Goal: Task Accomplishment & Management: Manage account settings

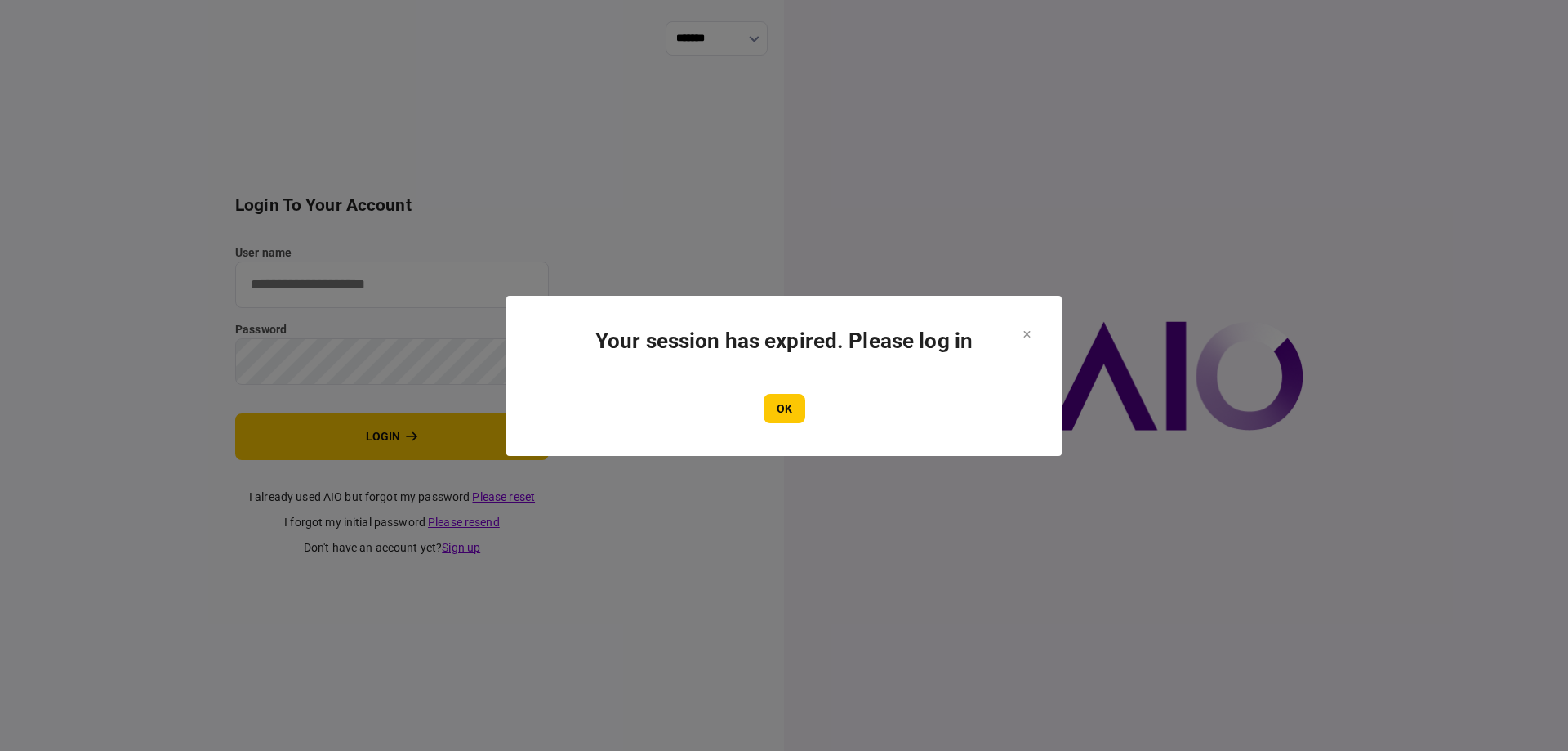
type input "*******"
click at [766, 424] on section "Your session has expired. Please log in OK" at bounding box center [784, 376] width 556 height 160
click at [775, 414] on button "OK" at bounding box center [784, 408] width 42 height 29
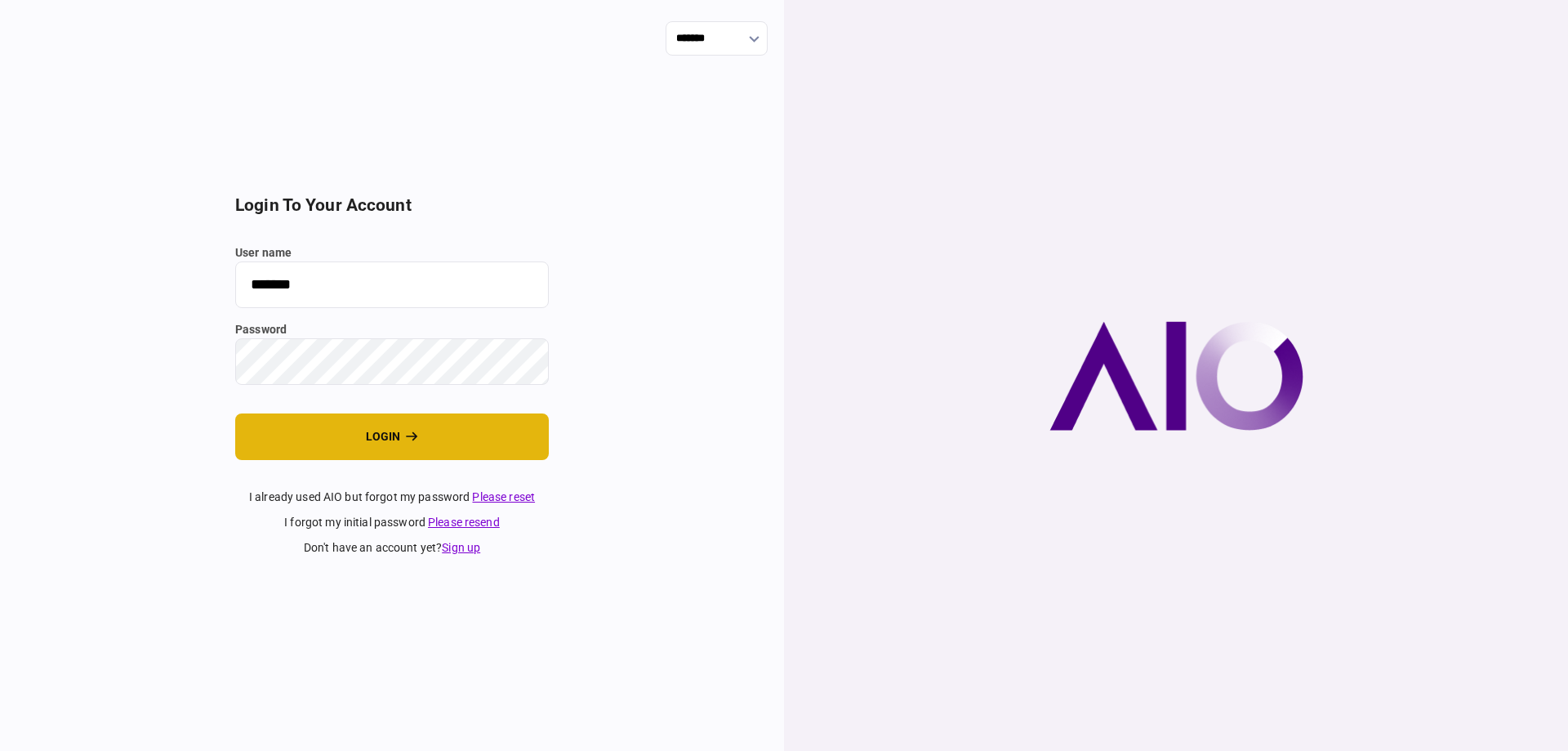
click at [304, 428] on button "login" at bounding box center [392, 436] width 314 height 46
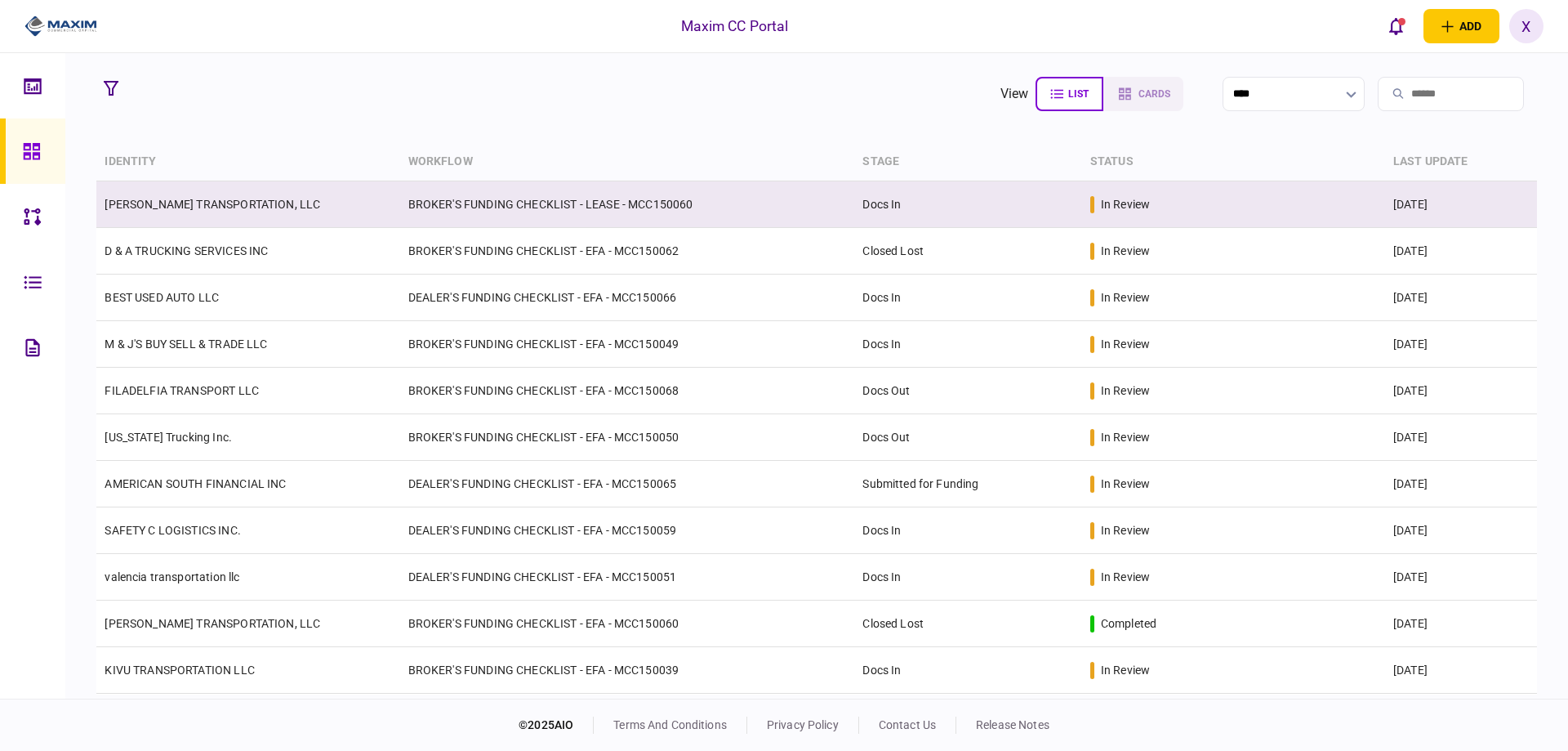
click at [261, 194] on td "[PERSON_NAME] TRANSPORTATION, LLC" at bounding box center [248, 204] width 303 height 46
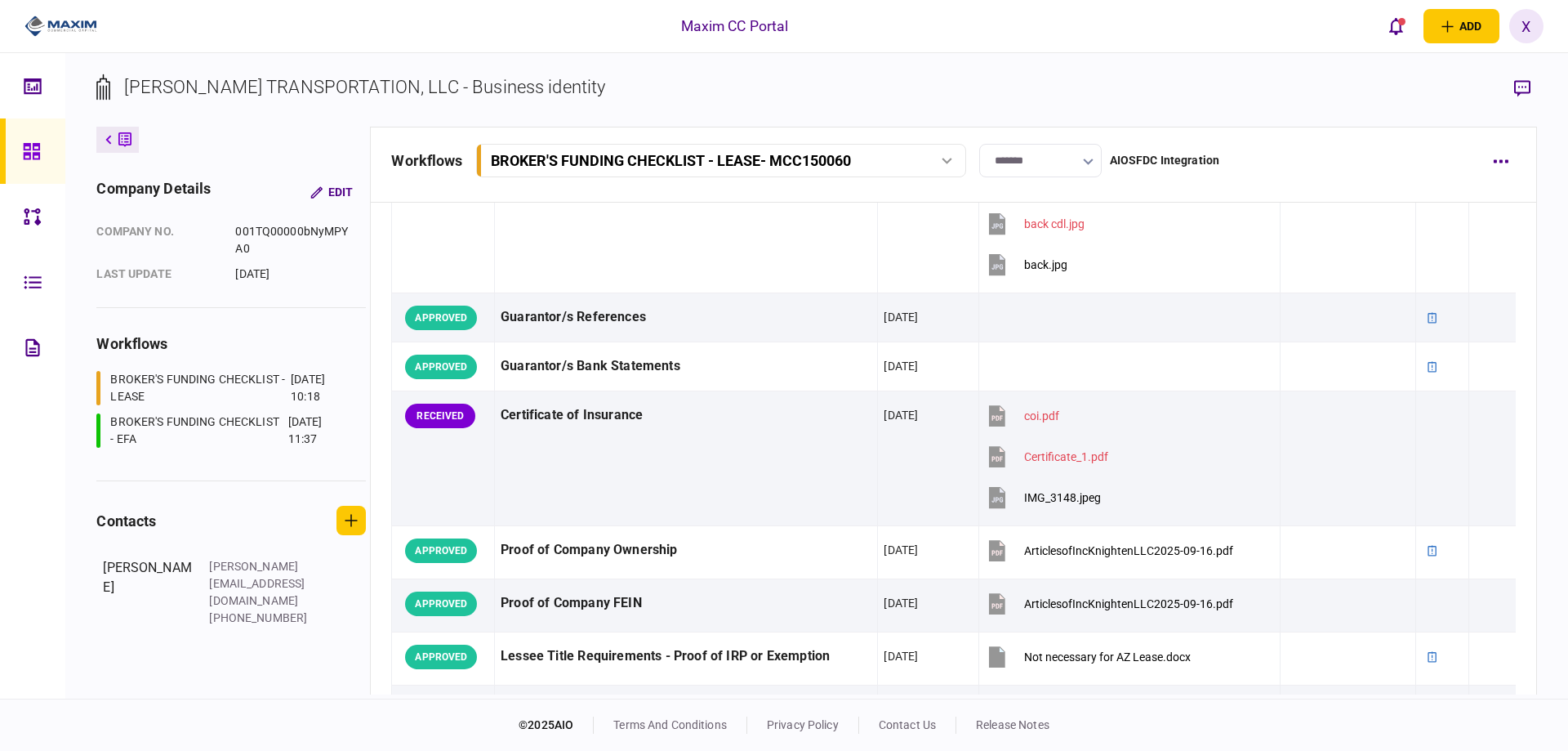
scroll to position [523, 0]
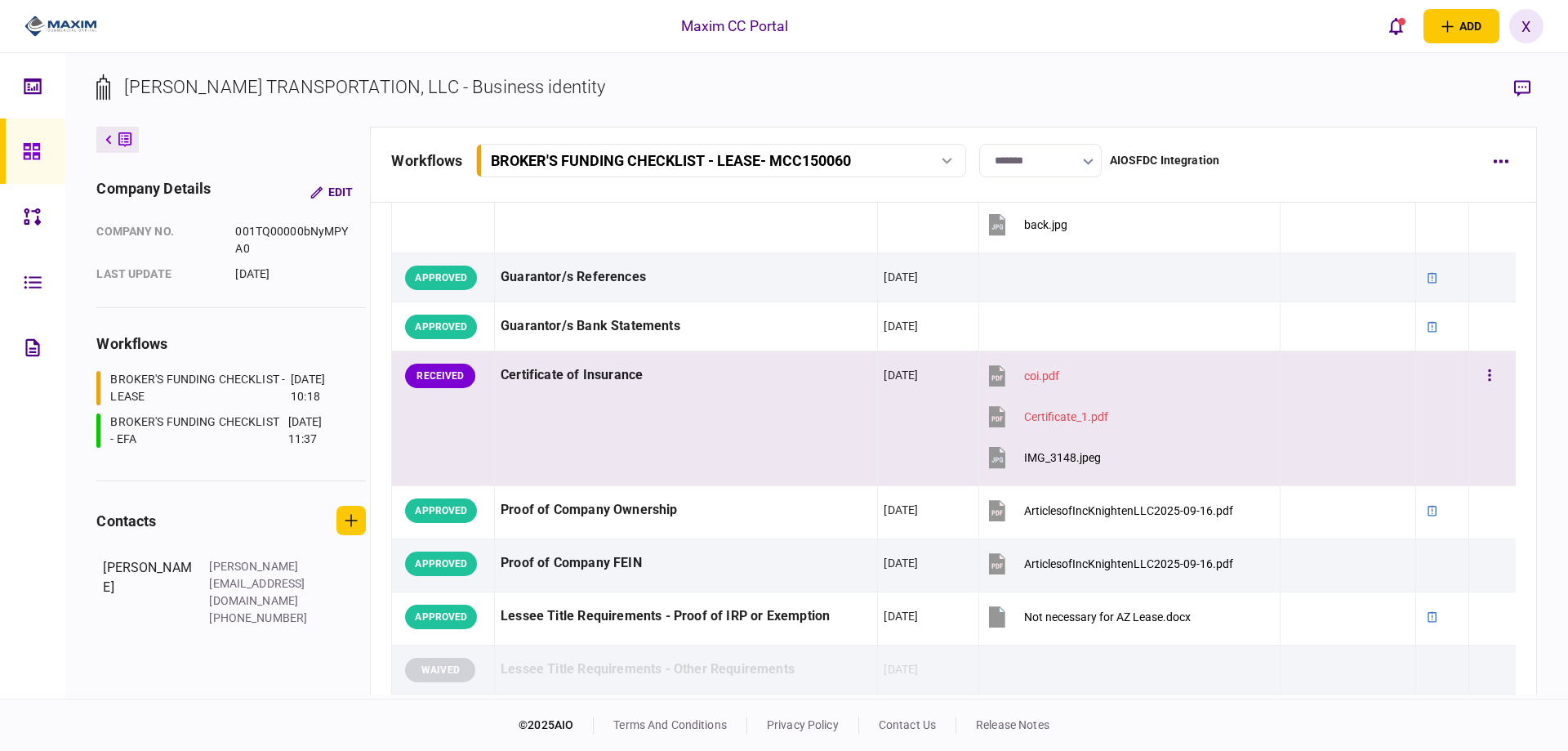
click at [1060, 463] on div "IMG_3148.jpeg" at bounding box center [1063, 457] width 77 height 13
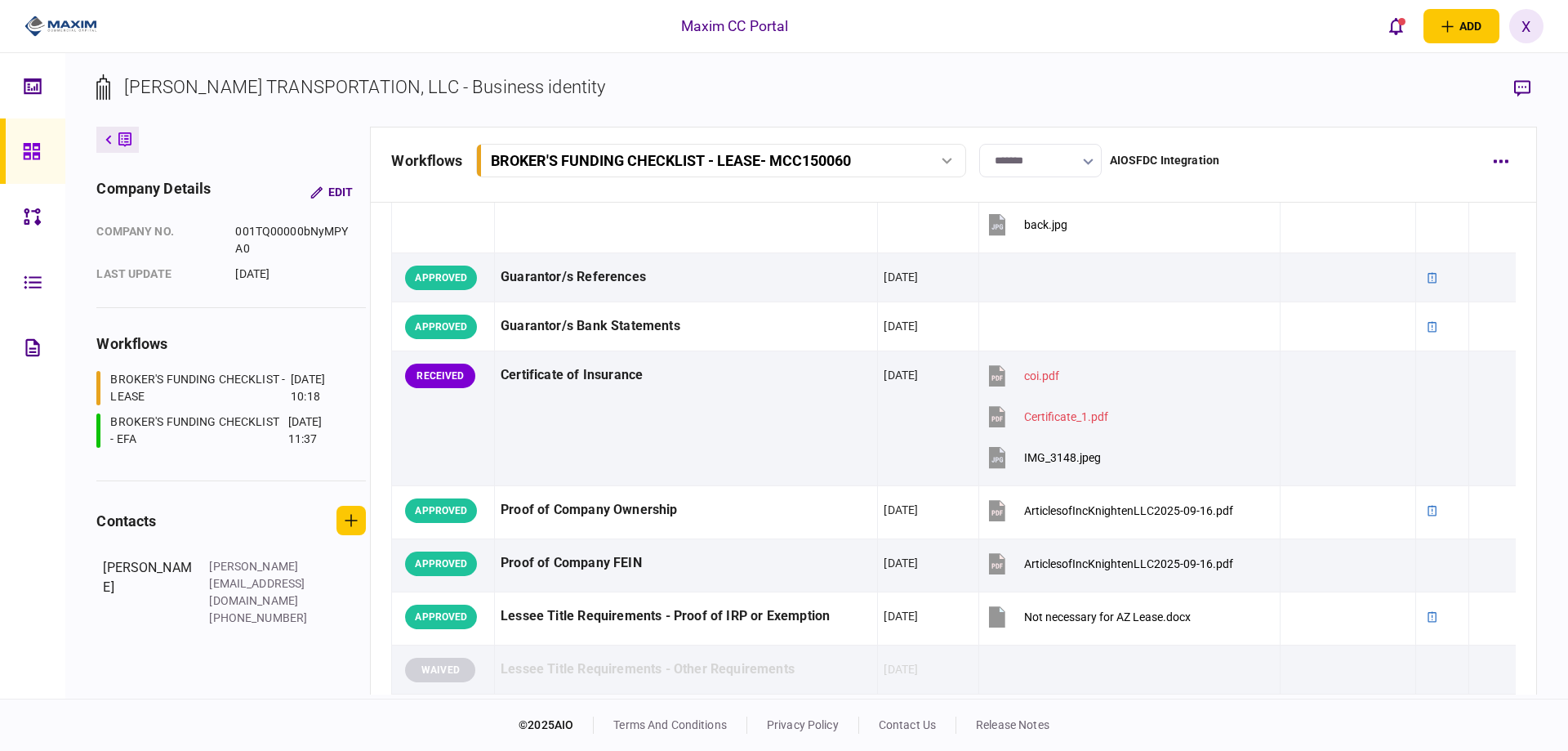
click at [116, 27] on div "Maxim CC Portal add business identity individual identity X X Xiomara Rodriguez…" at bounding box center [784, 26] width 1568 height 52
click at [51, 28] on img at bounding box center [61, 26] width 73 height 25
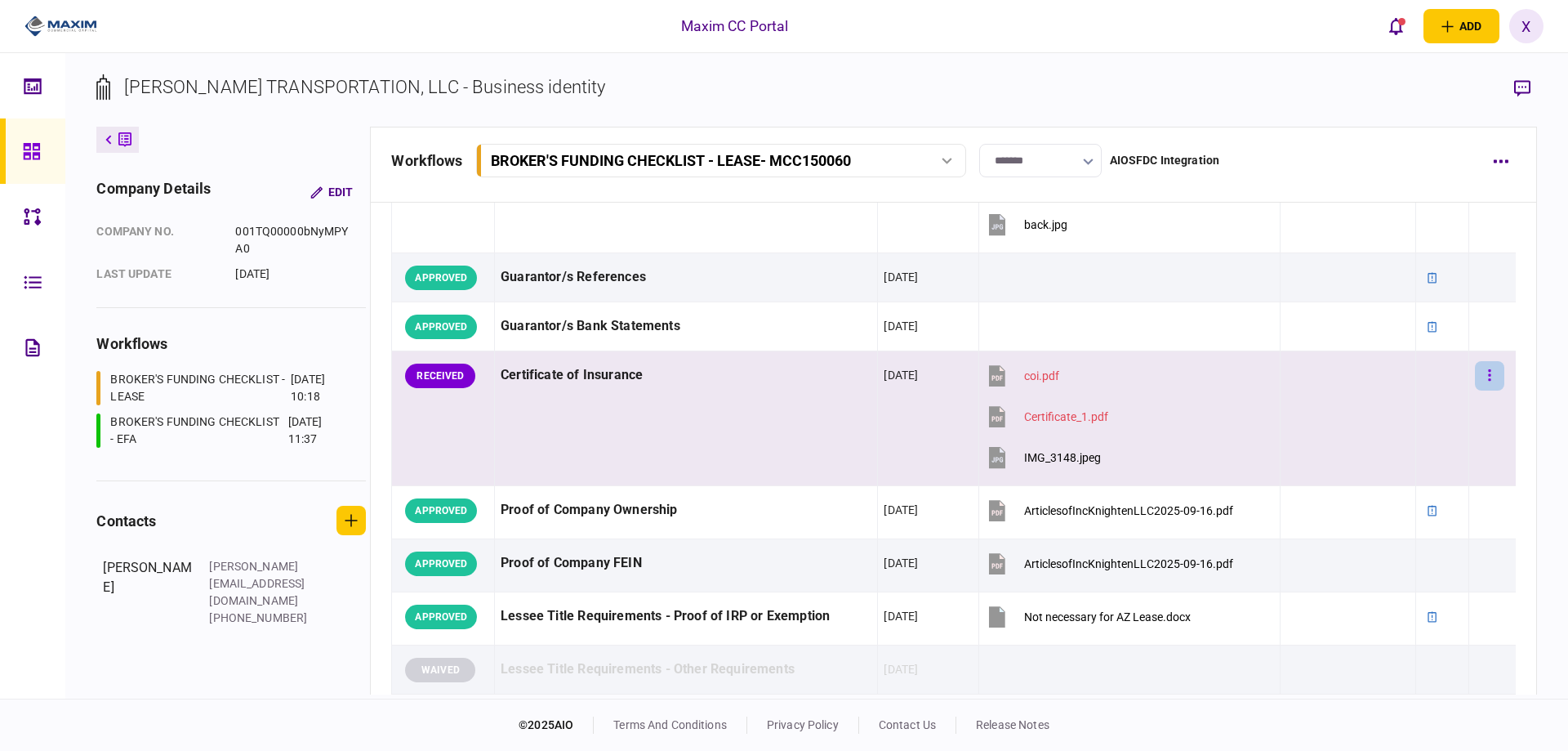
click at [1488, 373] on icon "button" at bounding box center [1490, 376] width 3 height 15
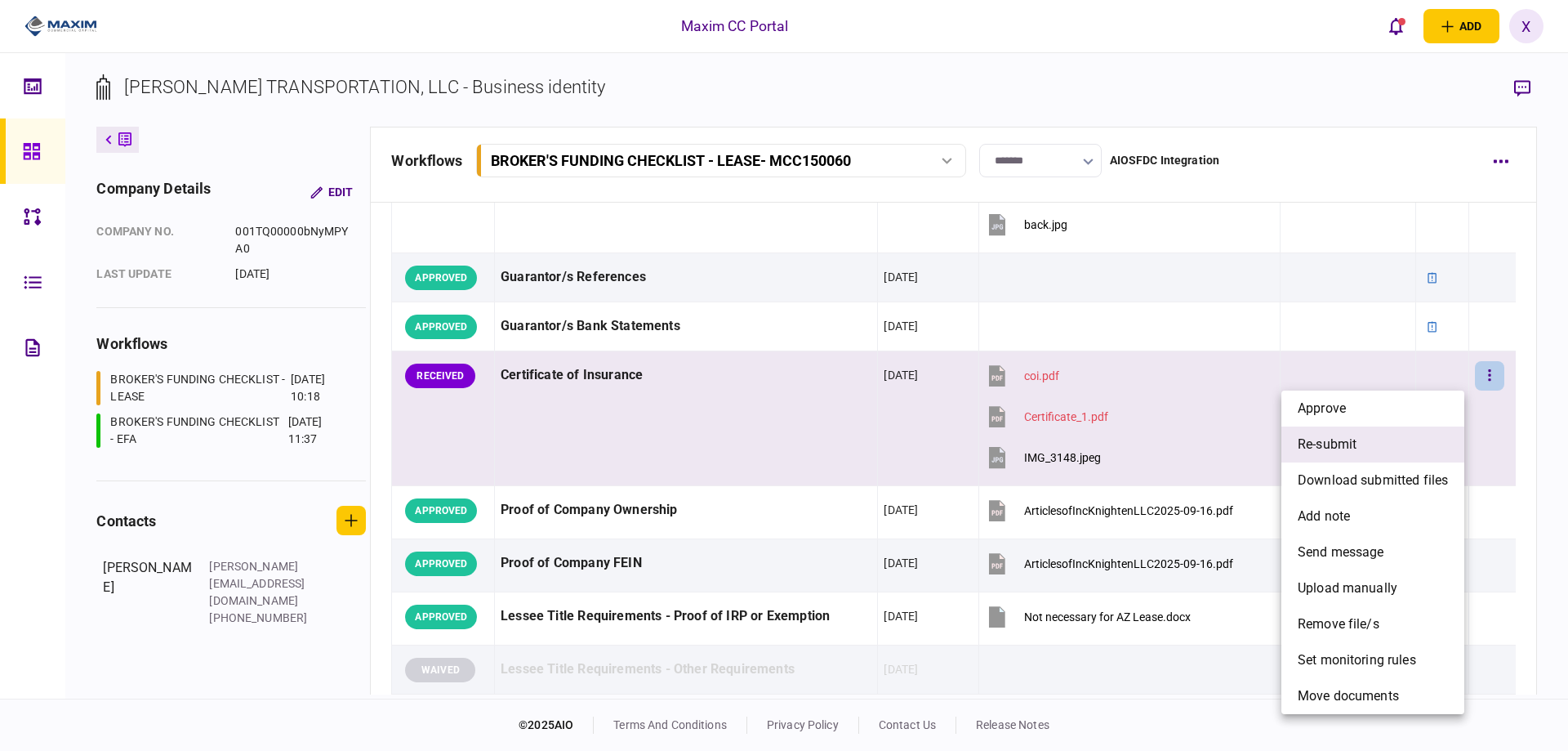
click at [1376, 442] on li "re-submit" at bounding box center [1373, 445] width 183 height 36
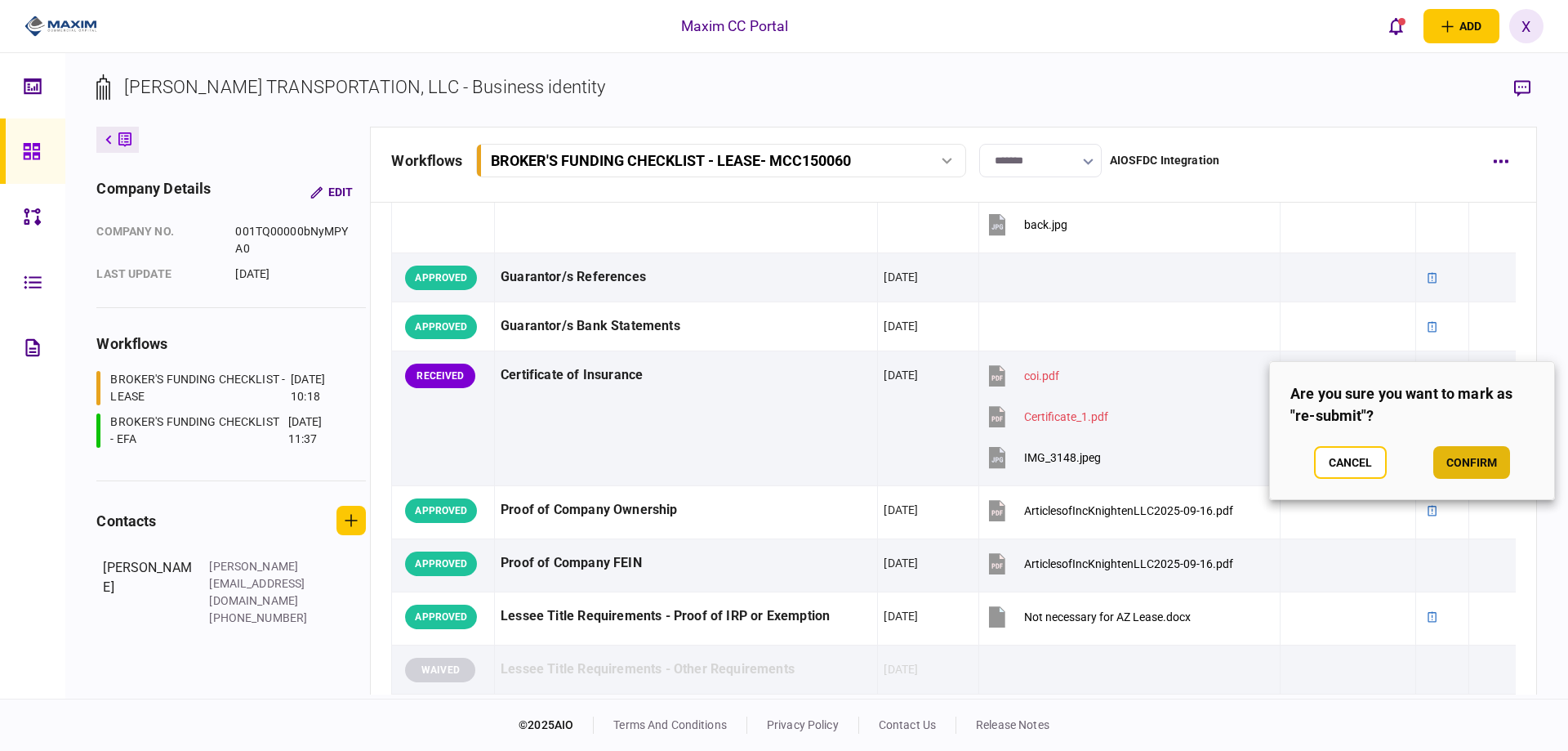
click at [1487, 468] on button "confirm" at bounding box center [1472, 463] width 77 height 33
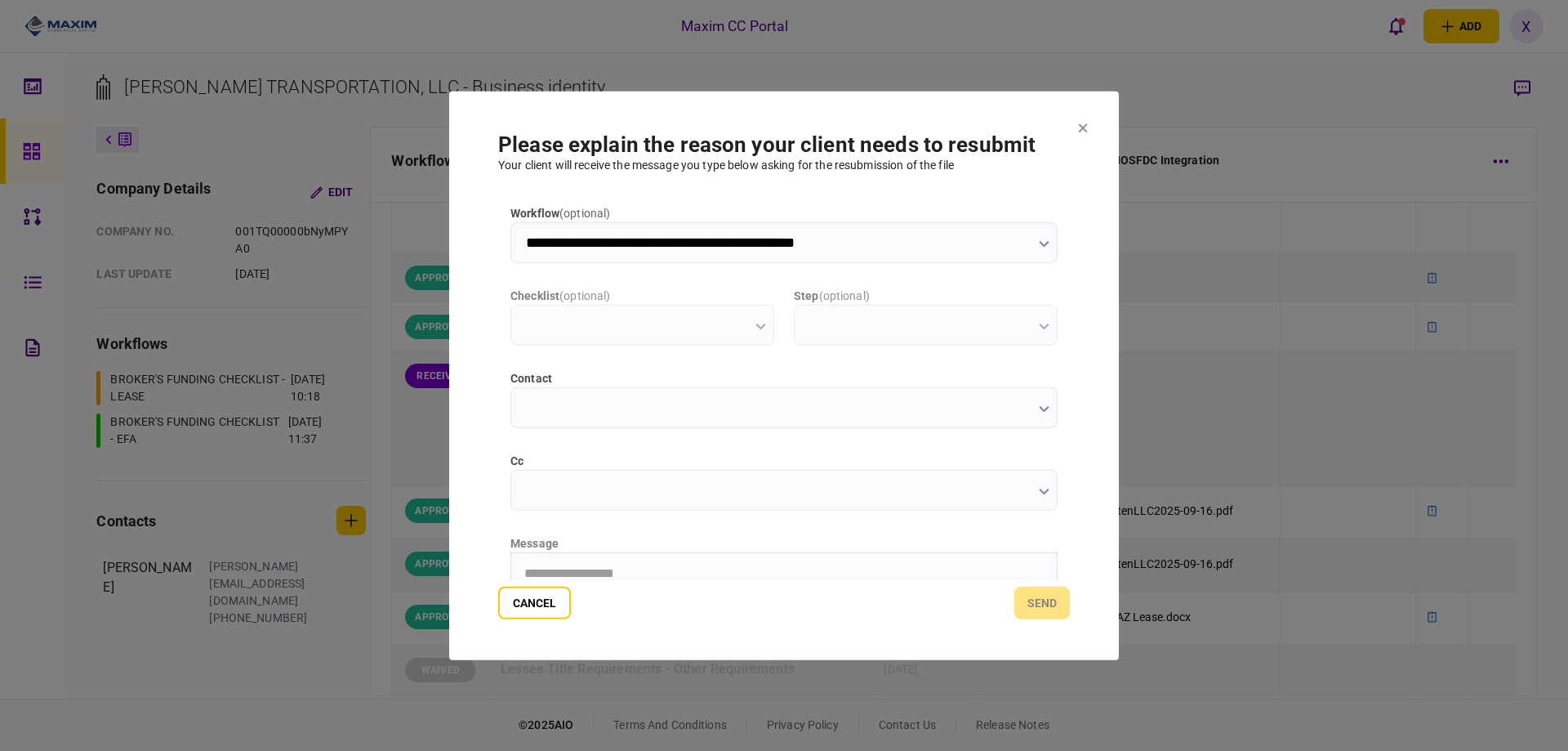
scroll to position [0, 0]
type input "**********"
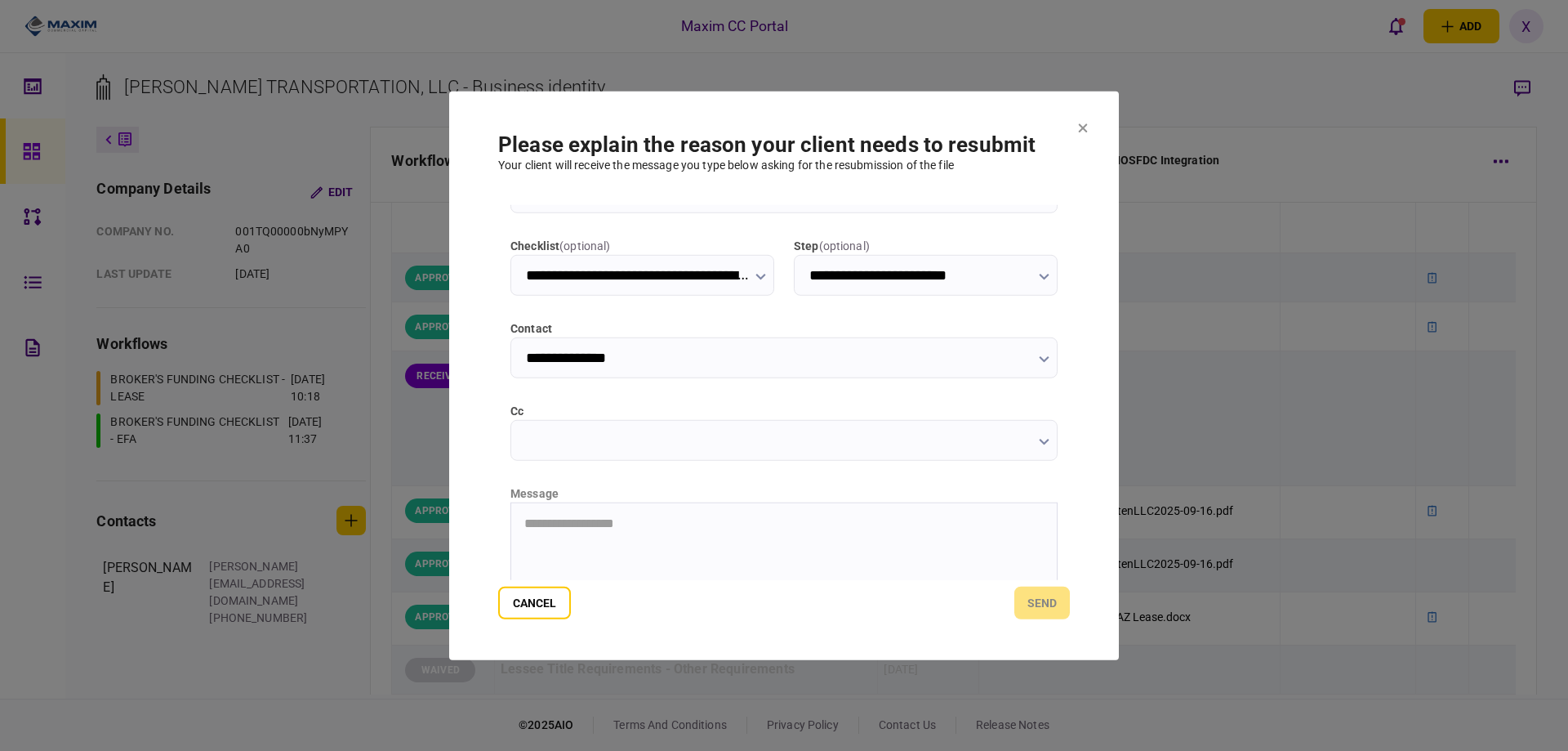
scroll to position [163, 0]
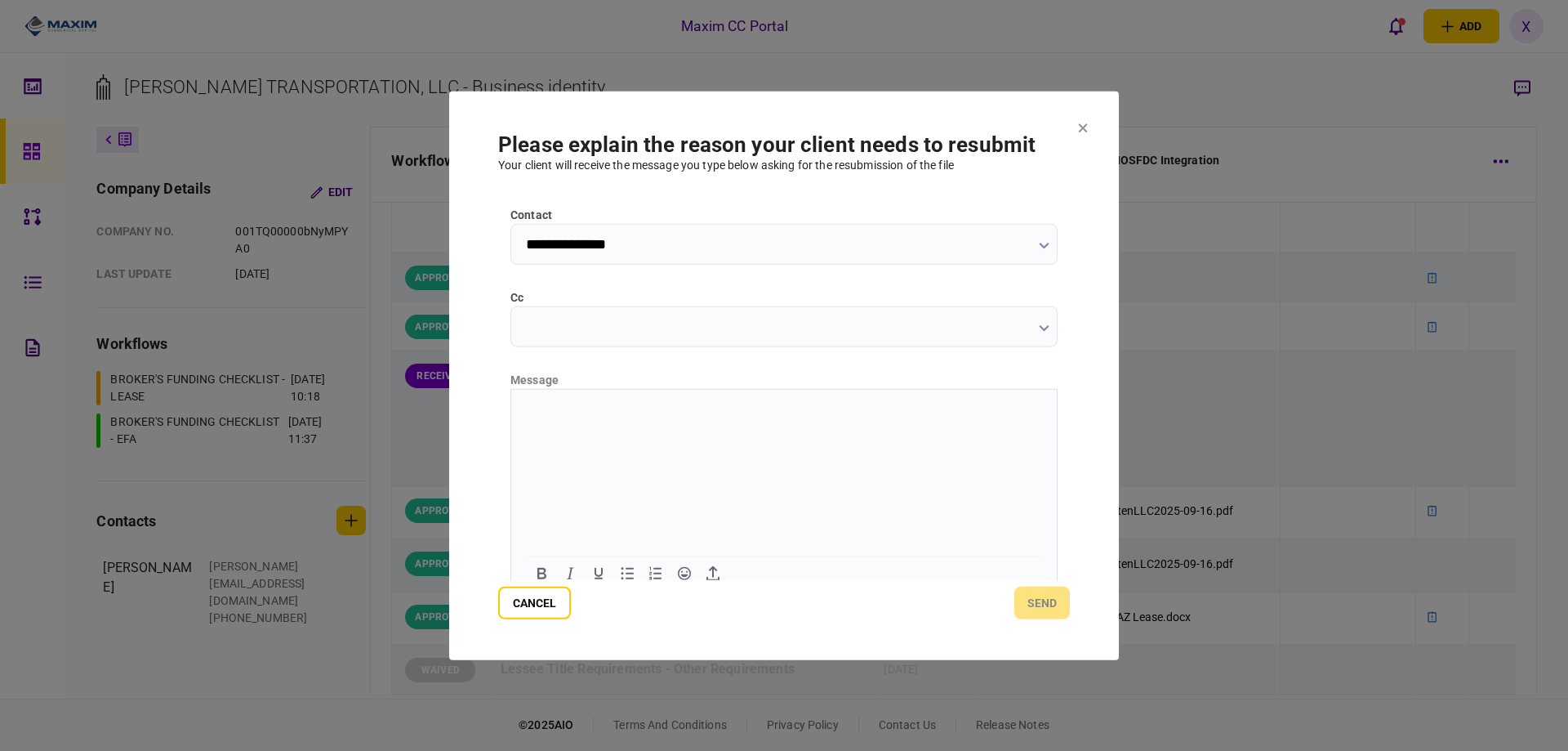
click at [594, 429] on html at bounding box center [784, 409] width 545 height 40
click at [1033, 608] on button "send" at bounding box center [1041, 603] width 56 height 33
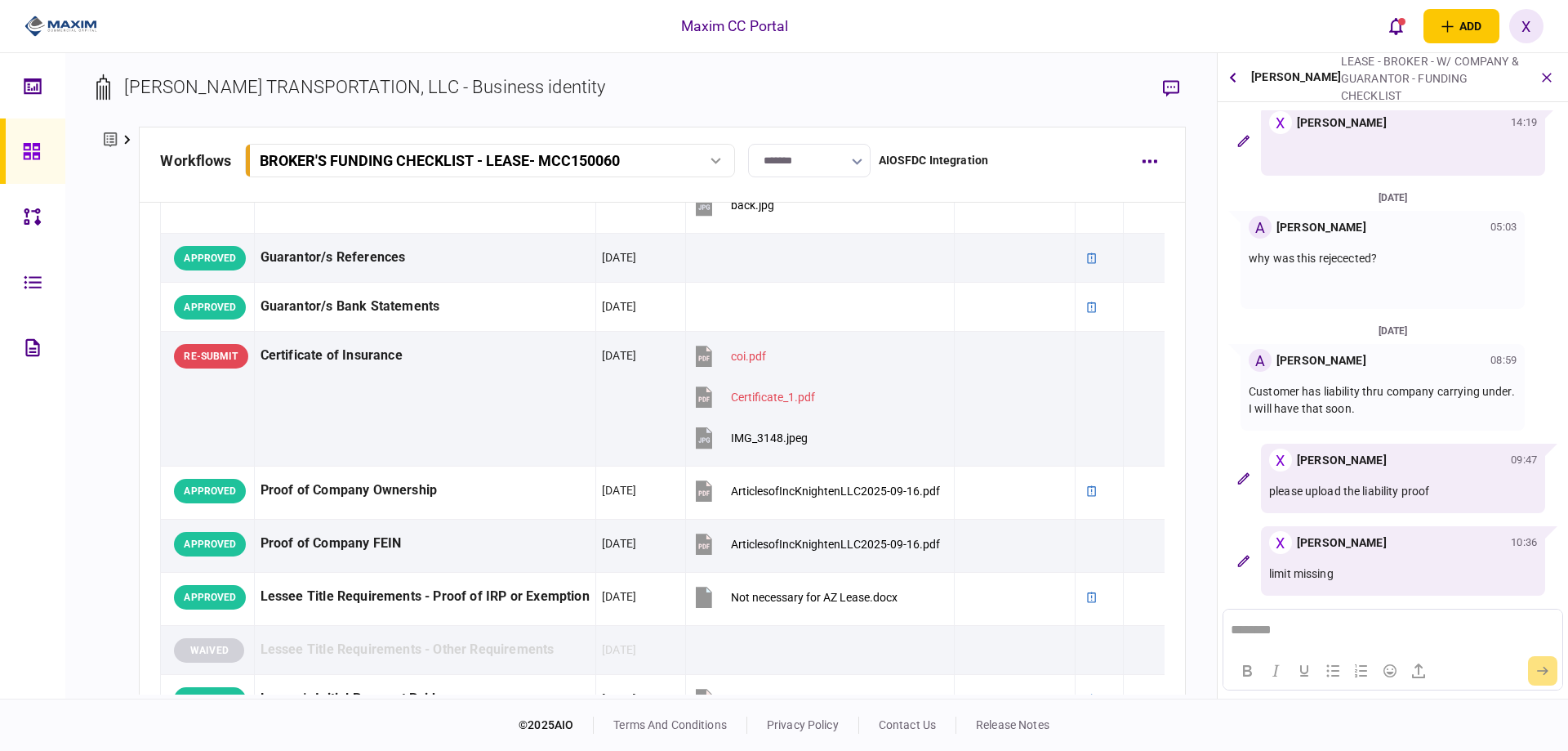
scroll to position [0, 0]
click at [1550, 76] on icon "button" at bounding box center [1547, 77] width 19 height 19
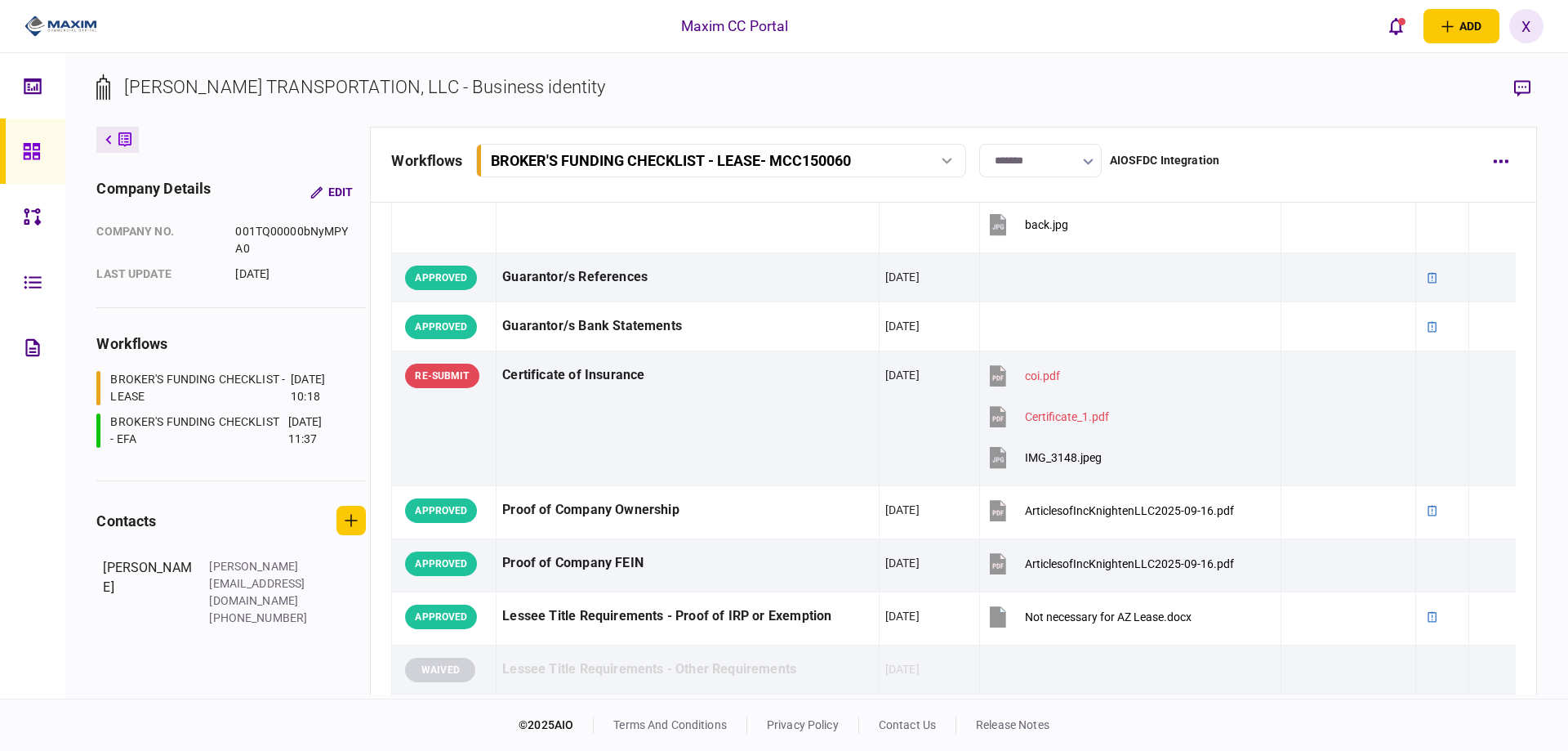
click at [74, 25] on img at bounding box center [61, 26] width 73 height 25
click at [17, 137] on link at bounding box center [32, 151] width 65 height 65
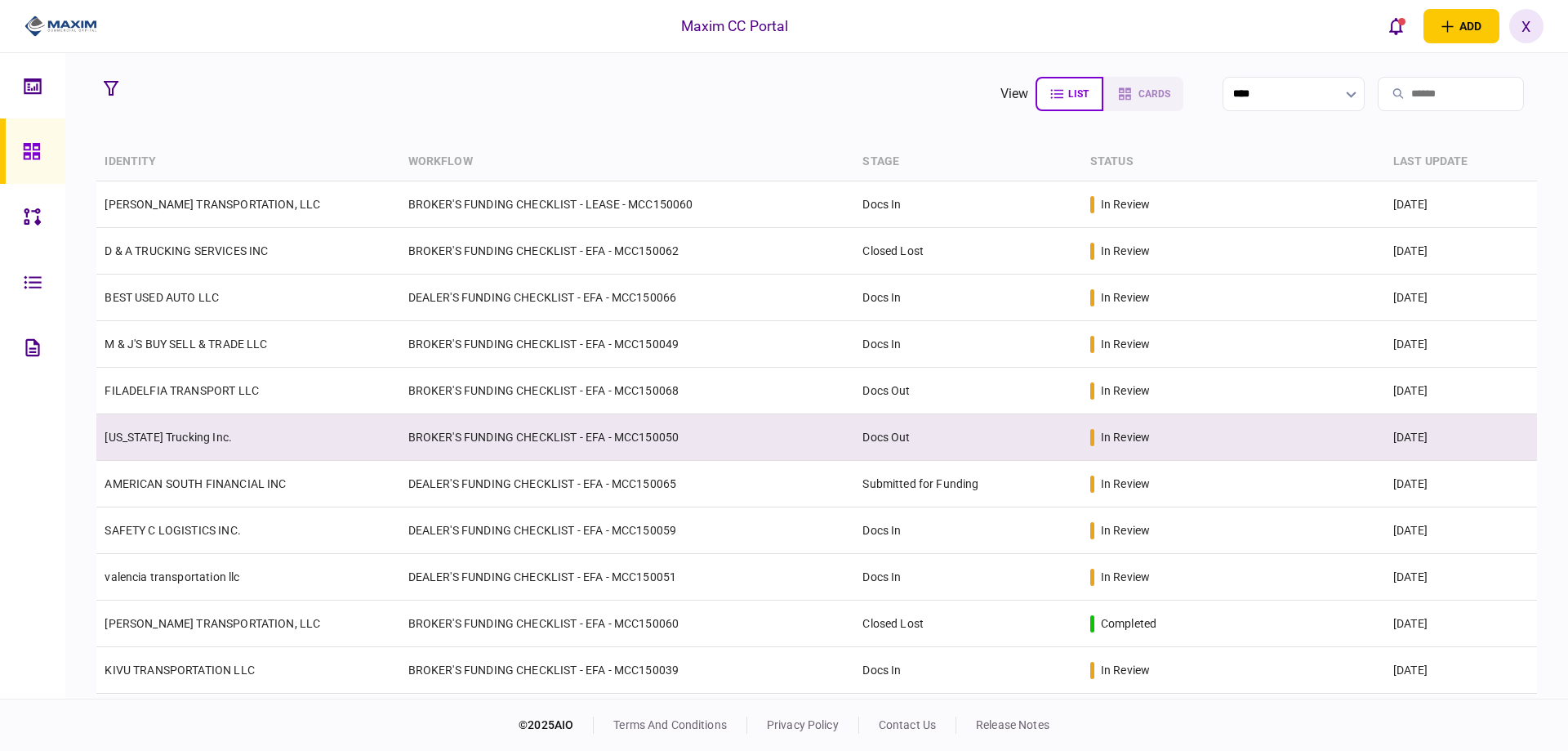
click at [187, 441] on link "[US_STATE] Trucking Inc." at bounding box center [168, 436] width 127 height 13
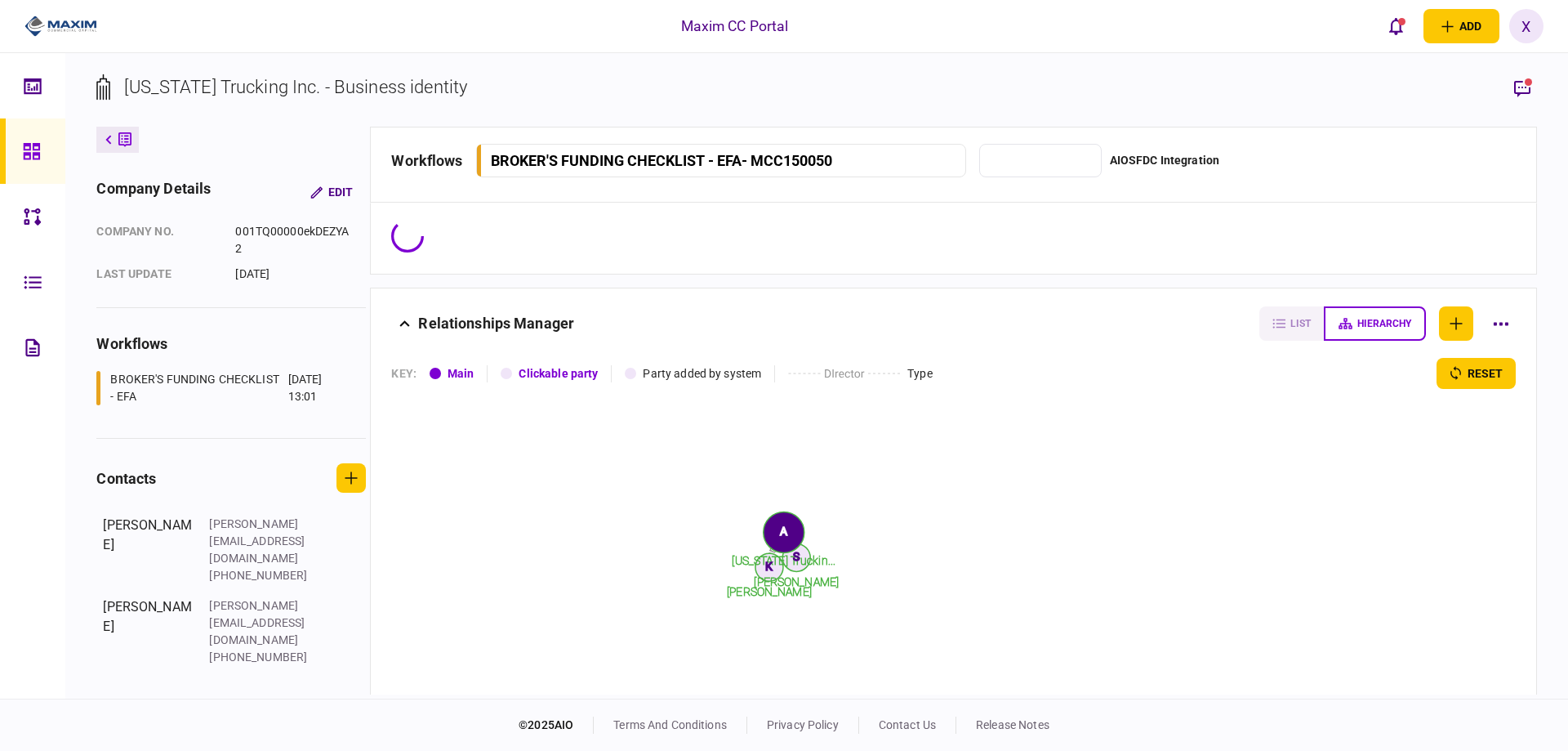
type input "********"
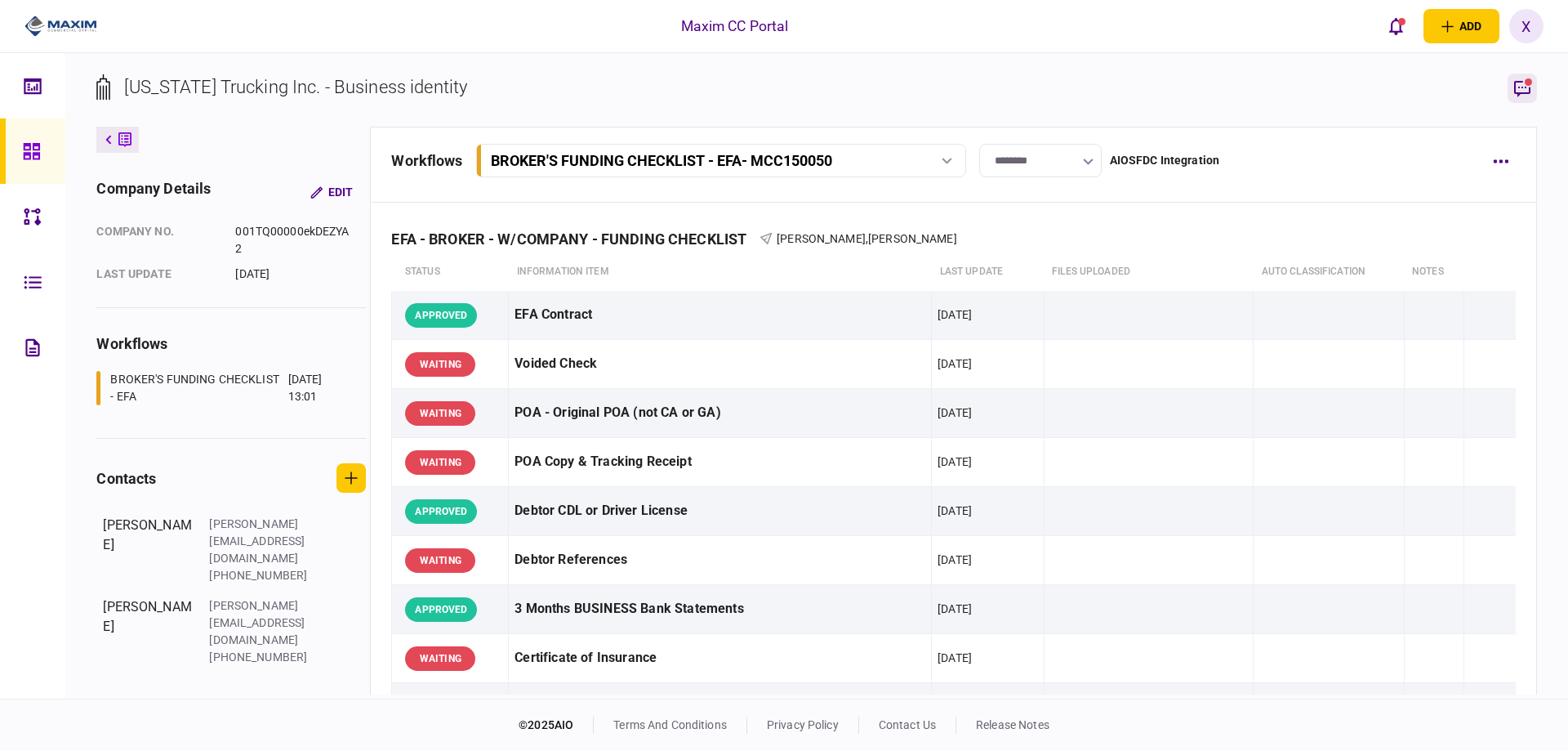
click at [1518, 92] on icon "button" at bounding box center [1522, 89] width 16 height 16
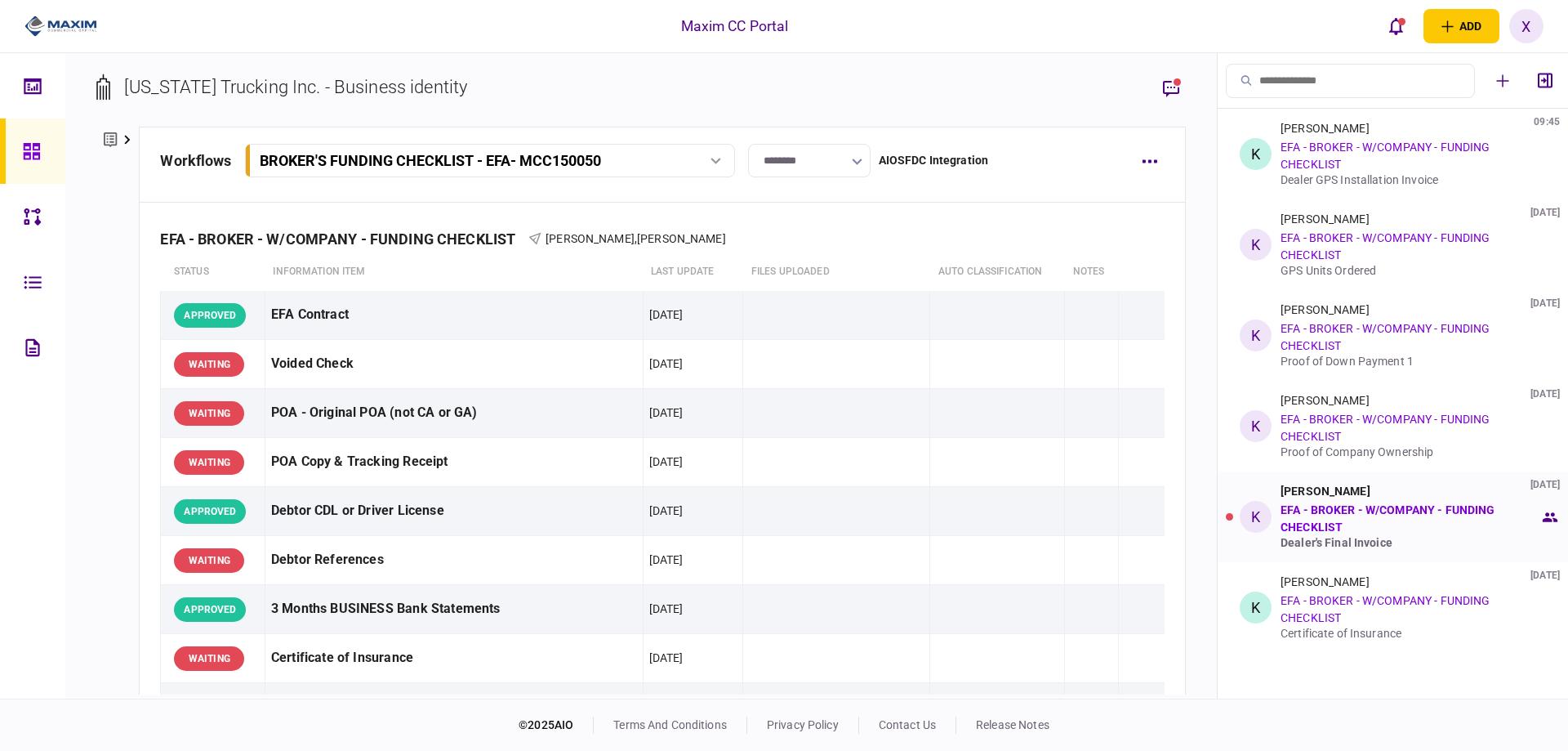
click at [1341, 506] on link "EFA - BROKER - W/COMPANY - FUNDING CHECKLIST" at bounding box center [1388, 517] width 214 height 30
click at [1230, 517] on div at bounding box center [1229, 517] width 8 height 8
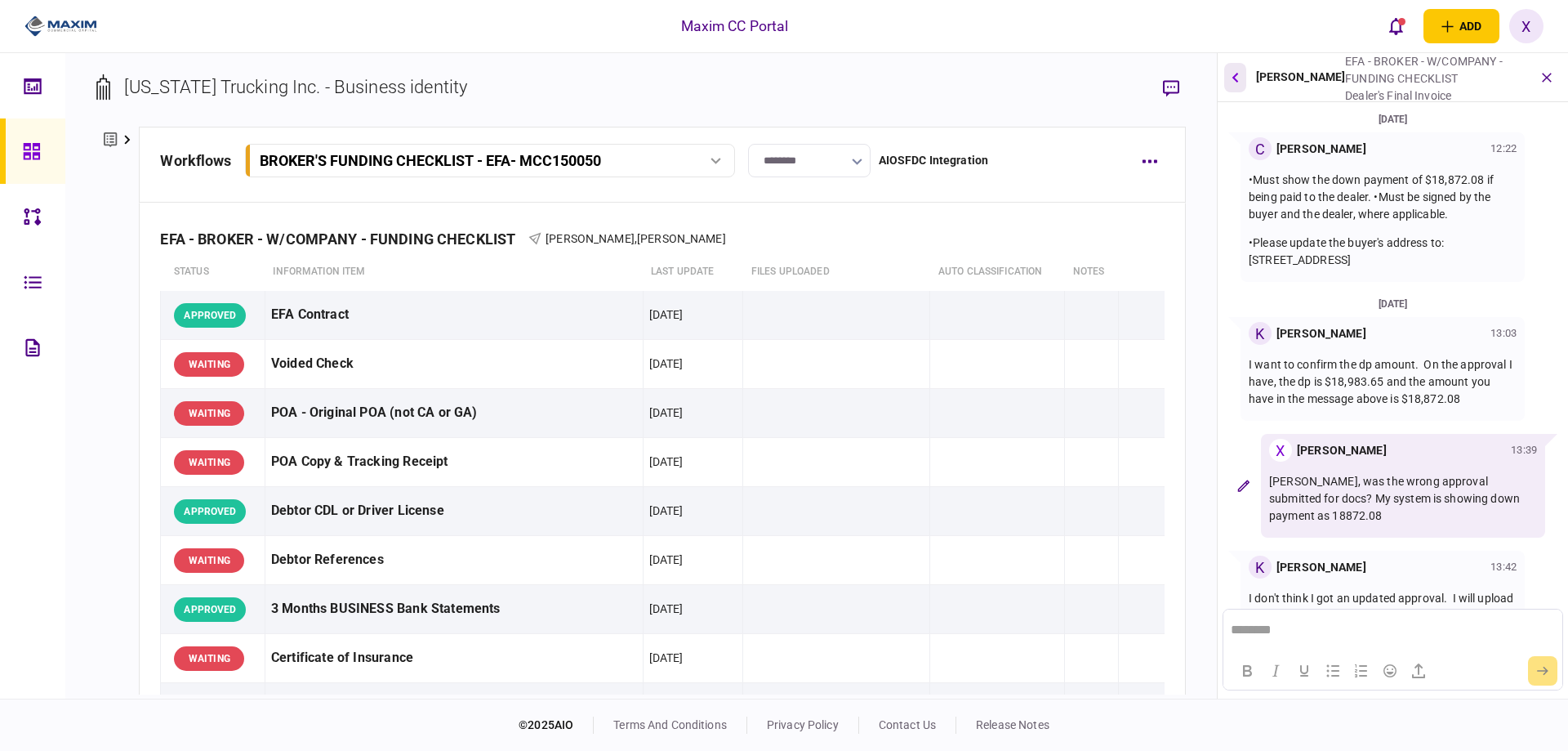
click at [1235, 75] on icon "button" at bounding box center [1235, 76] width 7 height 9
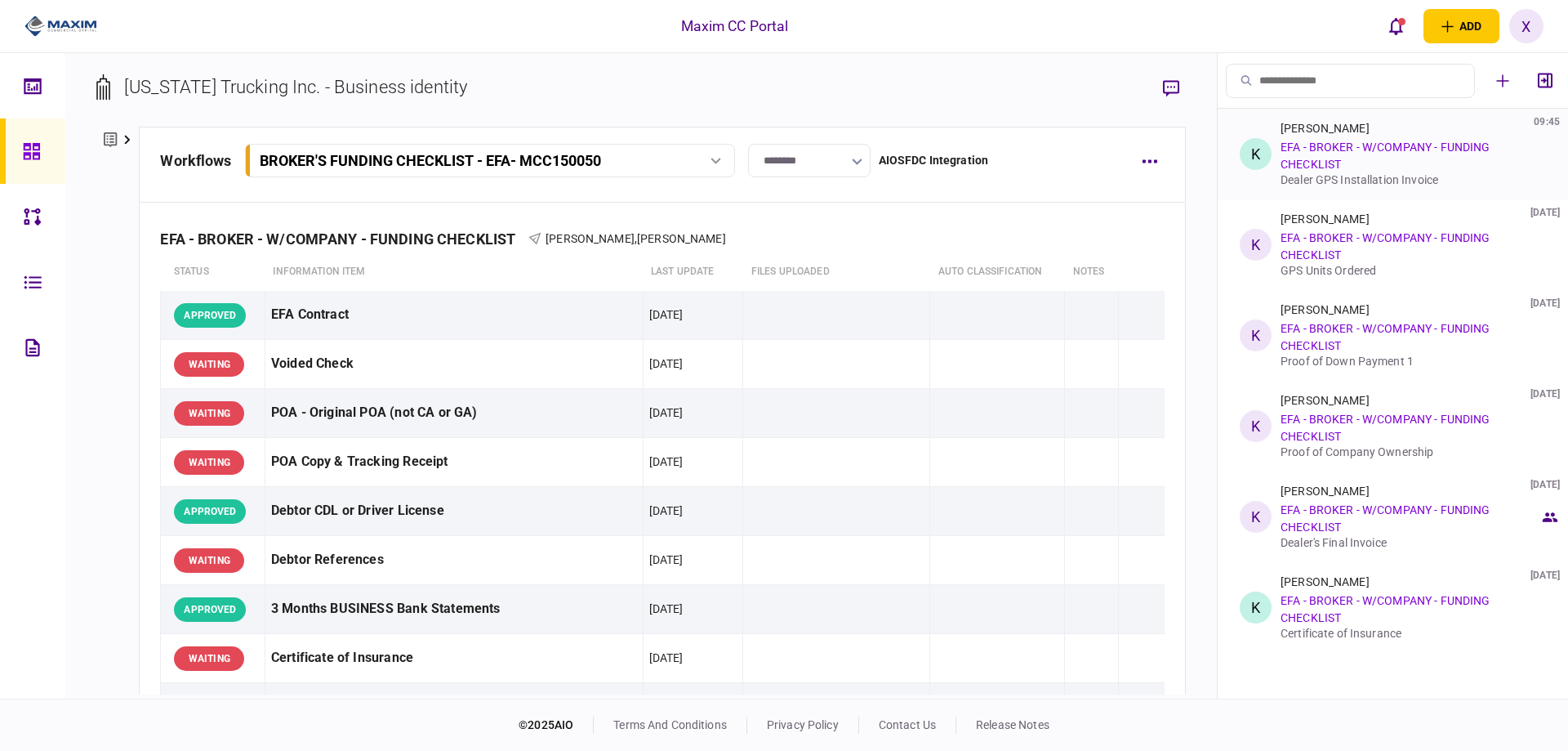
click at [1362, 139] on div "Kelly Chronister 09:45 EFA - BROKER - W/COMPANY - FUNDING CHECKLIST Dealer GPS …" at bounding box center [1410, 153] width 259 height 64
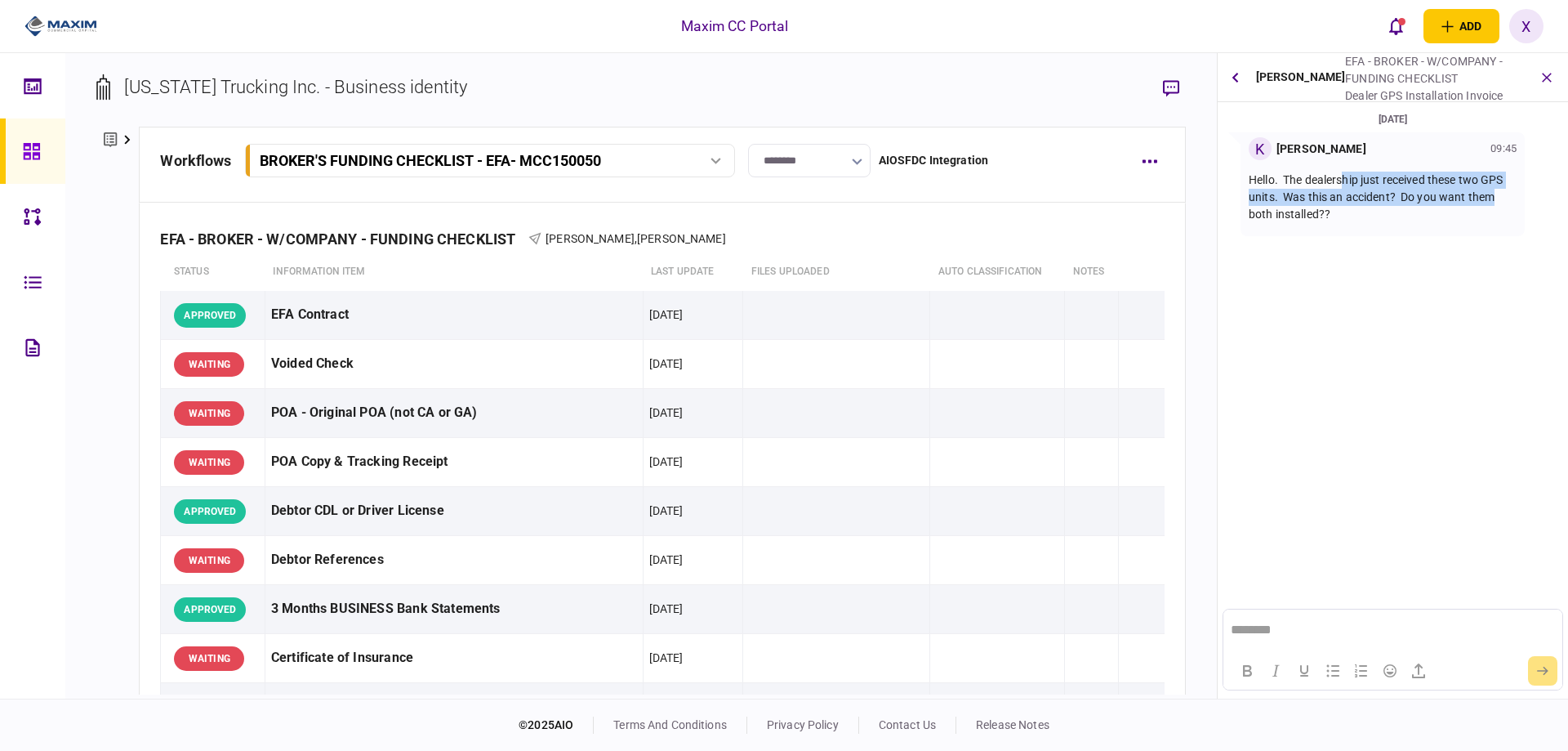
drag, startPoint x: 1364, startPoint y: 188, endPoint x: 1524, endPoint y: 191, distance: 160.0
click at [1524, 191] on div "K Kelly Chronister 09:45 Hello. The dealership just received these two GPS unit…" at bounding box center [1393, 184] width 338 height 103
click at [1435, 242] on section "19 Sep 2025 K Kelly Chronister 09:45 Hello. The dealership just received these …" at bounding box center [1393, 269] width 351 height 319
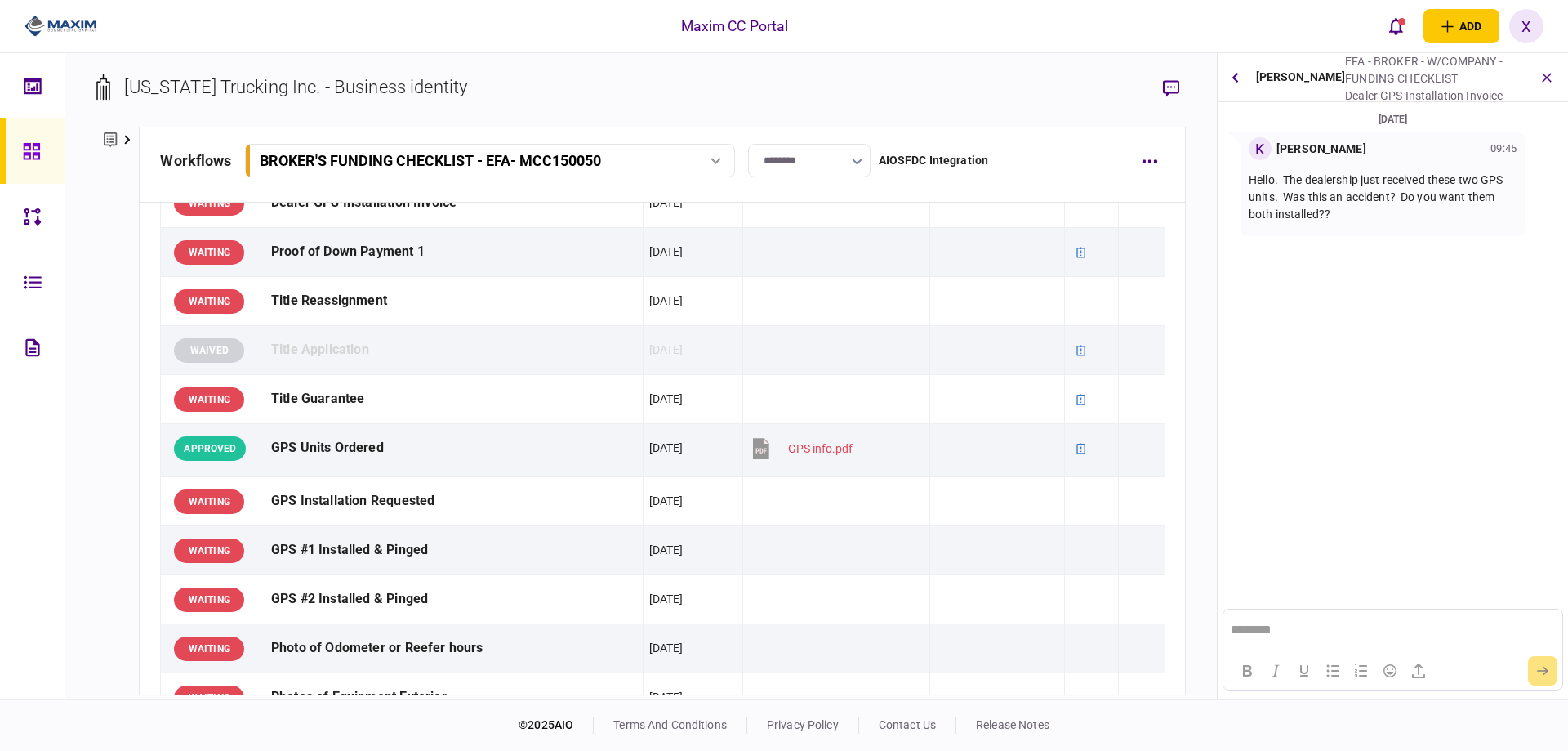
scroll to position [1062, 0]
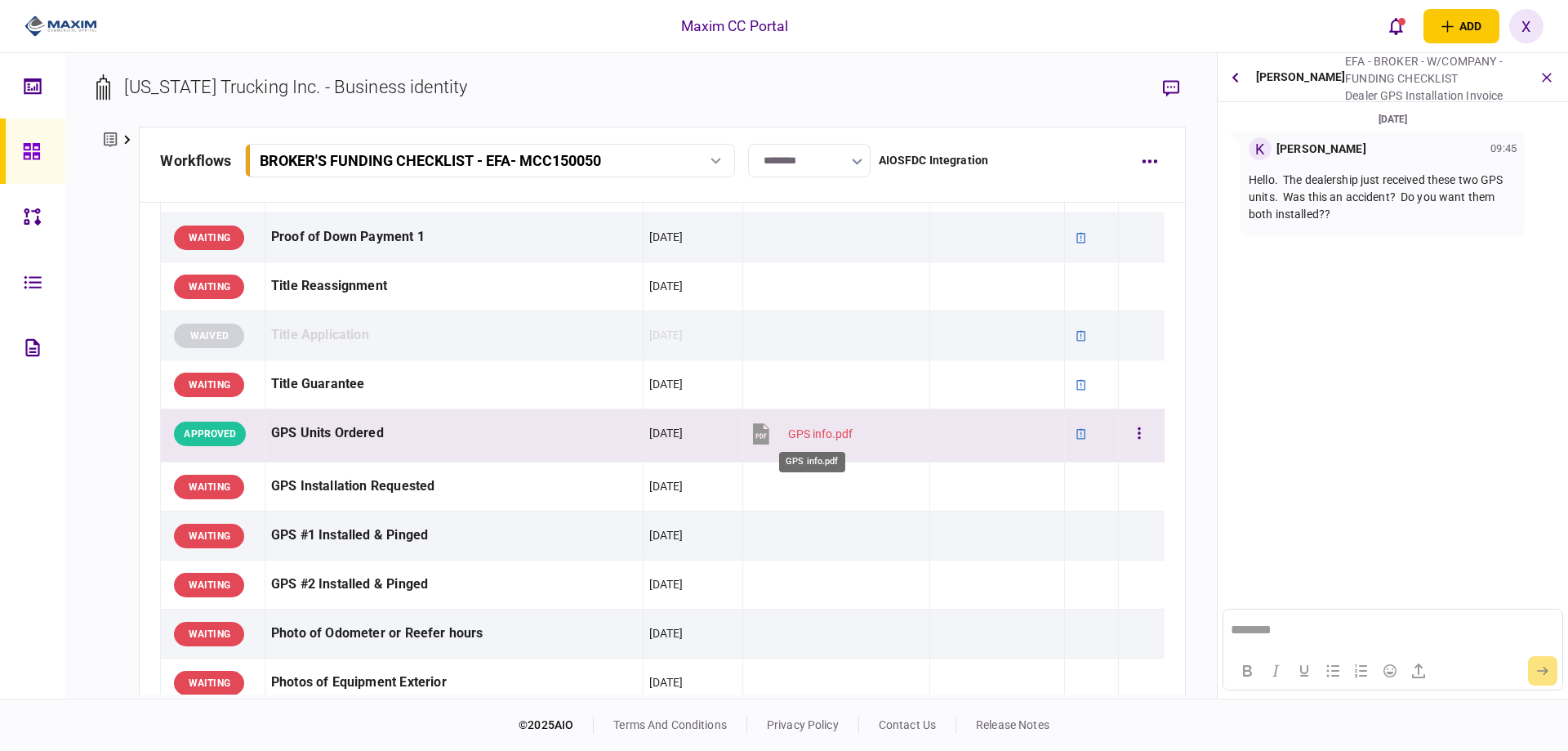
click at [804, 431] on div "GPS info.pdf" at bounding box center [820, 434] width 64 height 13
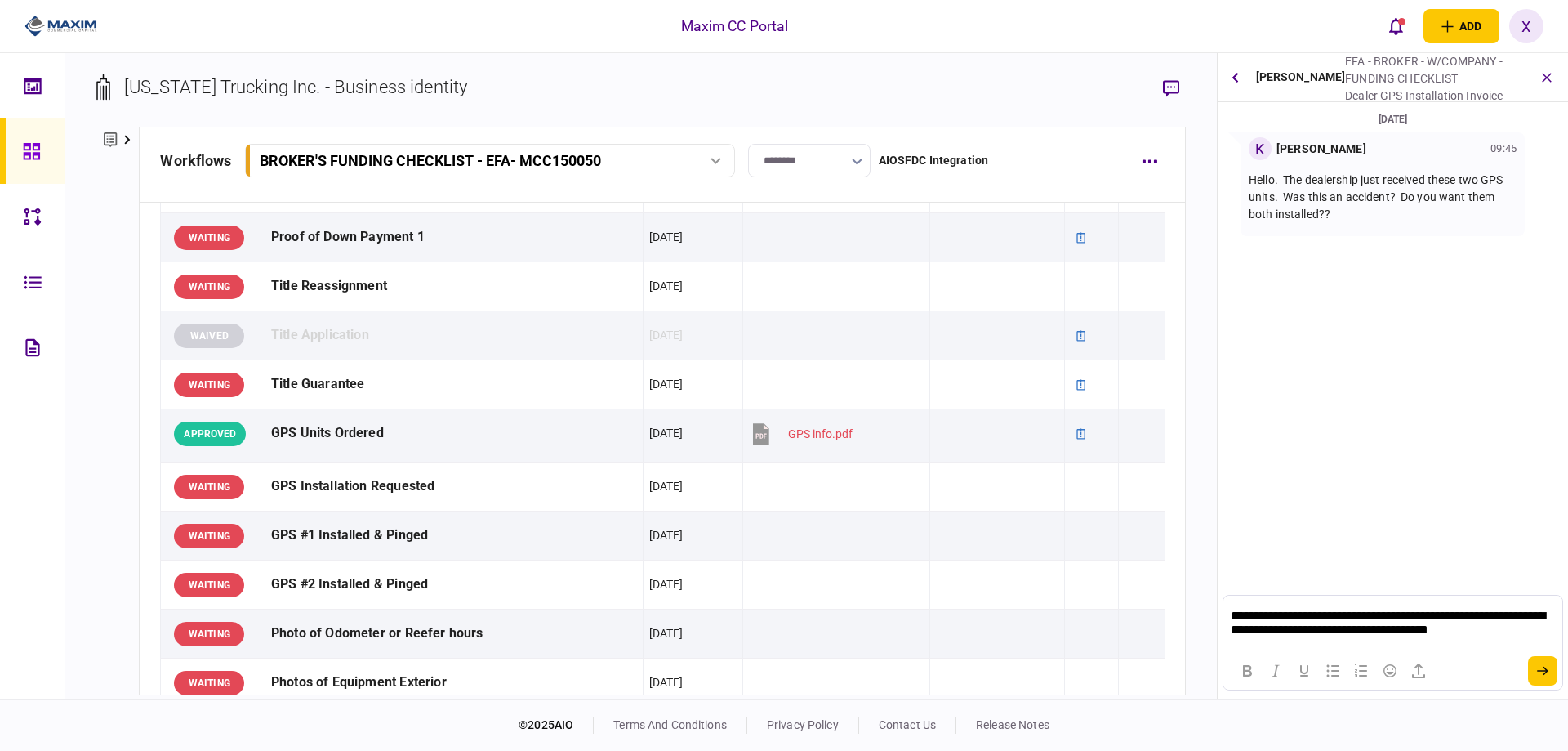
scroll to position [0, 0]
click at [1545, 665] on button "submit" at bounding box center [1542, 671] width 29 height 29
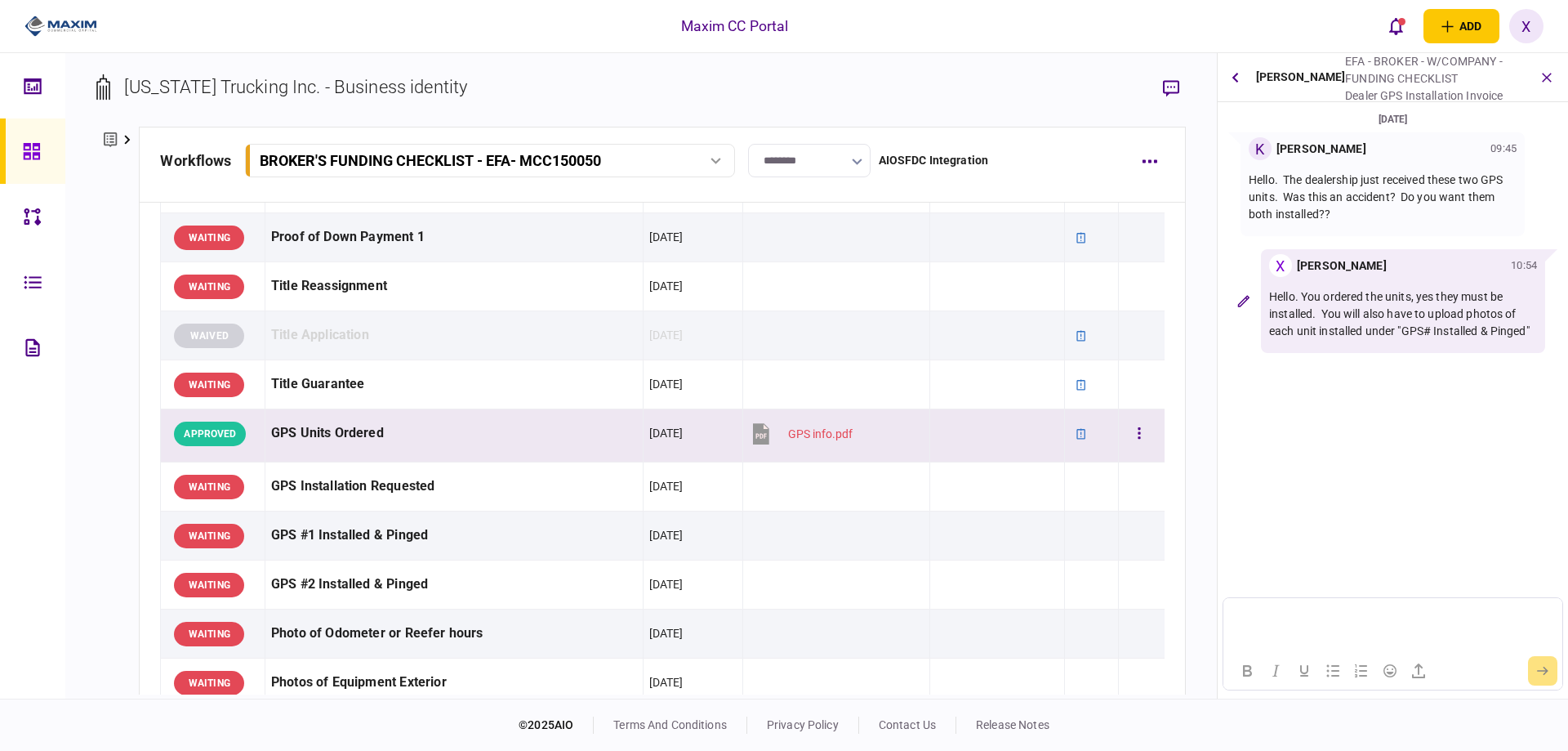
click at [816, 424] on button "GPS info.pdf" at bounding box center [800, 433] width 103 height 37
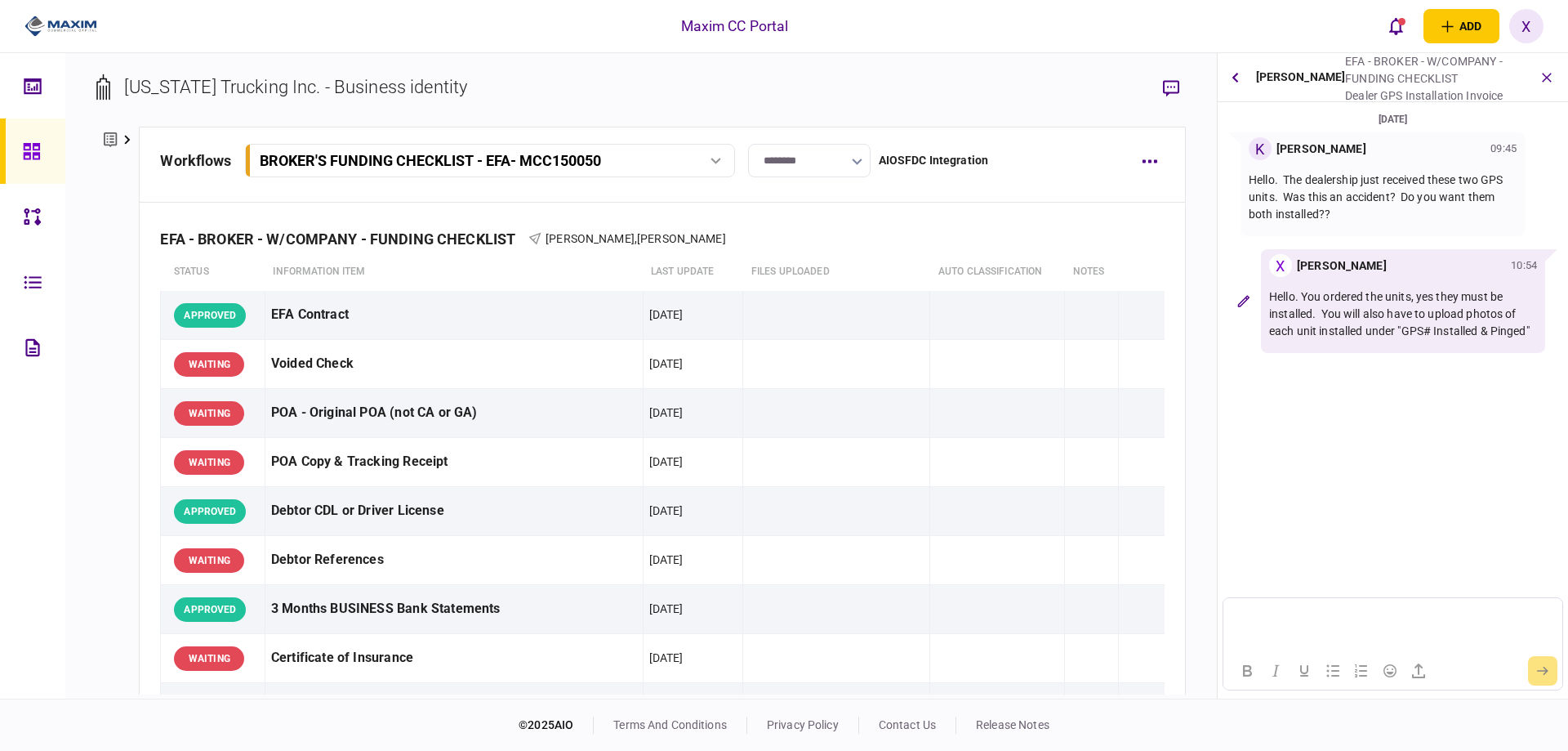
click at [59, 8] on div at bounding box center [55, 27] width 109 height 53
click at [64, 35] on img at bounding box center [61, 26] width 73 height 25
click at [50, 15] on img at bounding box center [61, 26] width 73 height 25
click at [46, 27] on img at bounding box center [61, 26] width 73 height 25
click at [1544, 72] on icon "button" at bounding box center [1547, 77] width 19 height 19
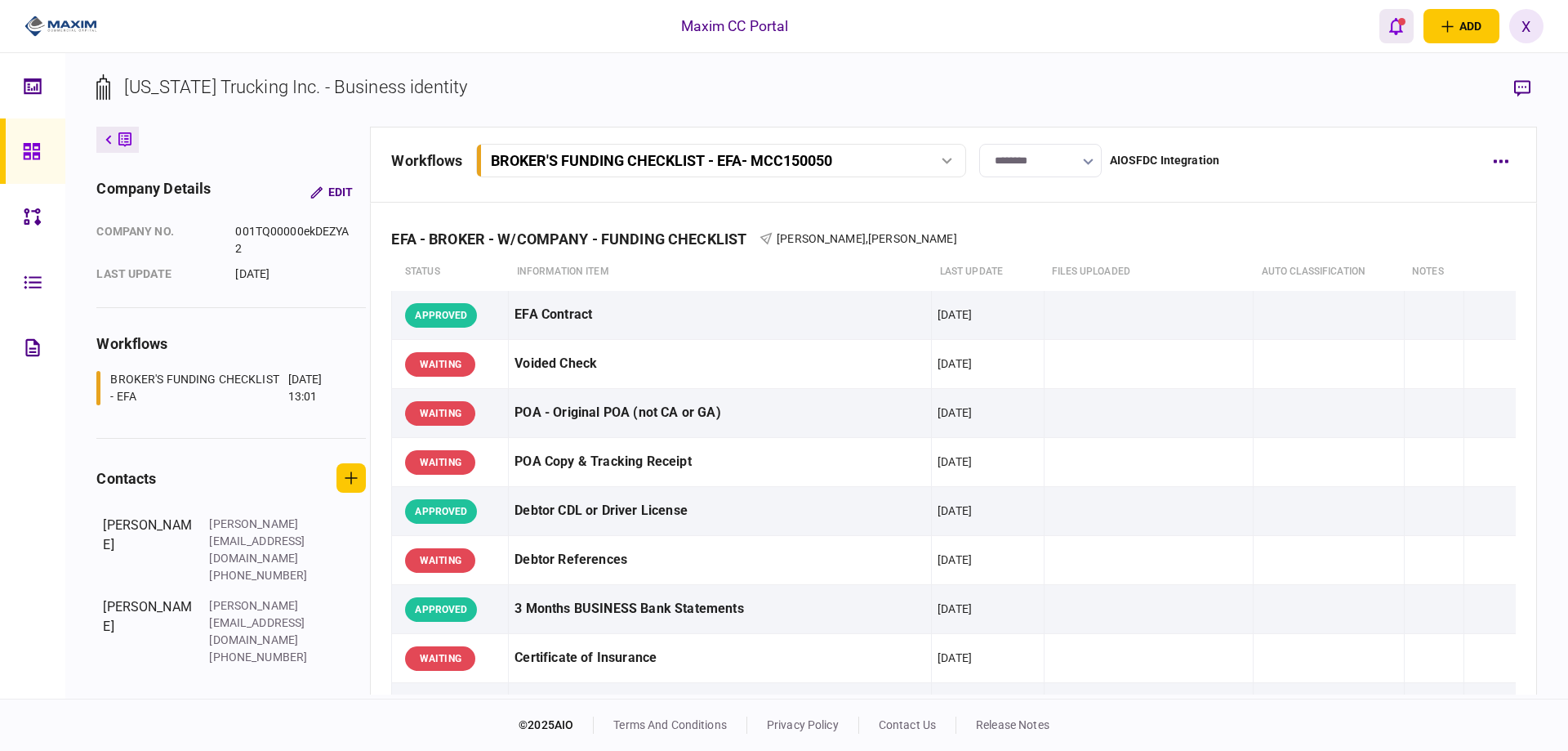
click at [1397, 28] on icon "open notifications list" at bounding box center [1396, 26] width 14 height 18
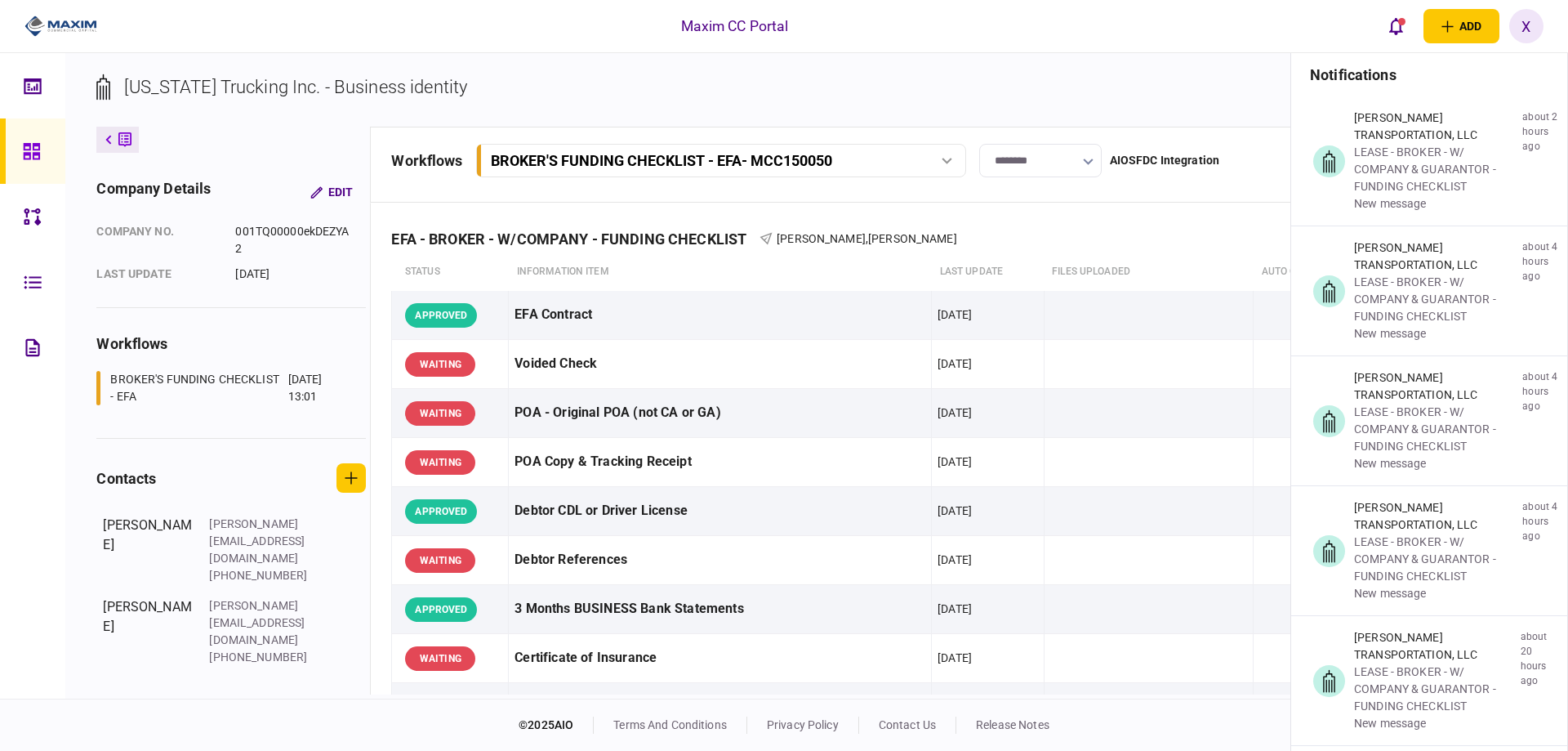
drag, startPoint x: 794, startPoint y: 40, endPoint x: 781, endPoint y: 21, distance: 23.0
click at [793, 34] on div "Maxim CC Portal add business identity individual identity X X Xiomara Rodriguez…" at bounding box center [784, 26] width 1568 height 52
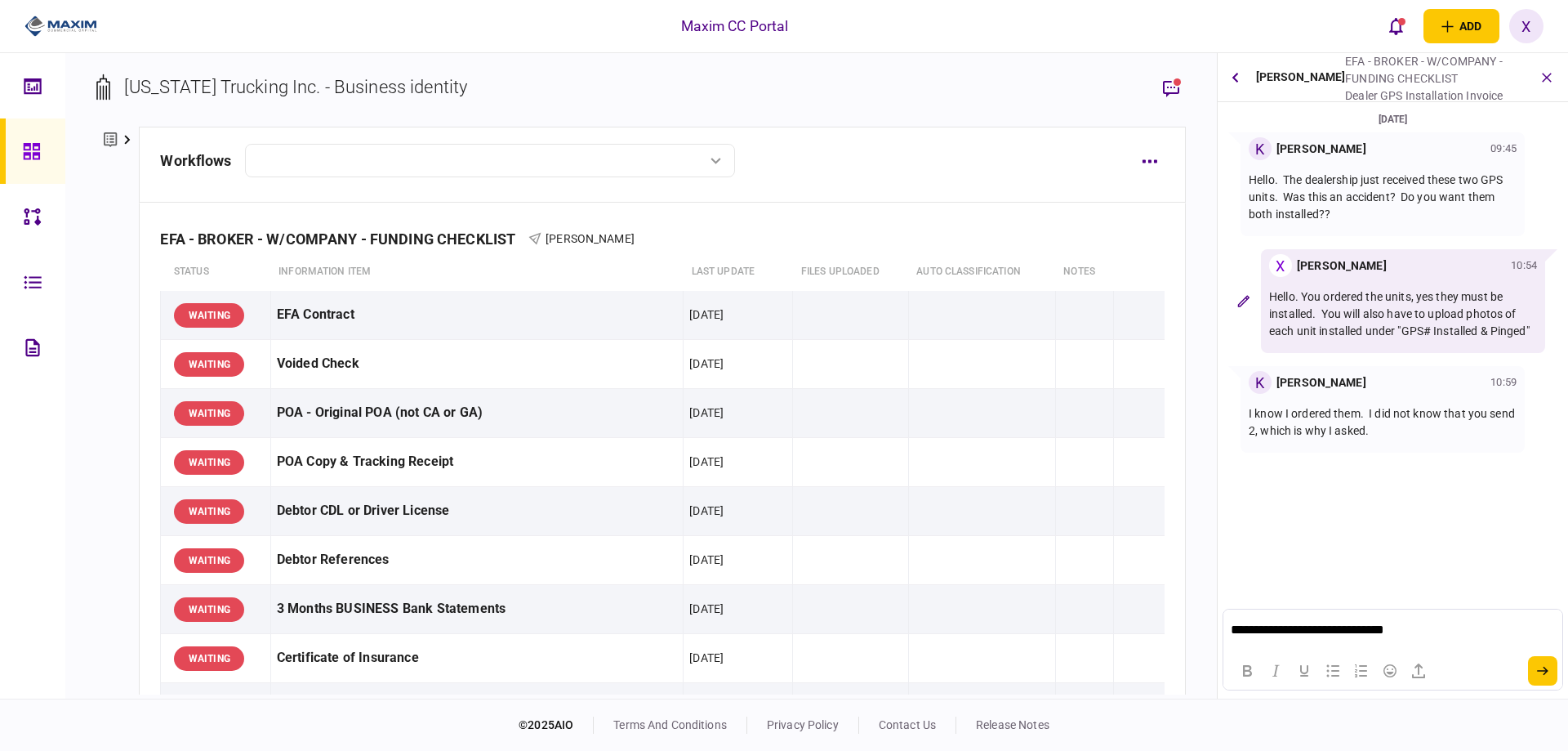
click at [1241, 625] on p "**********" at bounding box center [1393, 630] width 323 height 15
click at [1541, 661] on button "submit" at bounding box center [1542, 671] width 29 height 29
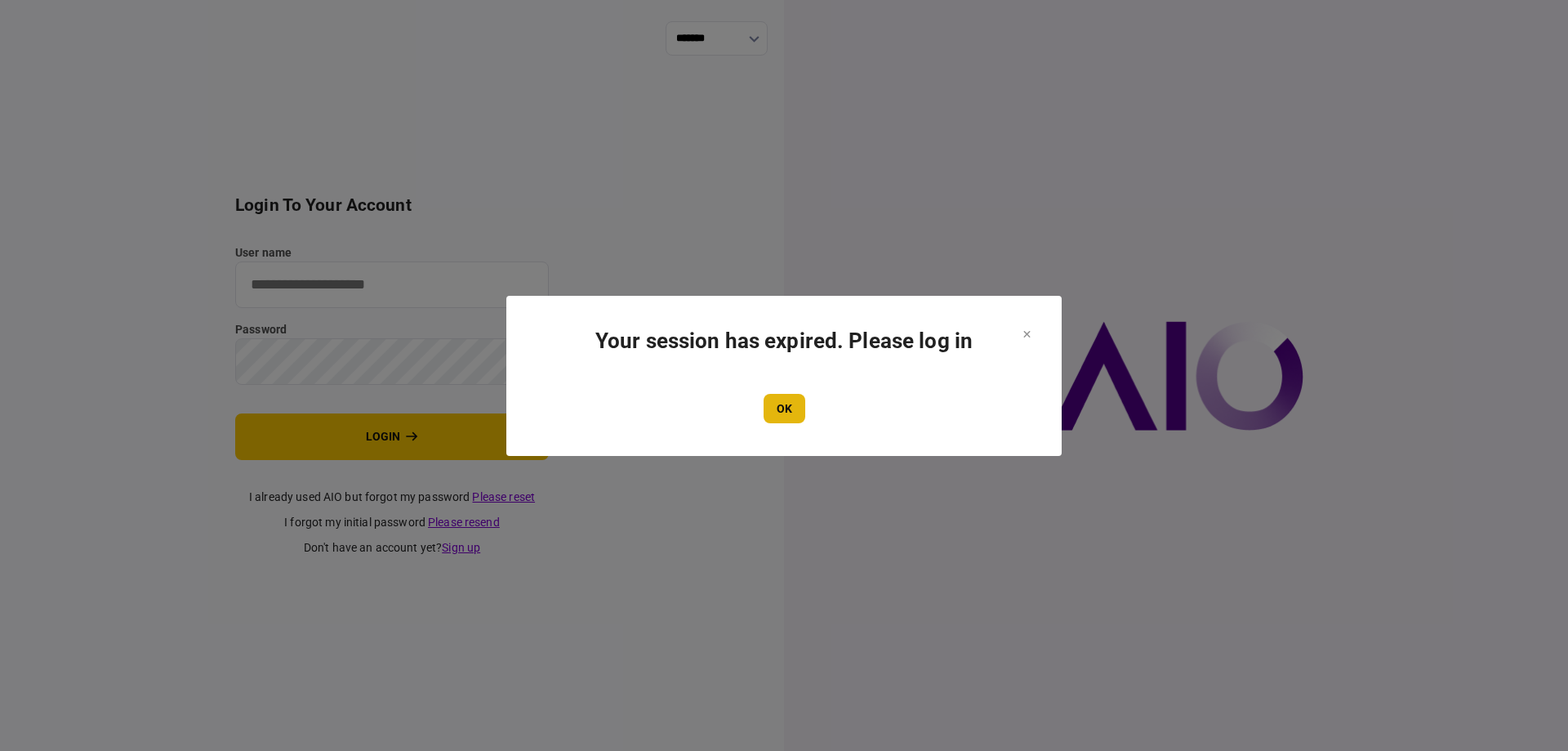
type input "*******"
click at [788, 408] on button "OK" at bounding box center [784, 408] width 42 height 29
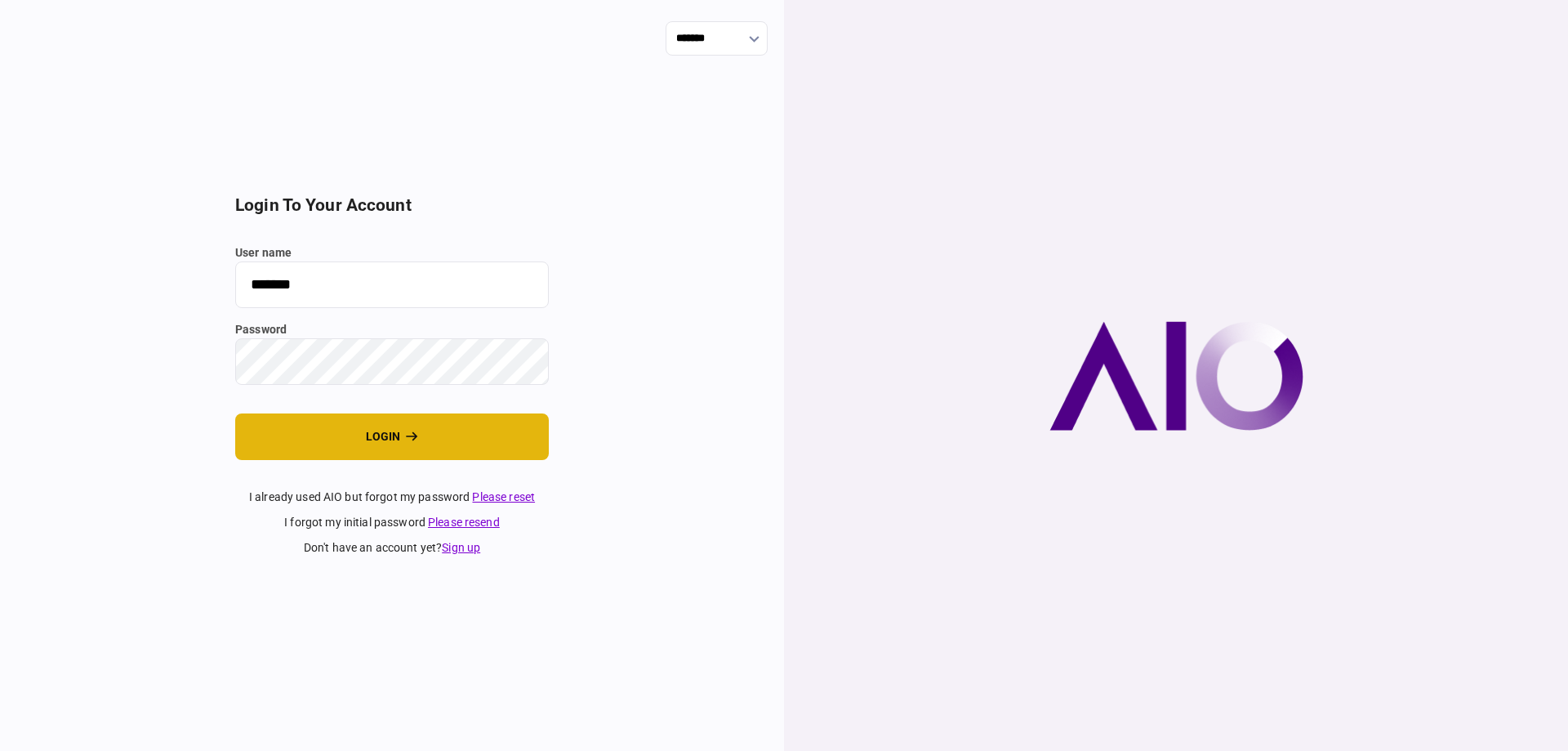
drag, startPoint x: 338, startPoint y: 444, endPoint x: 344, endPoint y: 455, distance: 12.5
click at [338, 448] on button "login" at bounding box center [392, 436] width 314 height 46
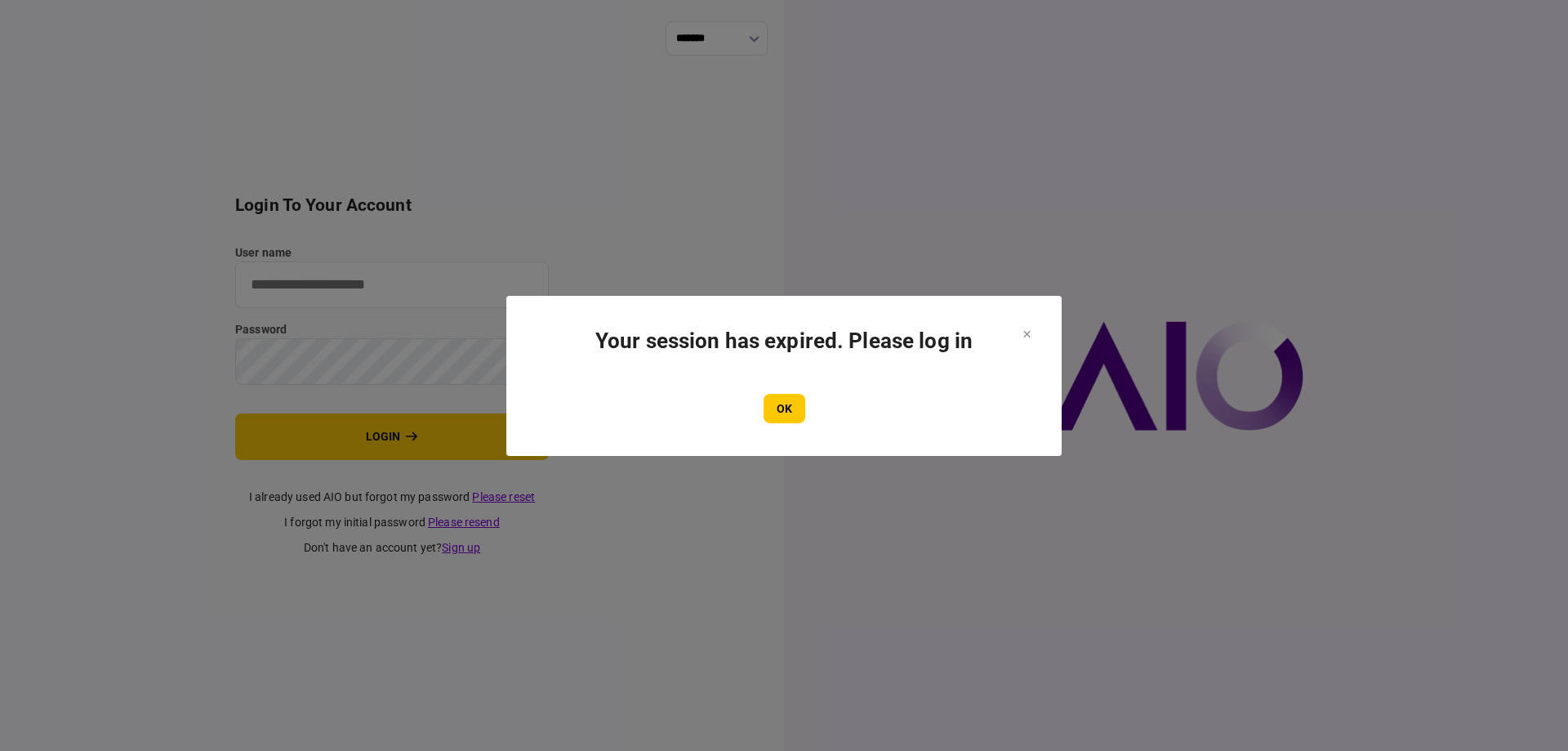
type input "*******"
click at [807, 399] on div "OK" at bounding box center [784, 408] width 490 height 29
click at [795, 399] on button "OK" at bounding box center [784, 408] width 42 height 29
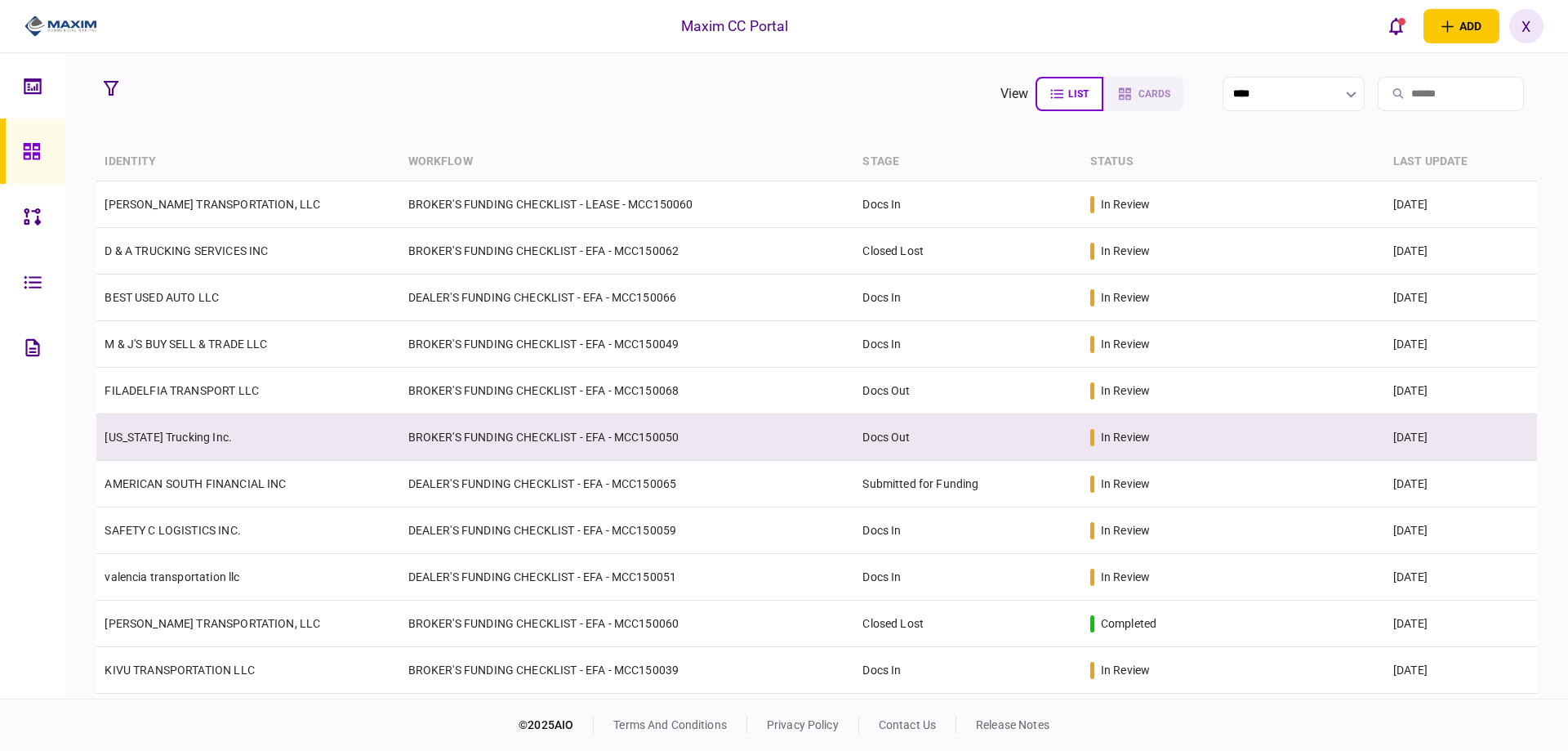
click at [170, 430] on link "[US_STATE] Trucking Inc." at bounding box center [168, 436] width 127 height 13
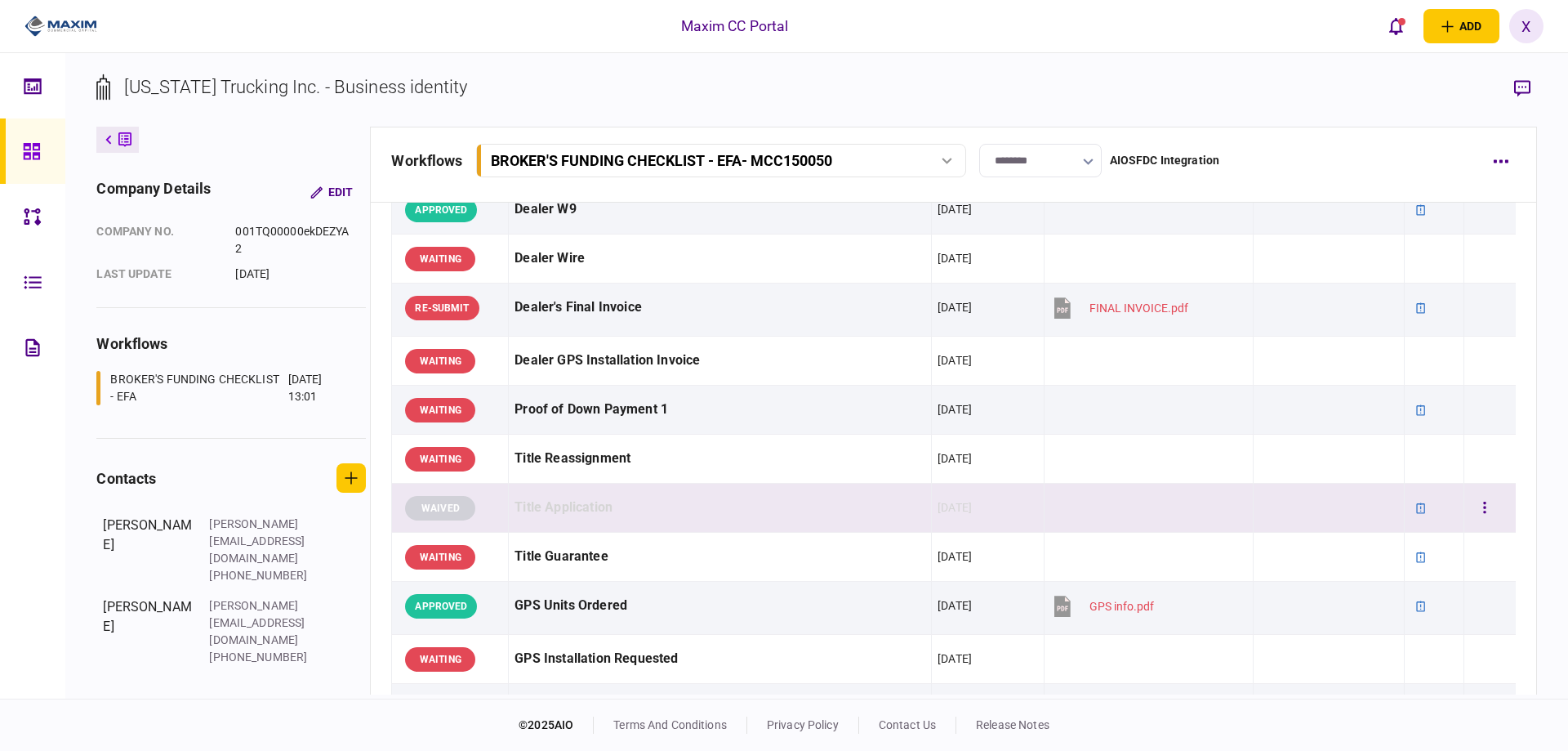
scroll to position [899, 0]
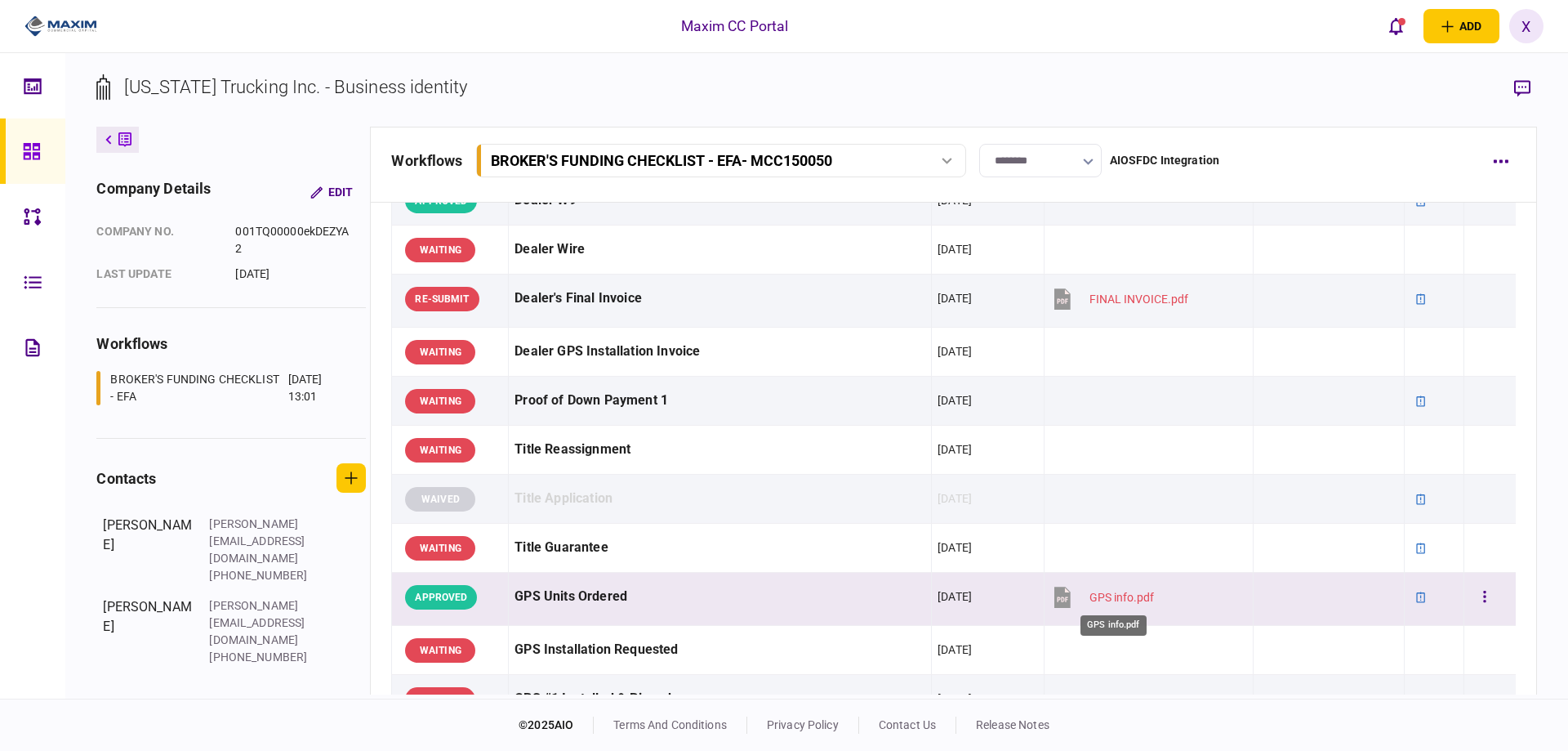
click at [1108, 594] on div "GPS info.pdf" at bounding box center [1121, 597] width 64 height 13
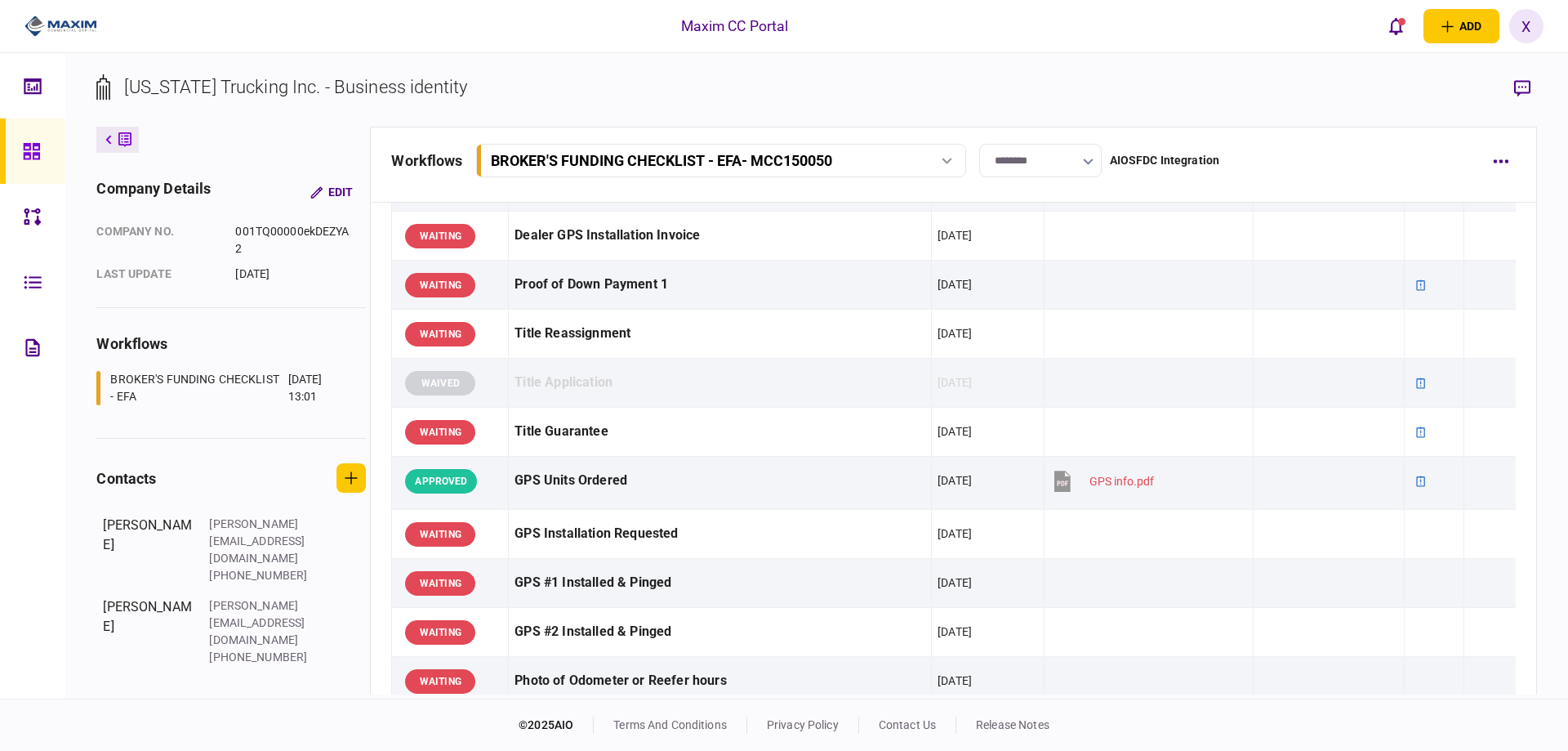
scroll to position [1006, 0]
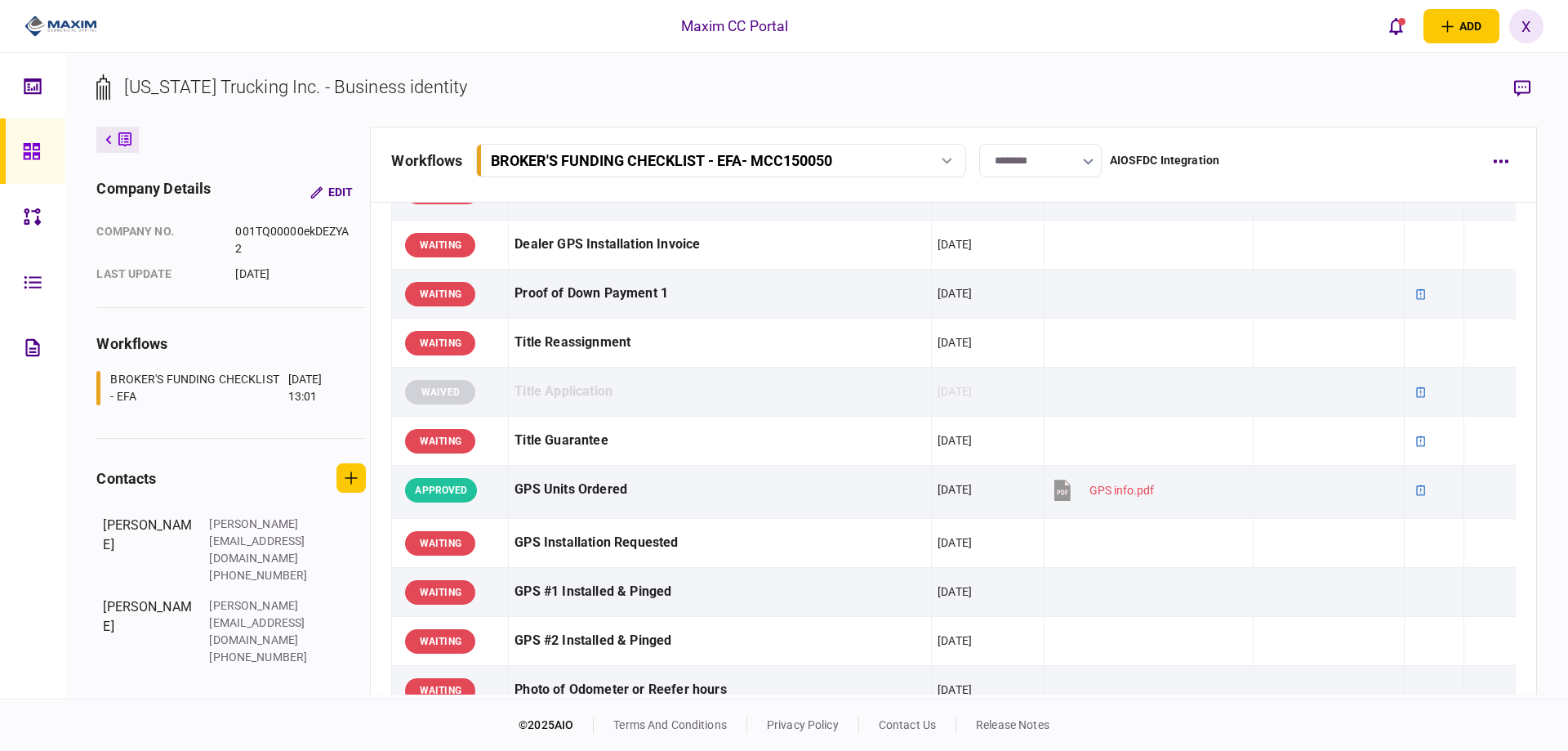
click at [41, 22] on img at bounding box center [61, 26] width 73 height 25
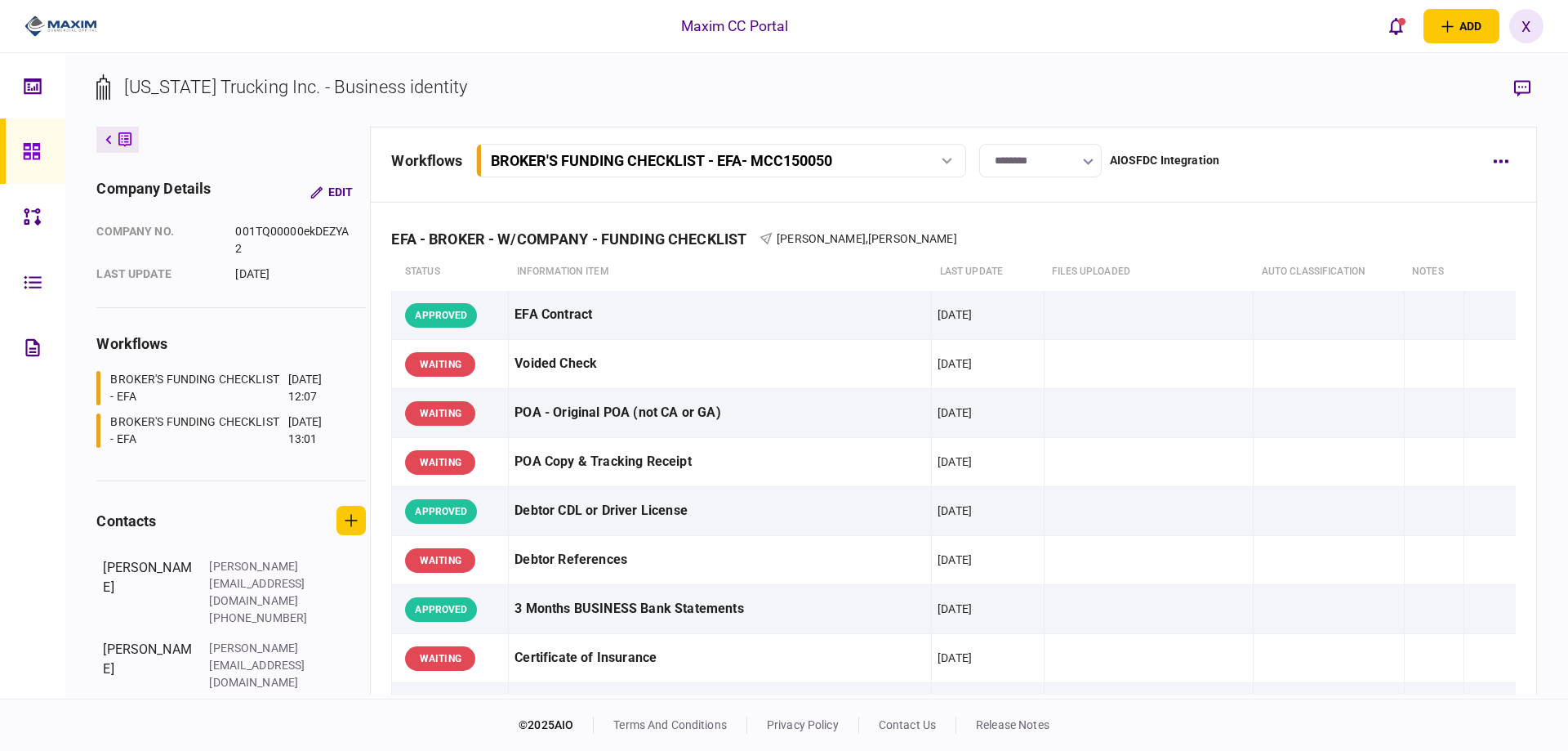
click at [61, 18] on img at bounding box center [61, 26] width 73 height 25
click at [45, 148] on div at bounding box center [36, 151] width 27 height 65
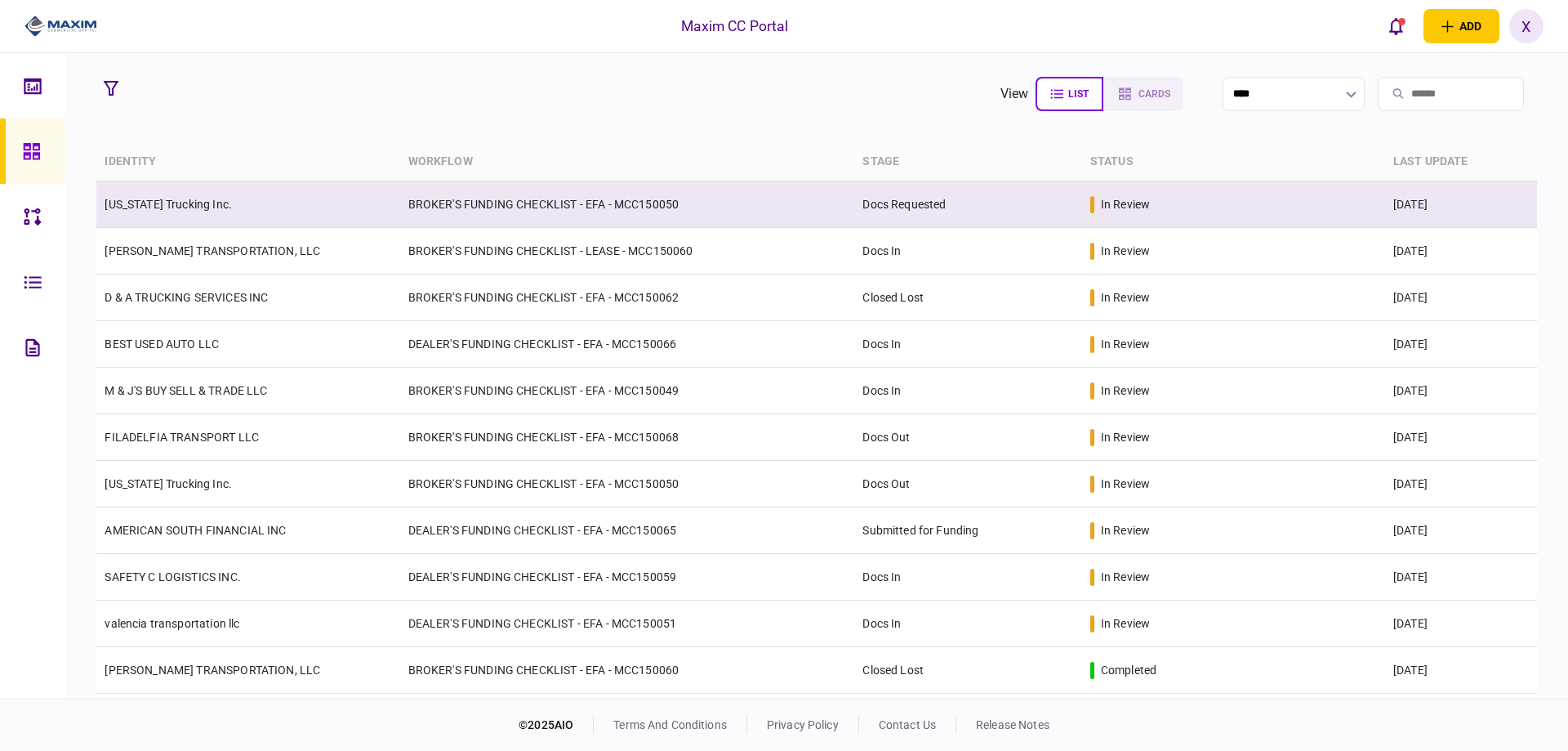
click at [208, 204] on link "[US_STATE] Trucking Inc." at bounding box center [168, 204] width 127 height 13
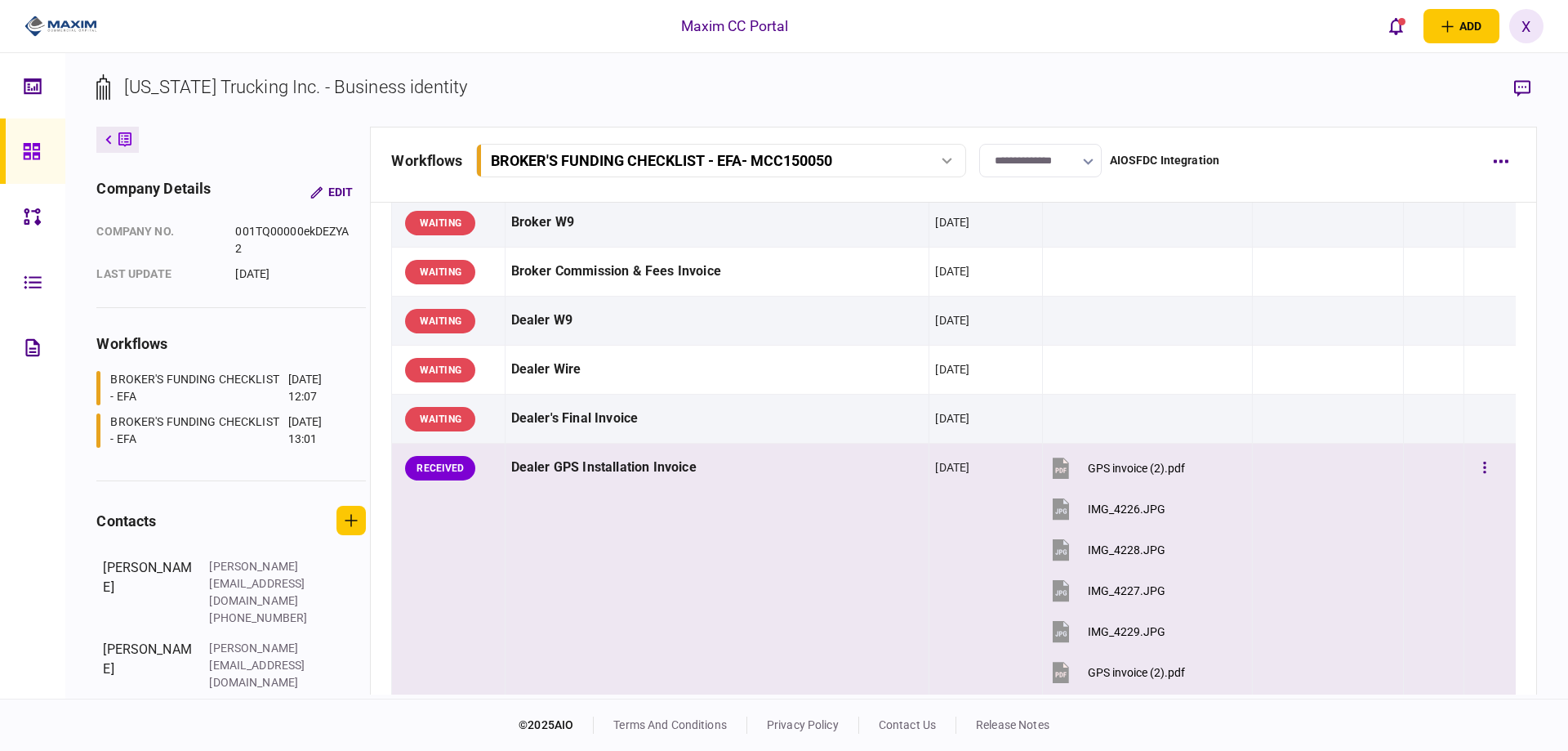
scroll to position [879, 0]
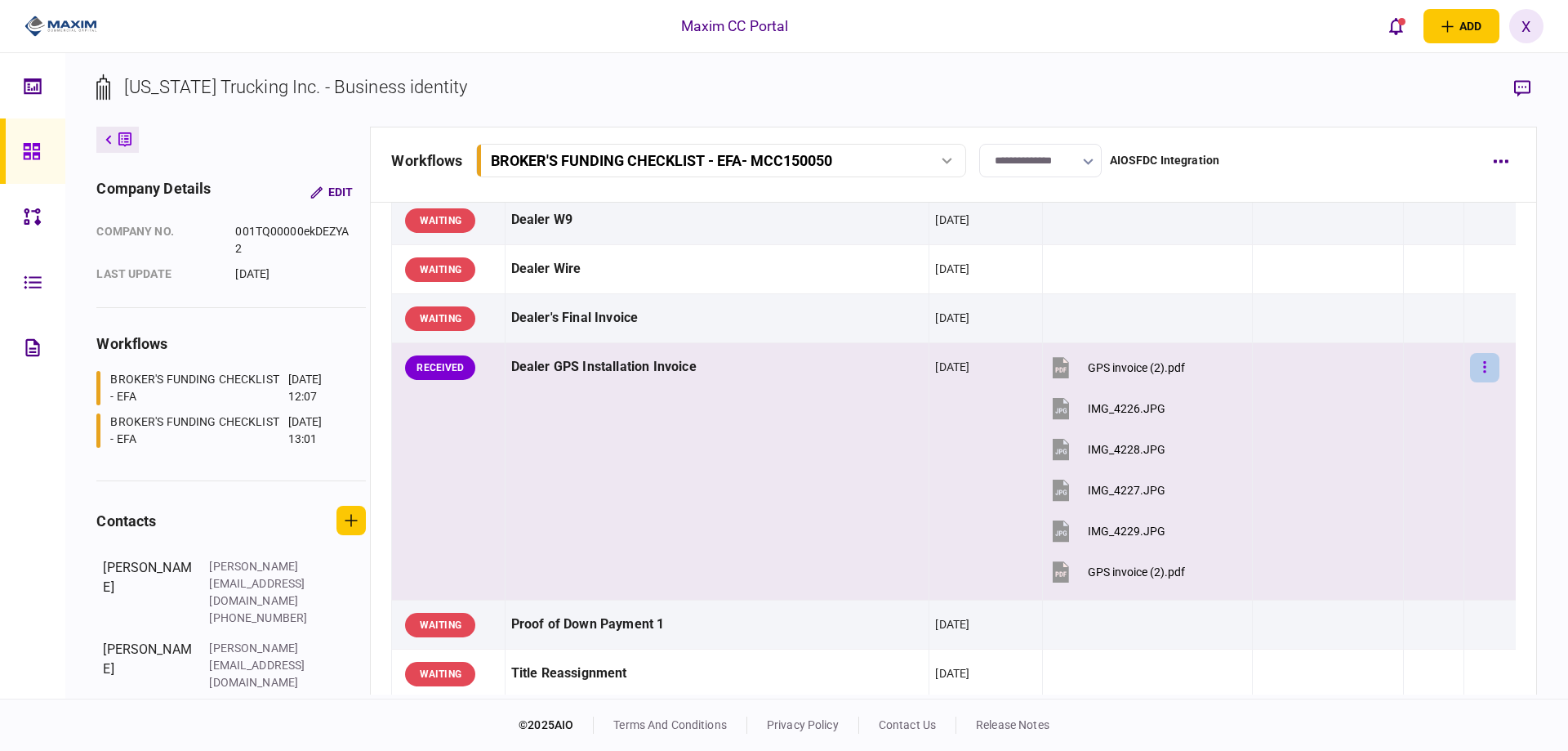
click at [1483, 372] on button "button" at bounding box center [1485, 368] width 29 height 29
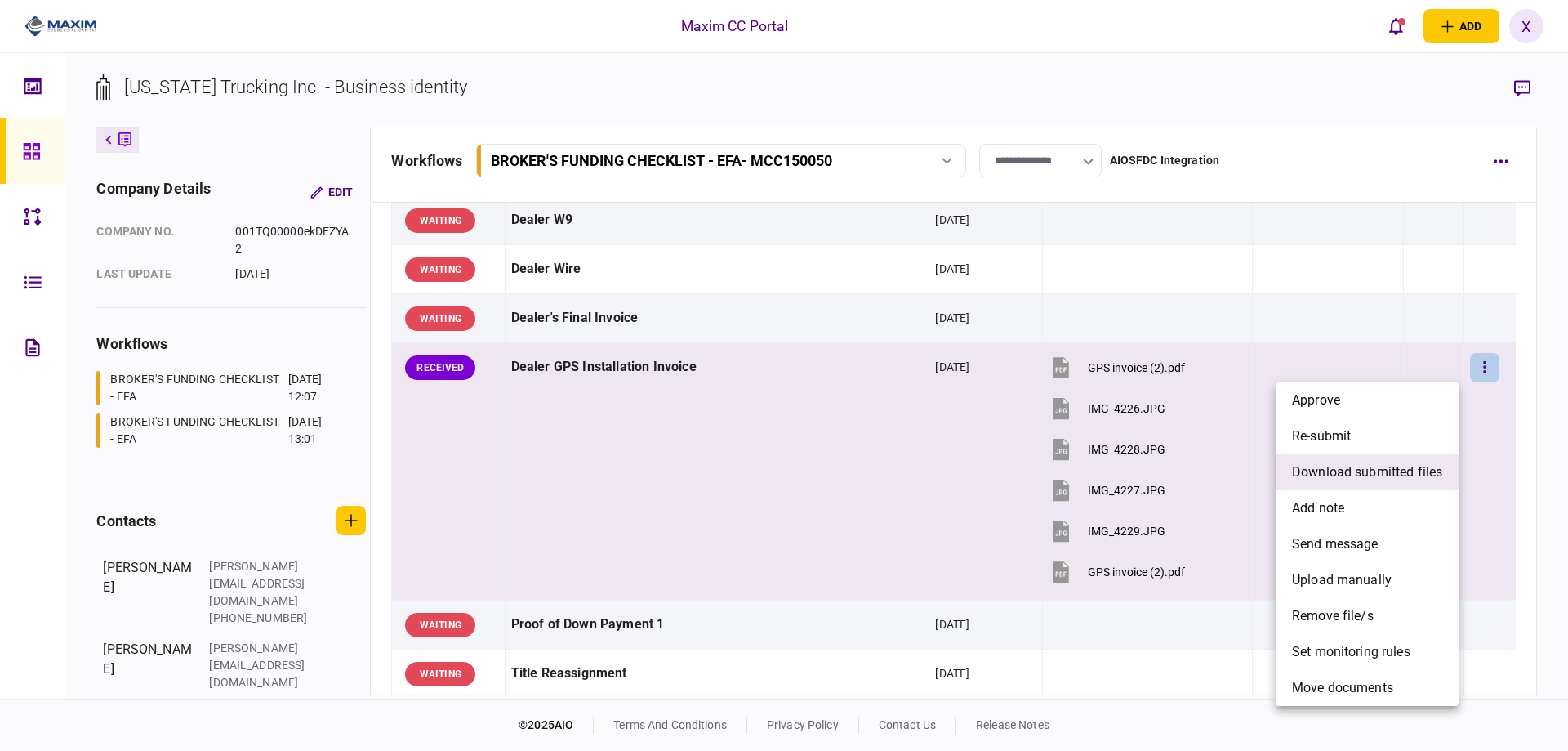
click at [1398, 486] on li "download submitted files" at bounding box center [1367, 472] width 183 height 36
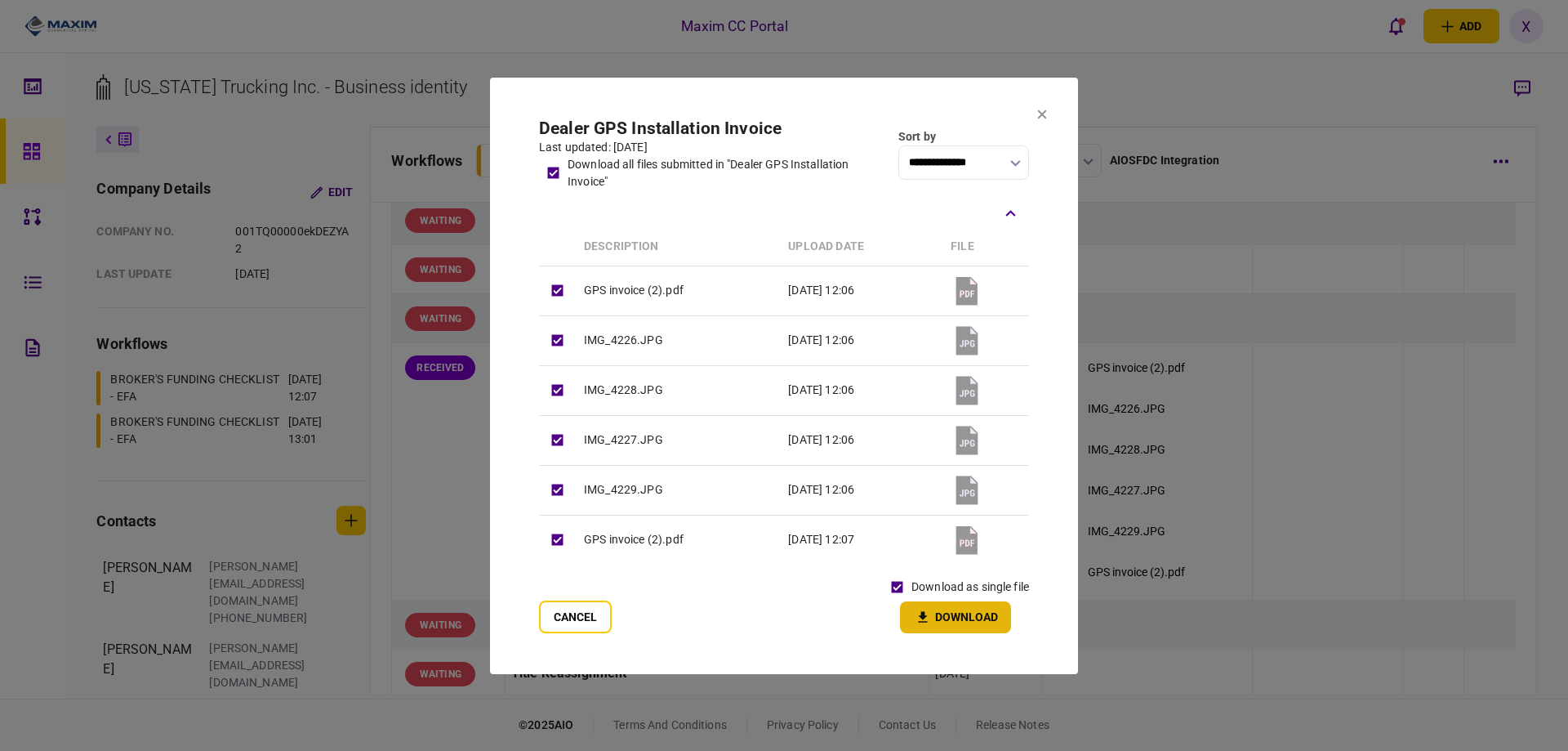
click at [937, 612] on button "Download" at bounding box center [956, 617] width 111 height 32
click at [1044, 111] on icon at bounding box center [1042, 114] width 9 height 9
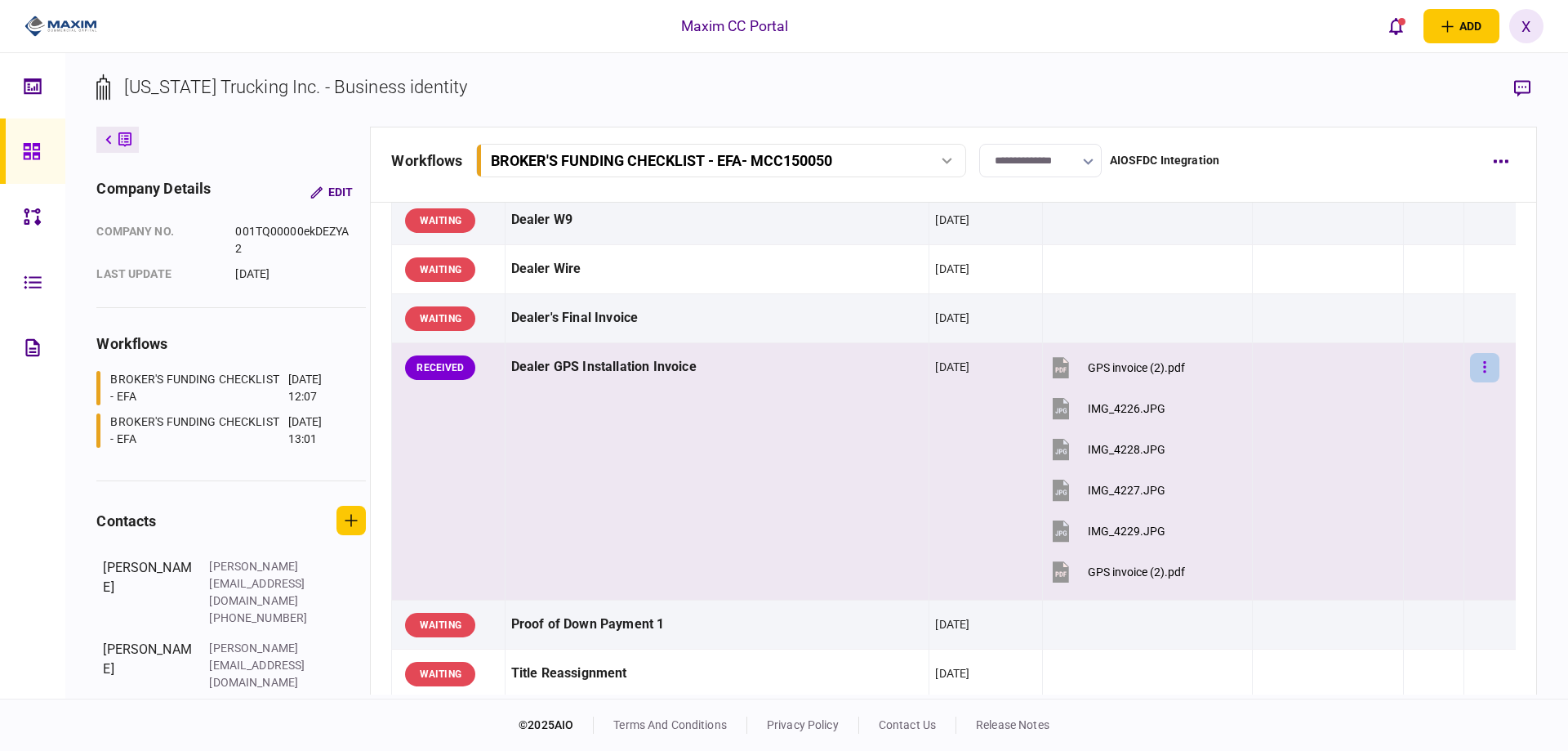
click at [1471, 369] on button "button" at bounding box center [1485, 368] width 29 height 29
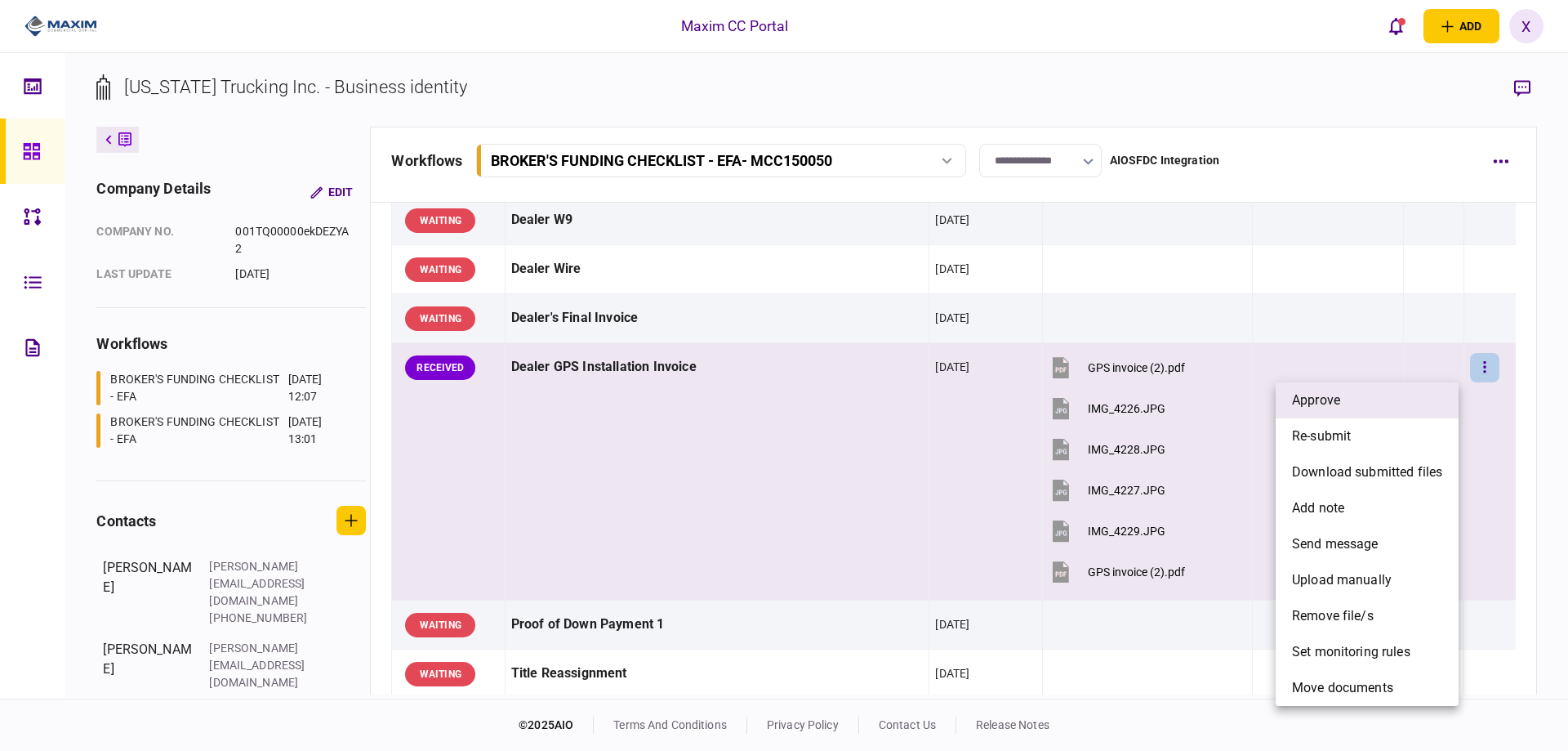
click at [1392, 402] on li "approve" at bounding box center [1367, 400] width 183 height 36
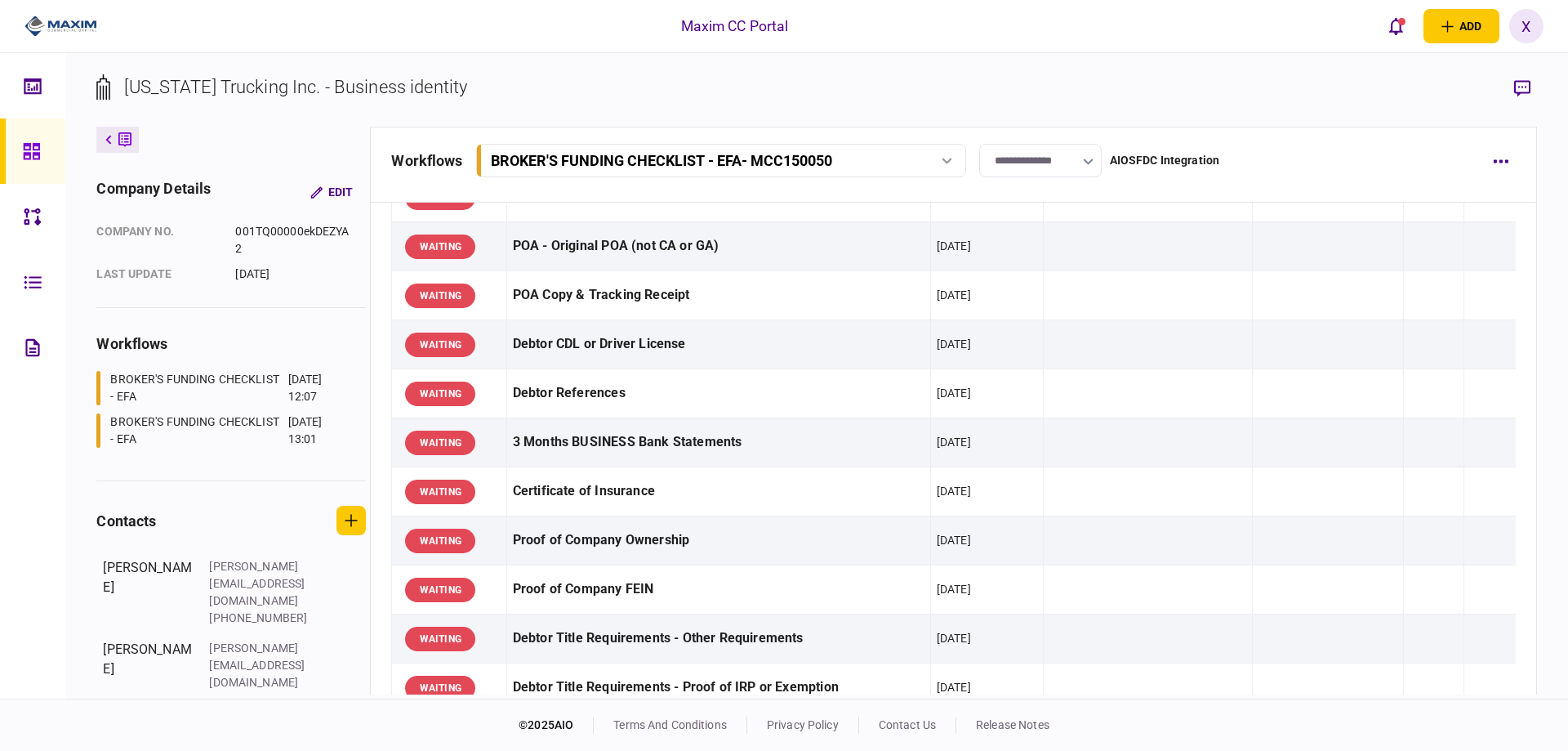
scroll to position [0, 0]
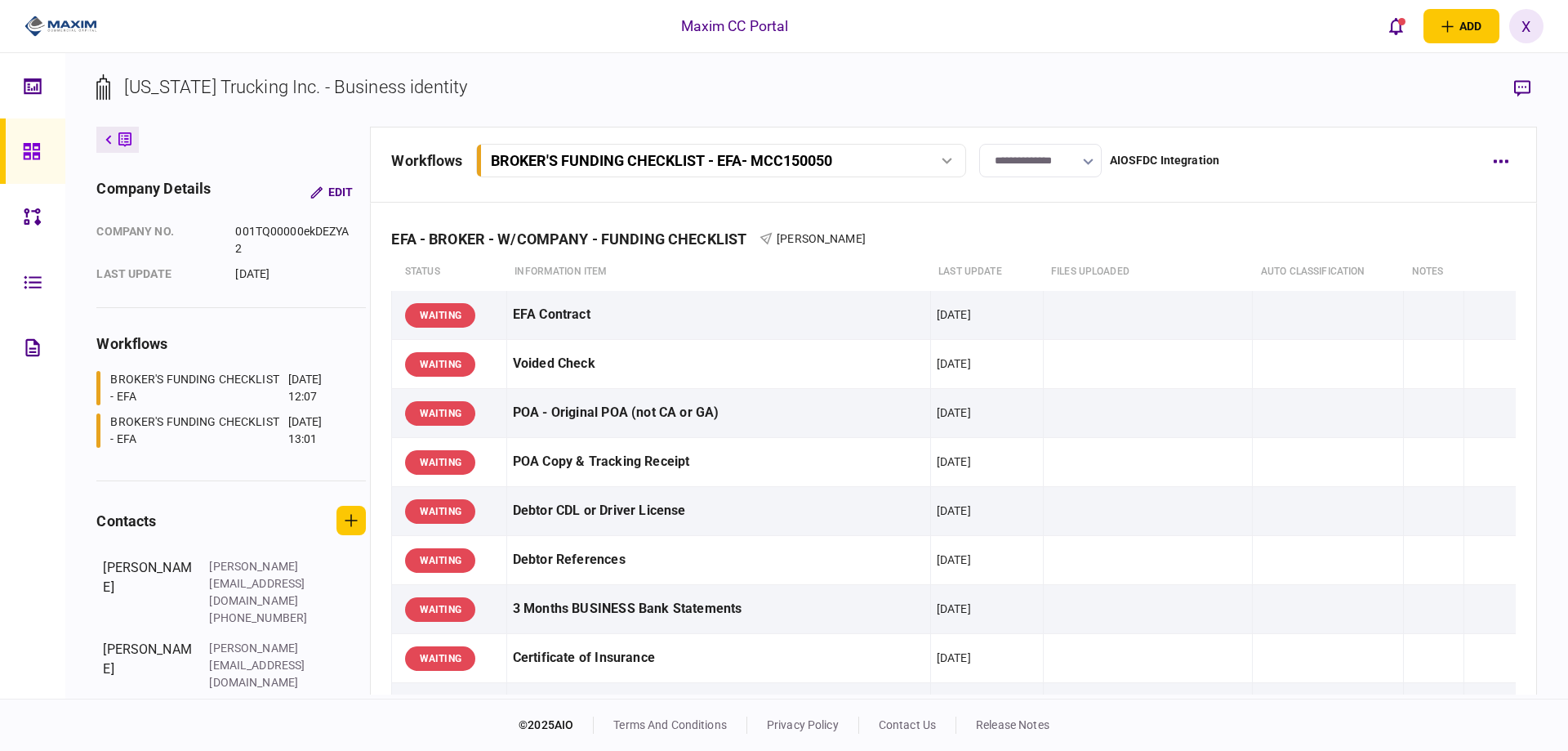
click at [881, 147] on button "BROKER'S FUNDING CHECKLIST - EFA - MCC150050" at bounding box center [721, 160] width 490 height 33
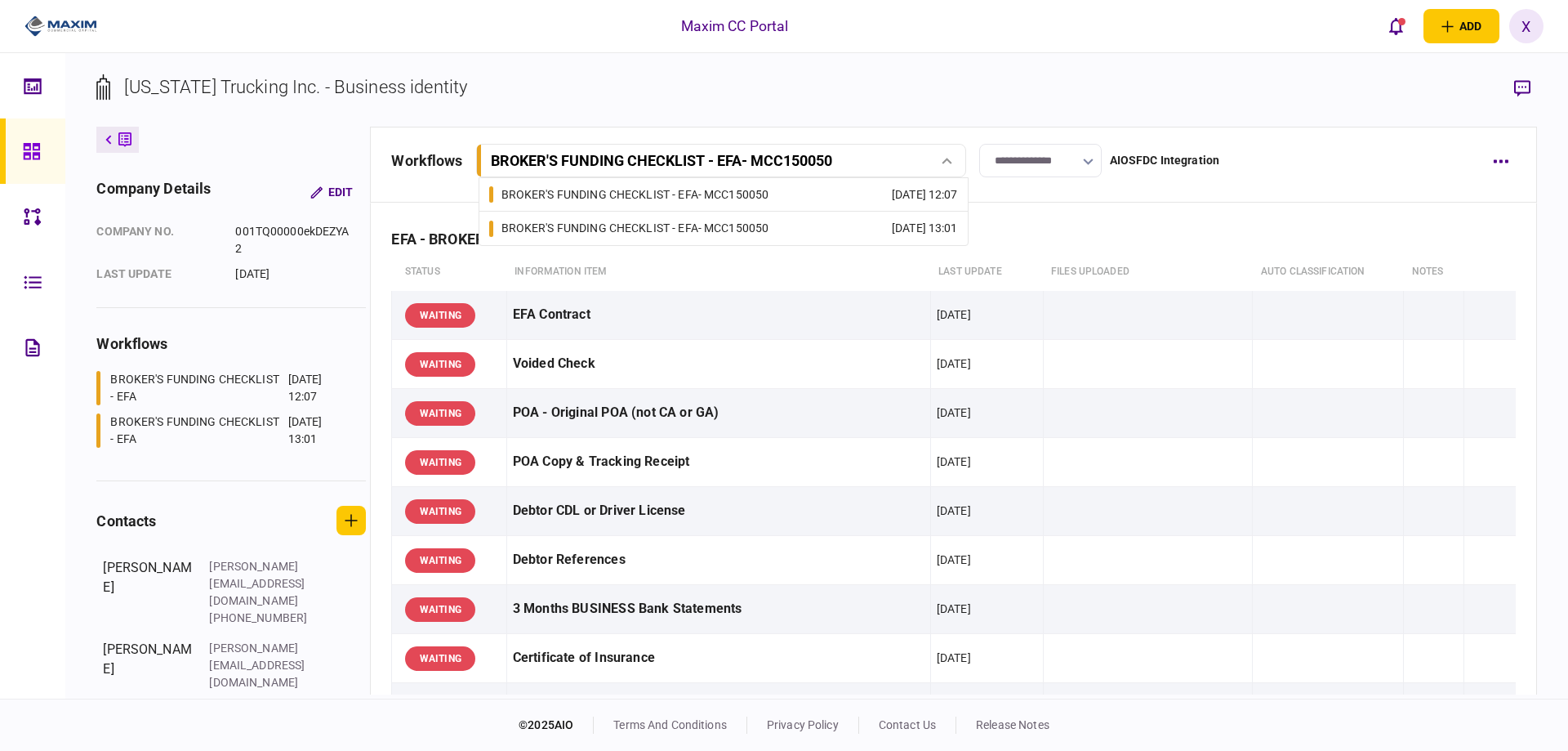
click at [892, 199] on div "19 Sep 2025 12:07" at bounding box center [924, 195] width 66 height 17
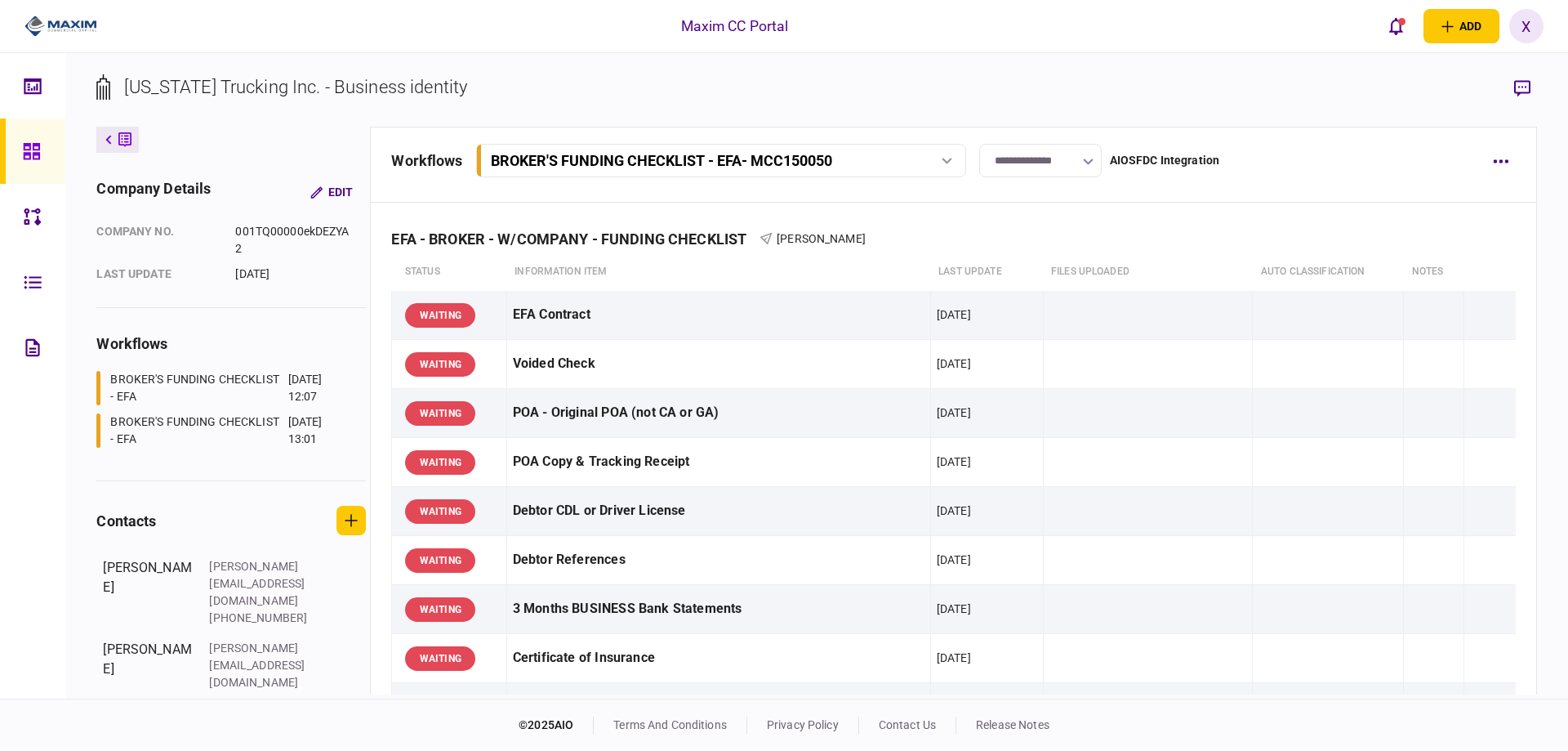
click at [852, 171] on button "BROKER'S FUNDING CHECKLIST - EFA - MCC150050" at bounding box center [721, 160] width 490 height 33
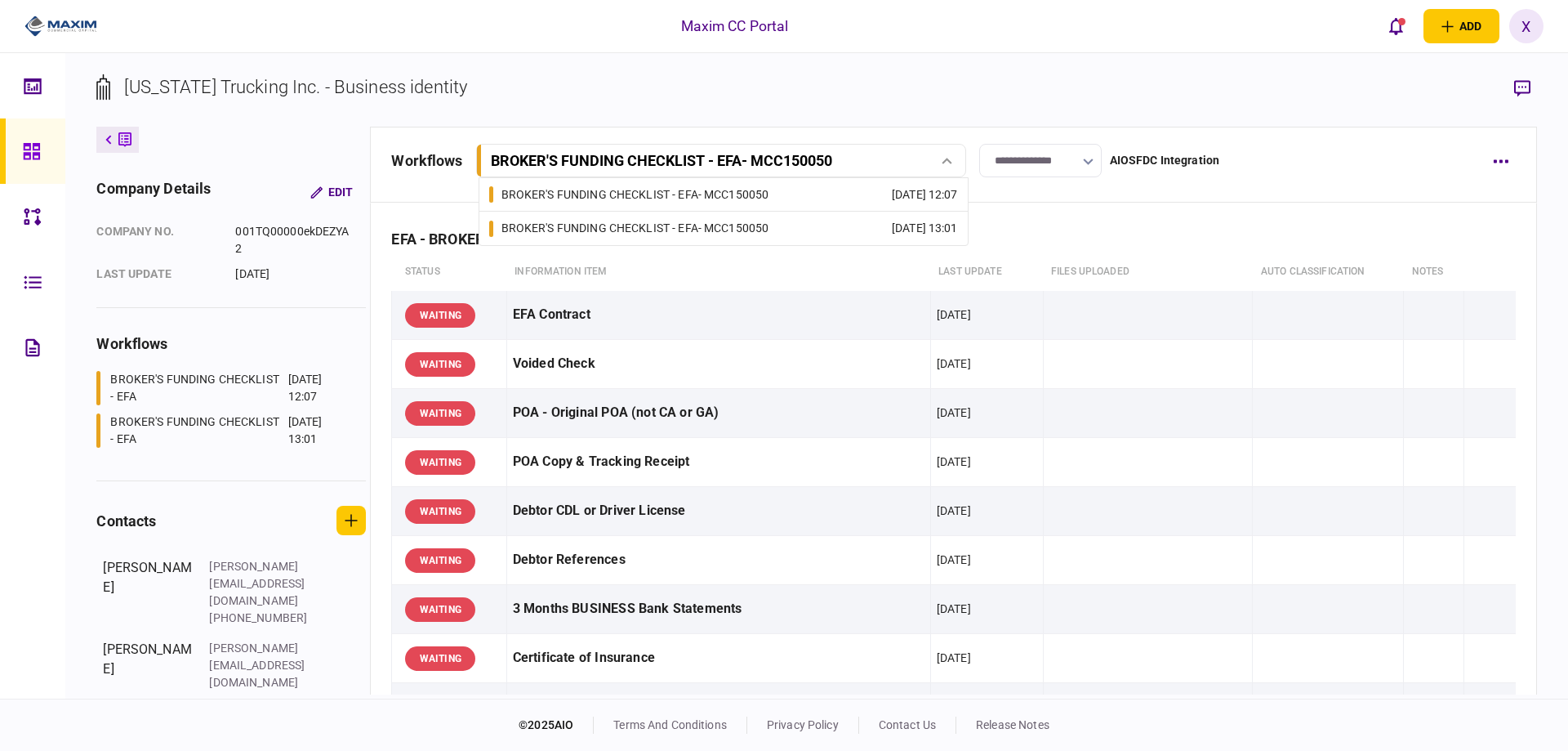
click at [820, 227] on link "BROKER'S FUNDING CHECKLIST - EFA - MCC150050 18 Sep 2025 13:01" at bounding box center [723, 228] width 469 height 33
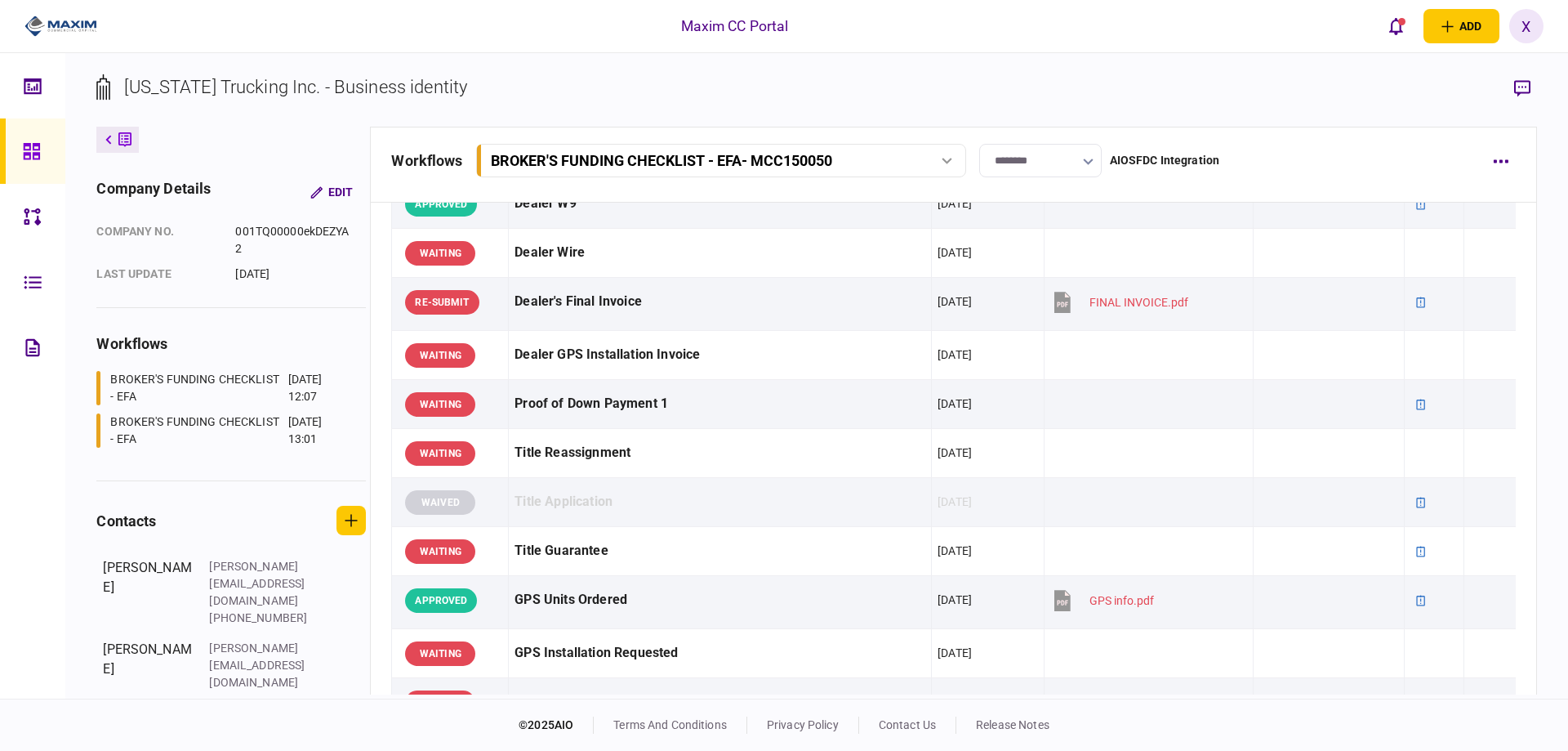
scroll to position [843, 0]
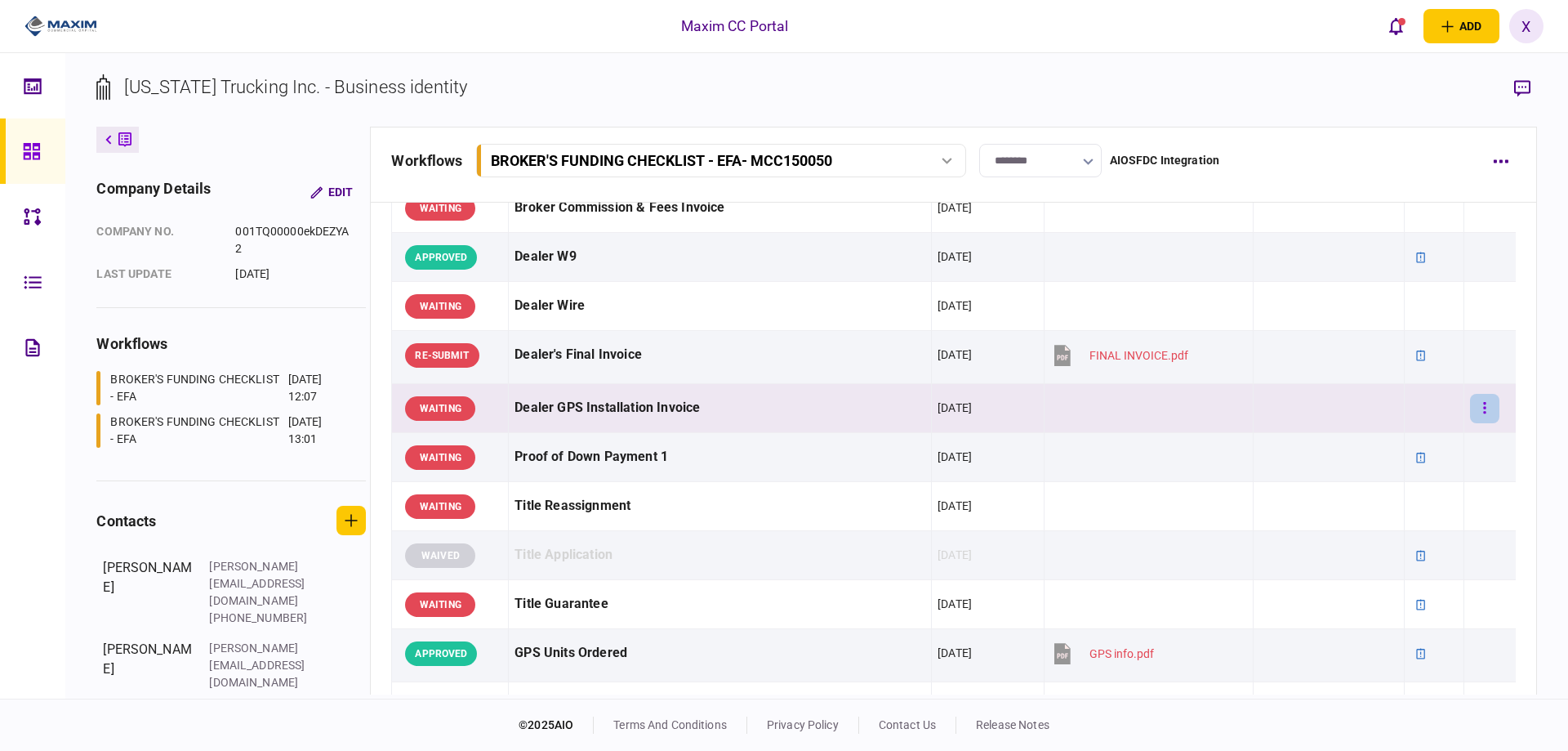
click at [1483, 411] on icon "button" at bounding box center [1484, 407] width 3 height 11
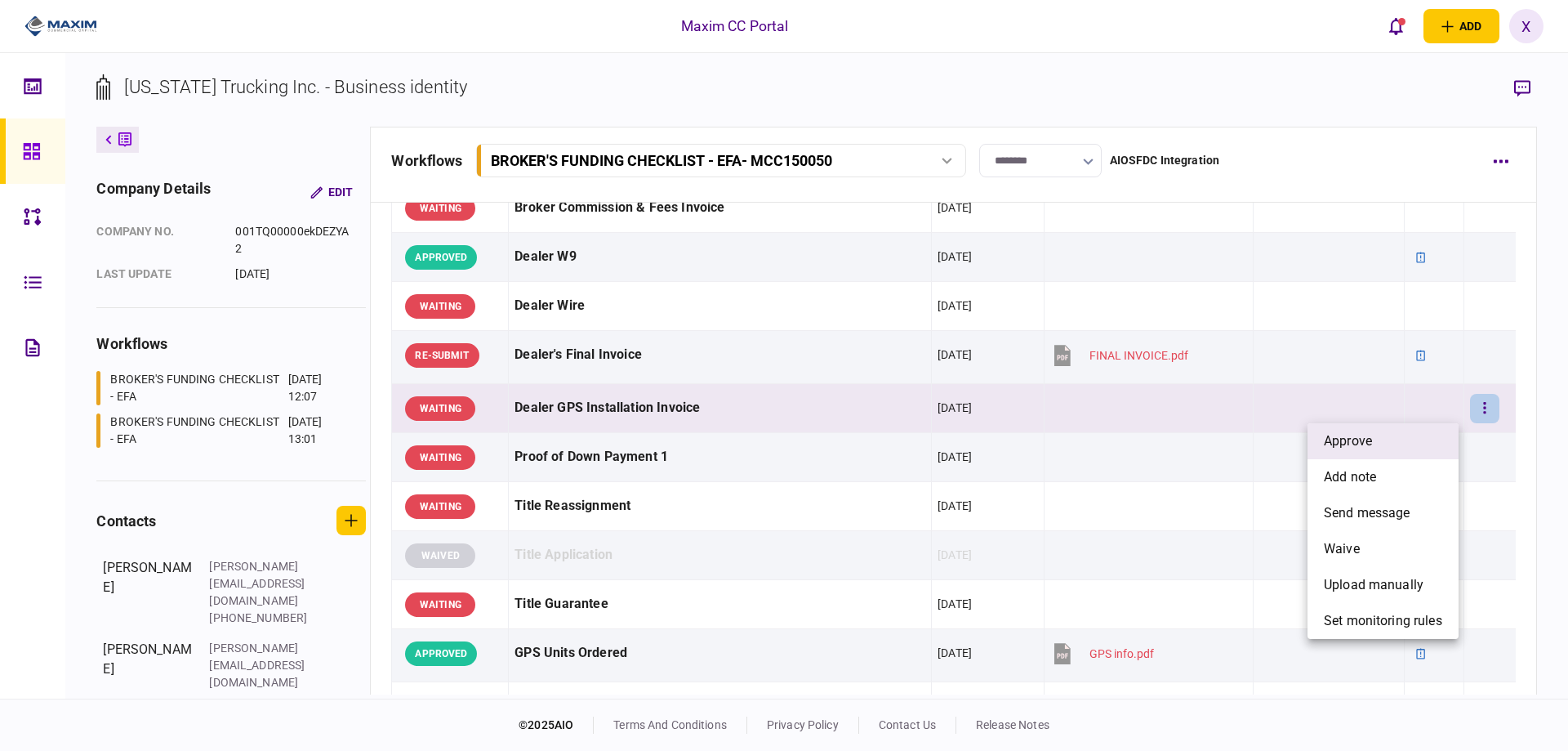
click at [1412, 446] on li "approve" at bounding box center [1382, 441] width 151 height 36
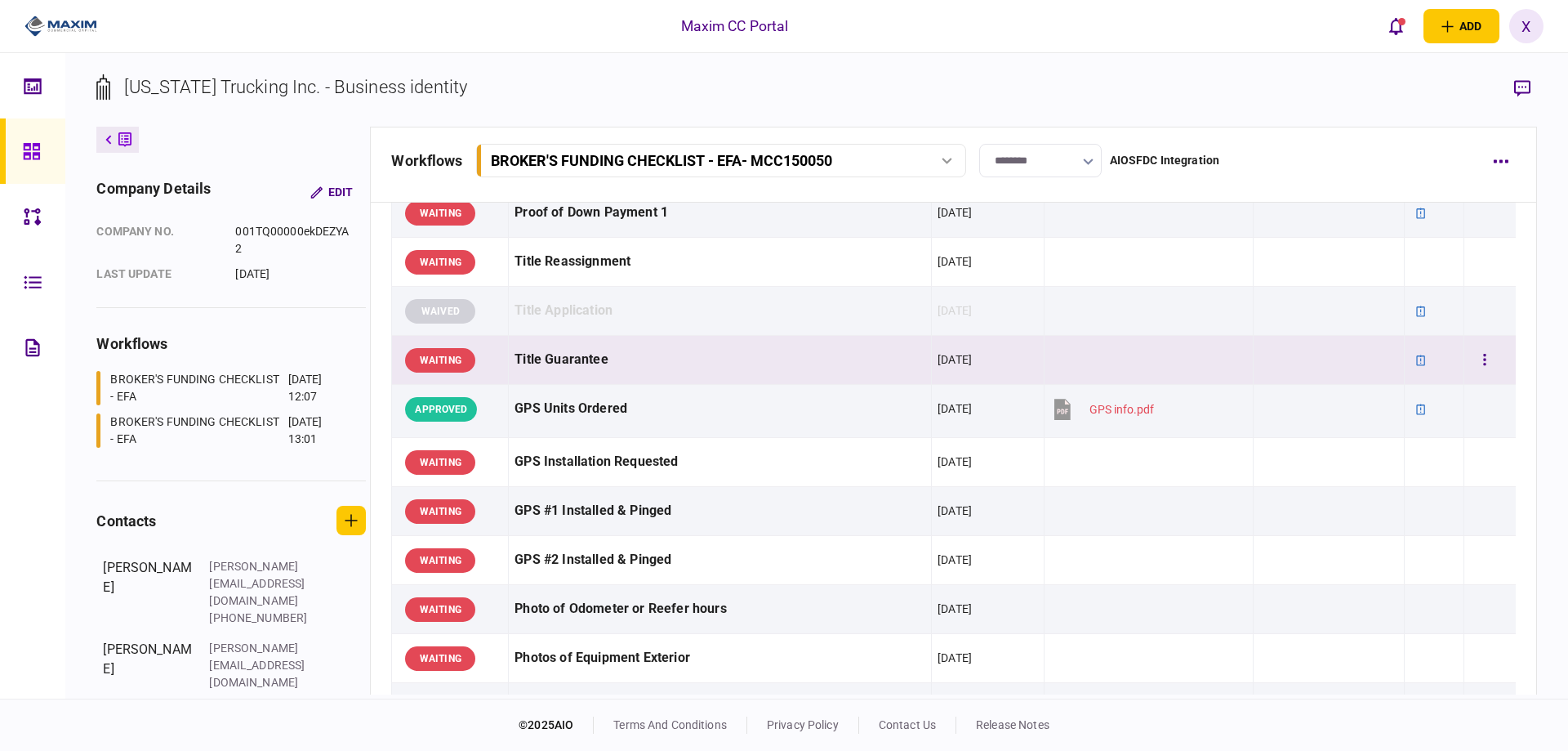
scroll to position [1088, 0]
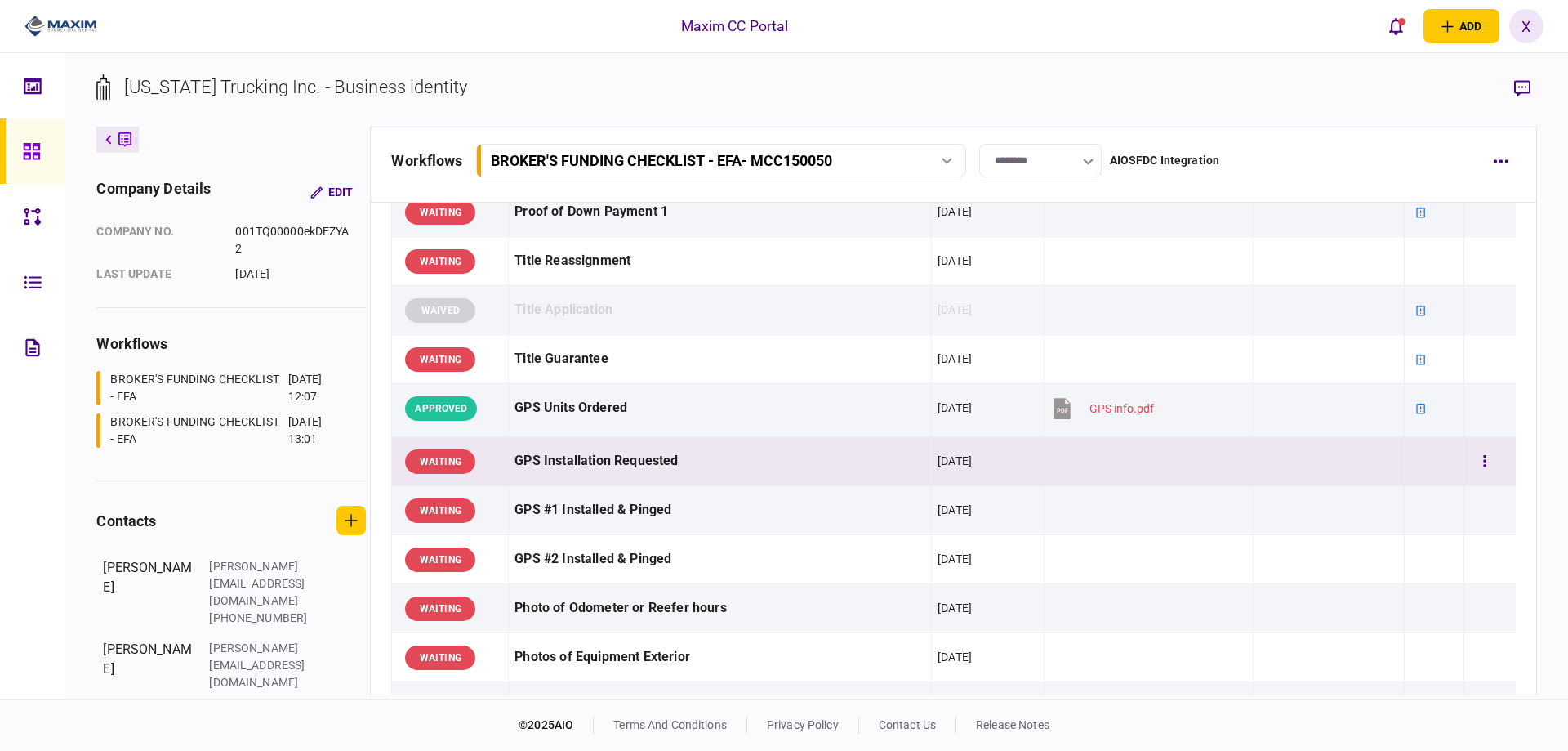
click at [1489, 466] on div at bounding box center [1490, 461] width 40 height 37
click at [1477, 463] on button "button" at bounding box center [1485, 462] width 29 height 29
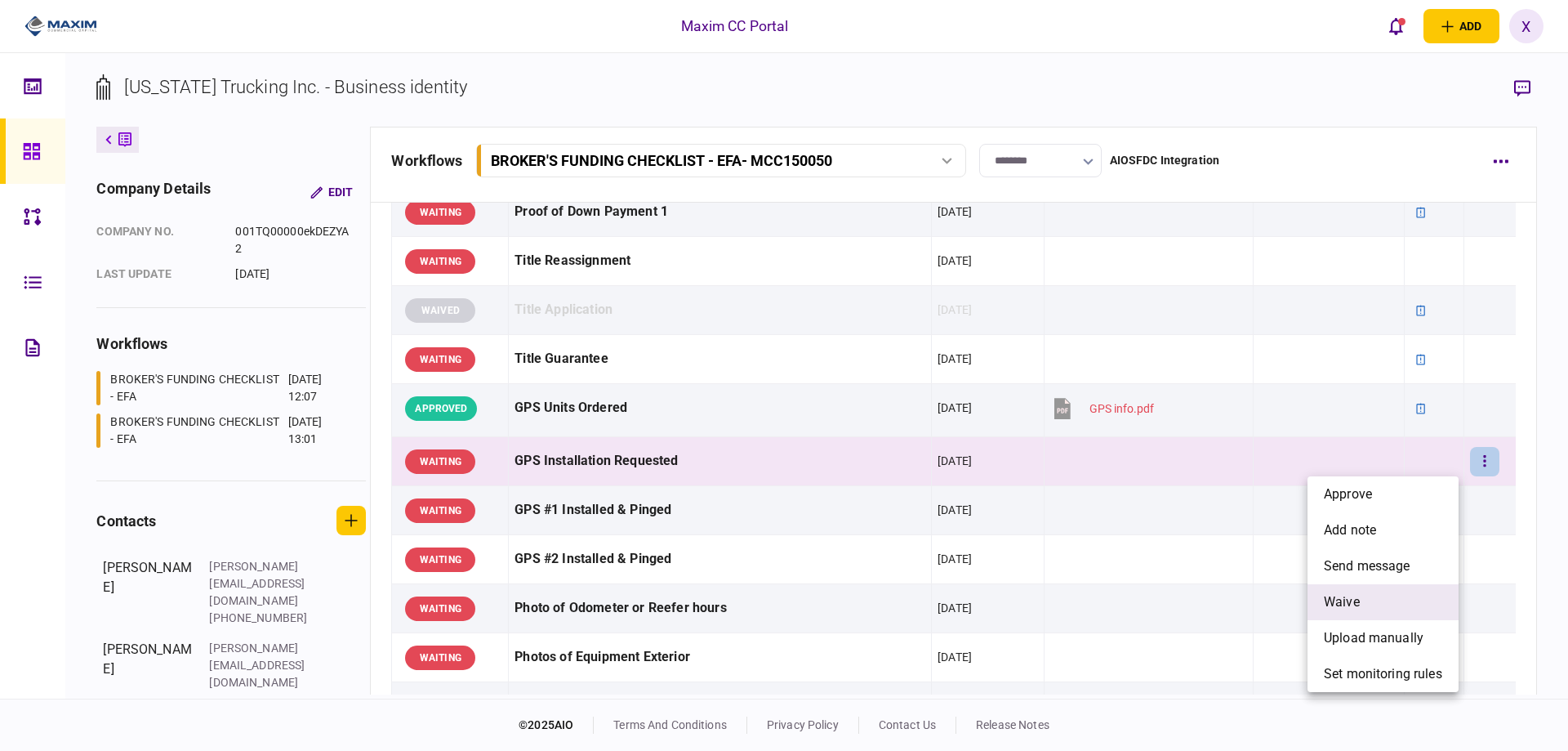
click at [1387, 589] on li "waive" at bounding box center [1382, 602] width 151 height 36
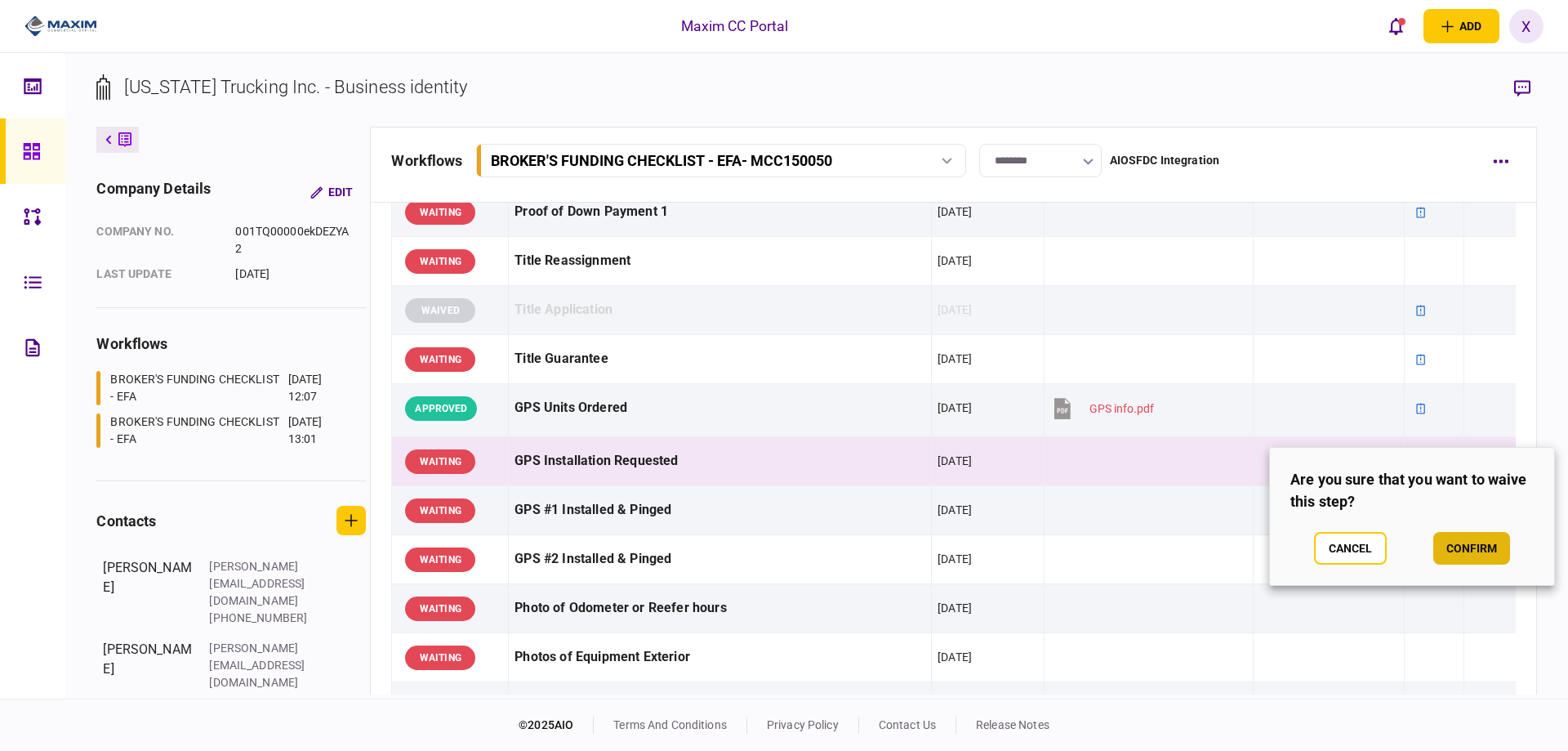
click at [1459, 548] on button "confirm" at bounding box center [1472, 548] width 77 height 33
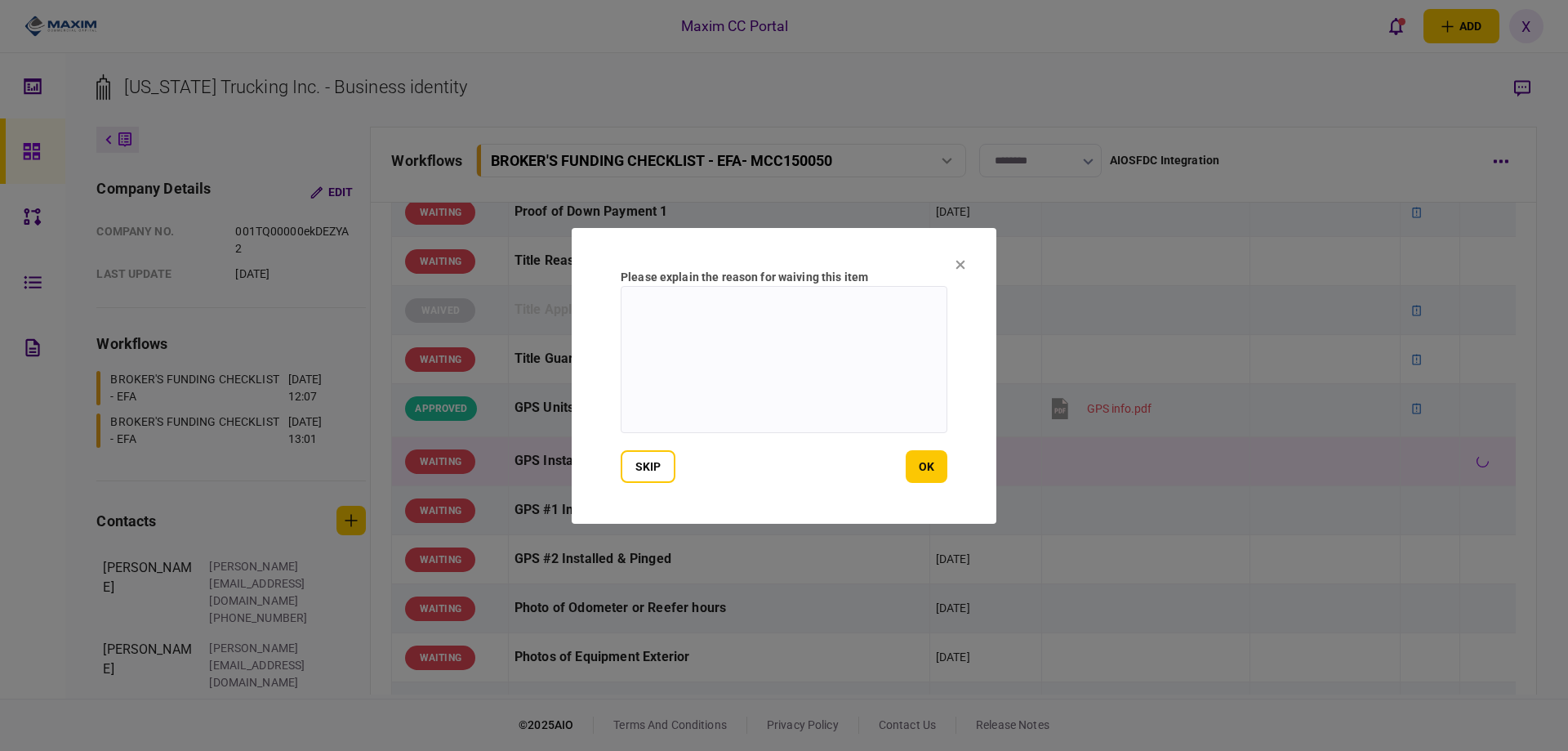
click at [949, 466] on section "Please explain the reason for waiving this item skip ok" at bounding box center [784, 376] width 425 height 296
click at [932, 465] on button "ok" at bounding box center [926, 466] width 42 height 33
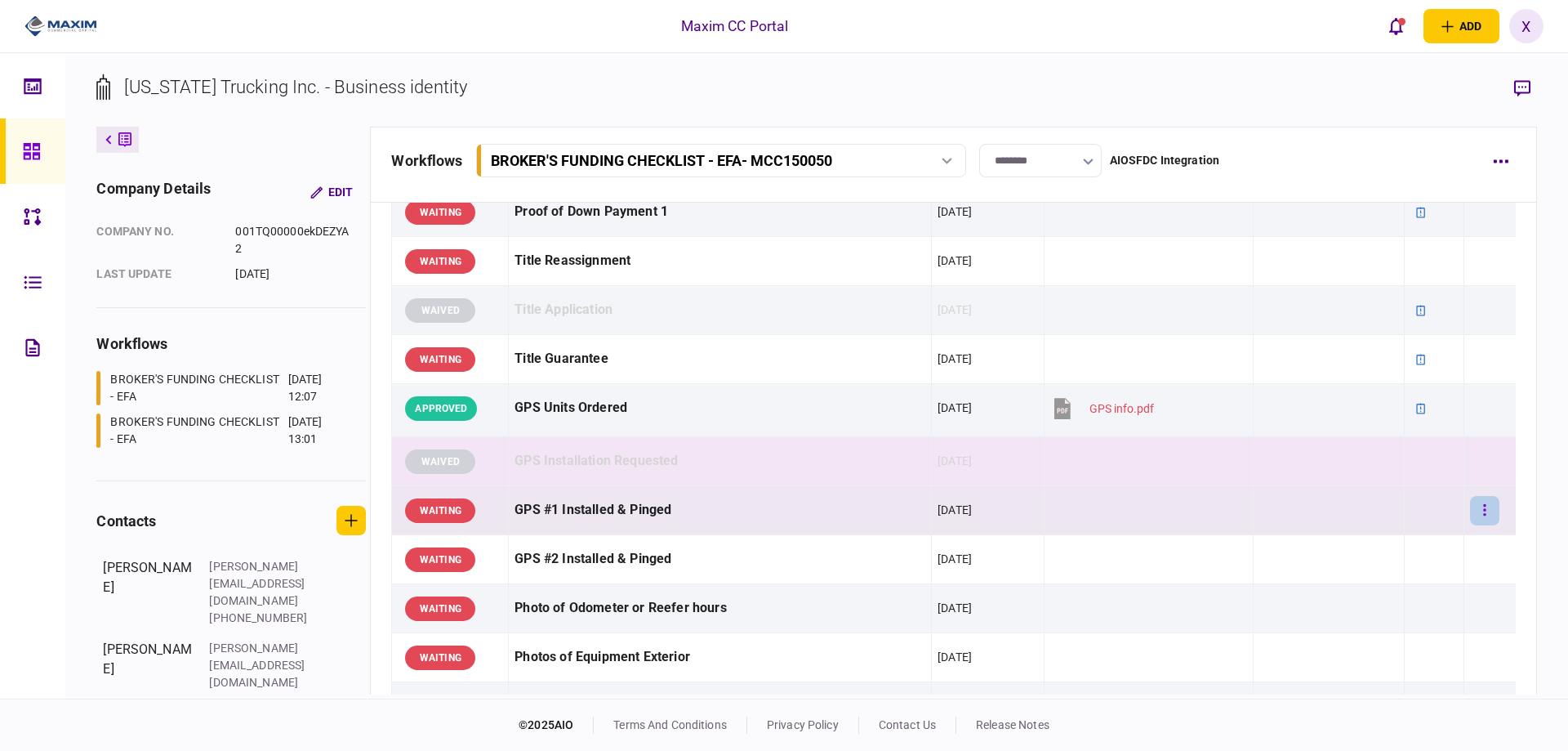
click at [1471, 506] on button "button" at bounding box center [1485, 511] width 29 height 29
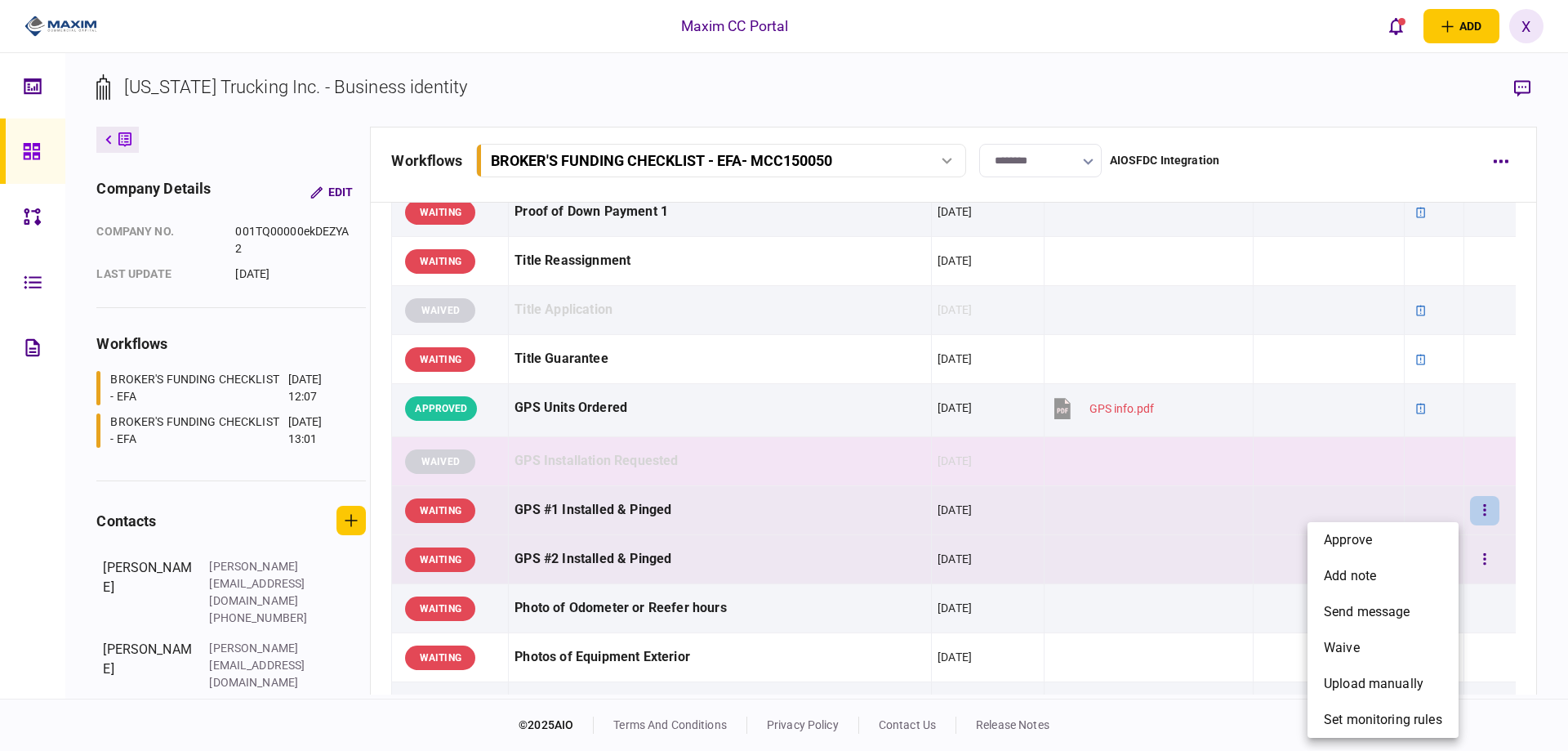
click at [1363, 552] on li "approve" at bounding box center [1382, 540] width 151 height 36
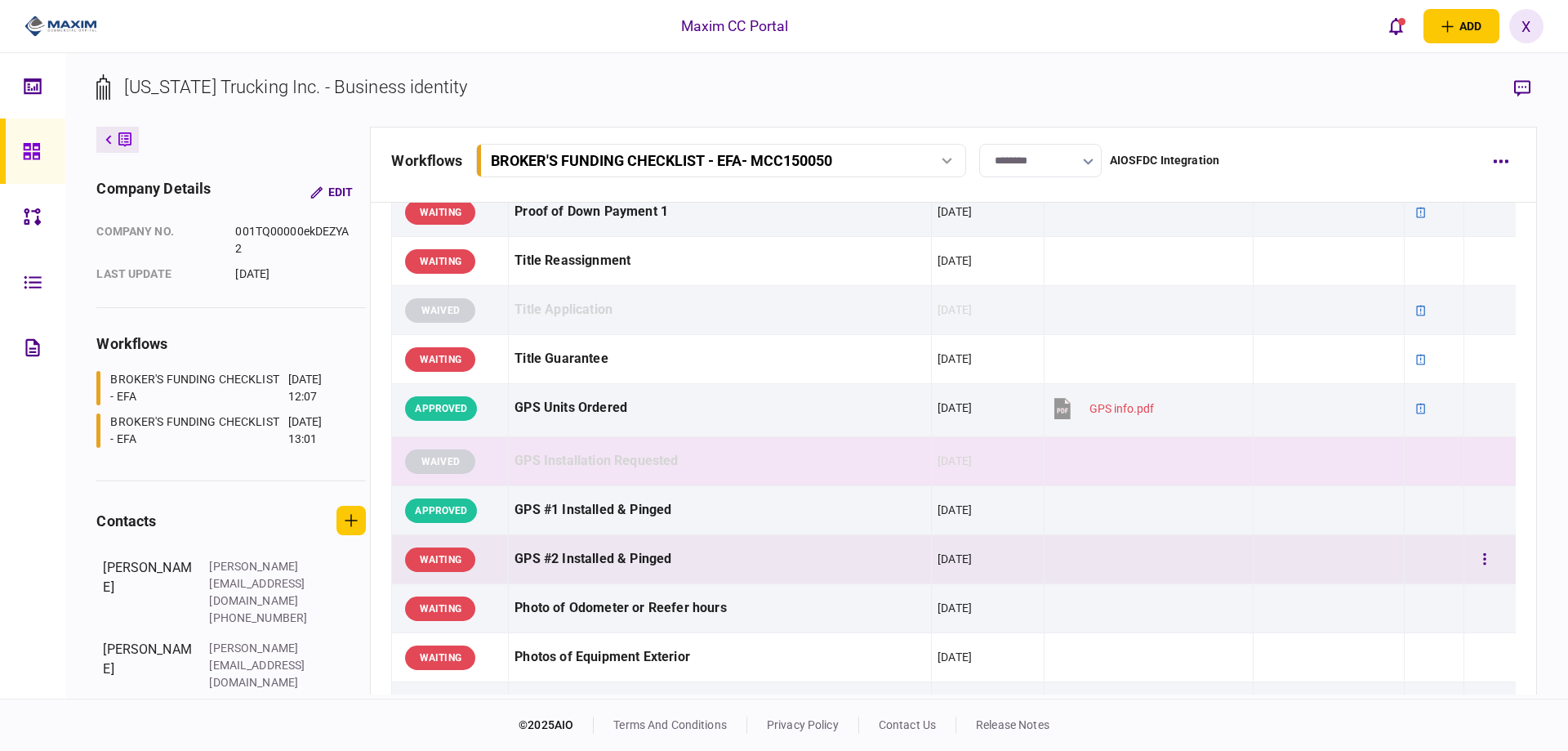
click at [1464, 557] on td at bounding box center [1489, 559] width 51 height 49
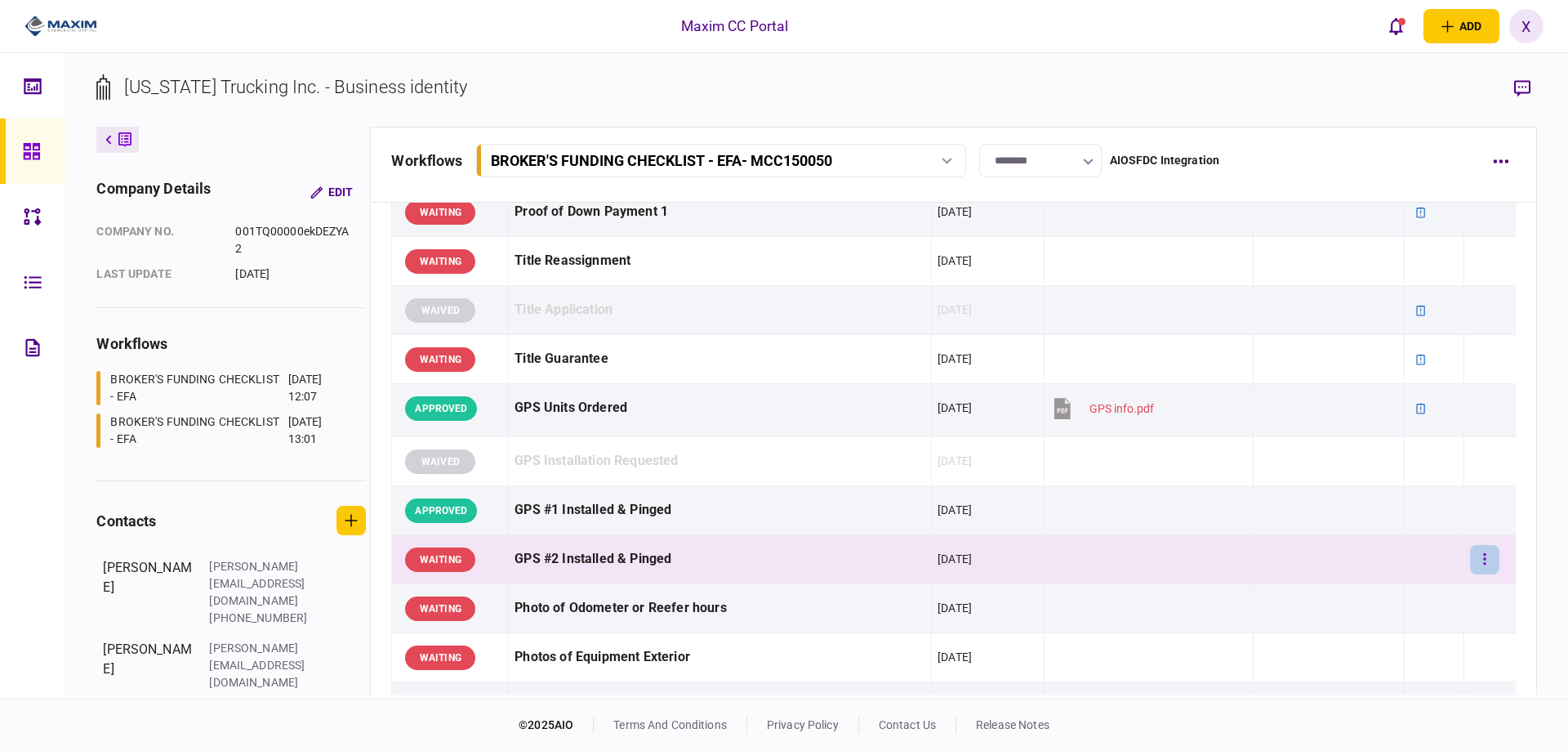
click at [1474, 558] on button "button" at bounding box center [1485, 559] width 29 height 29
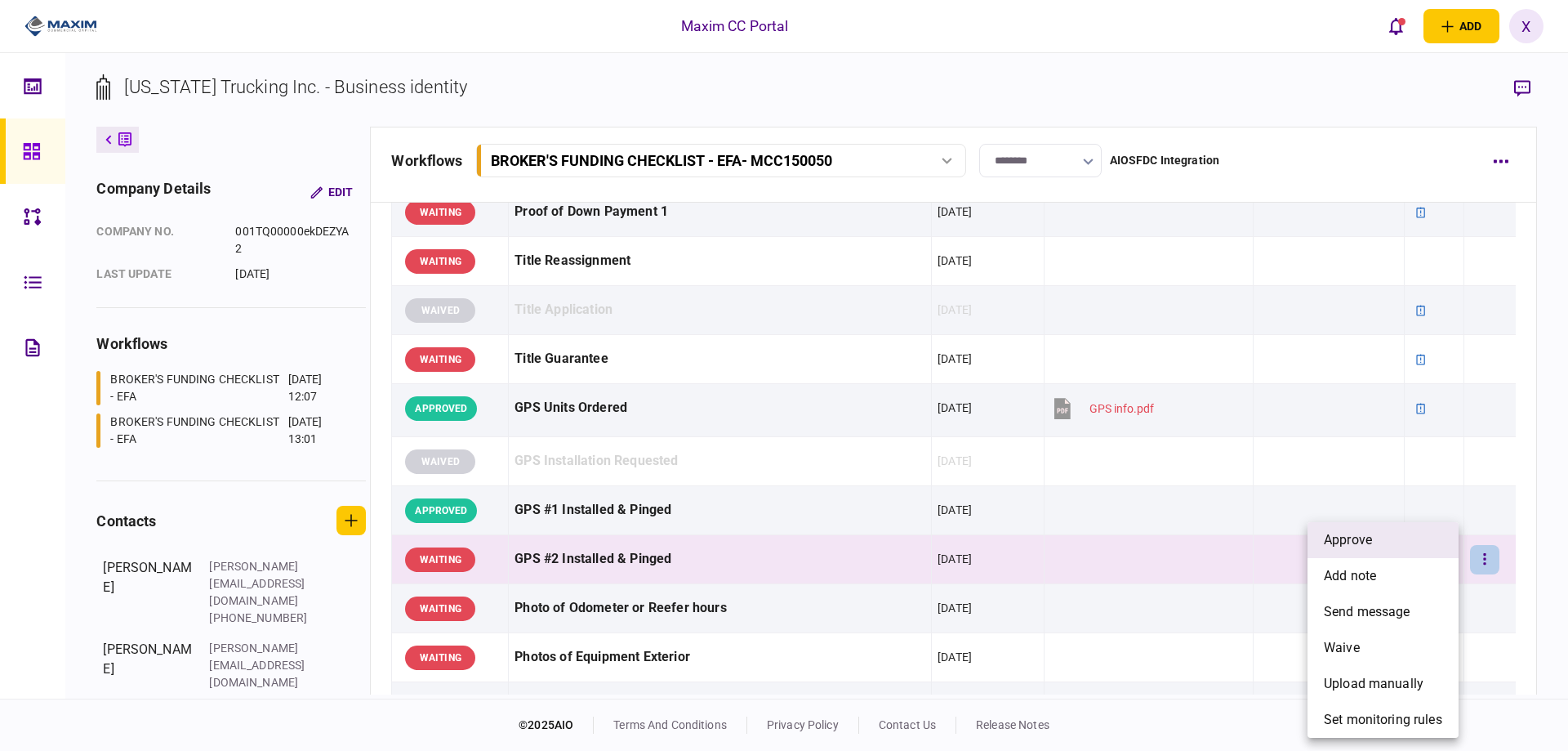
click at [1398, 551] on li "approve" at bounding box center [1382, 540] width 151 height 36
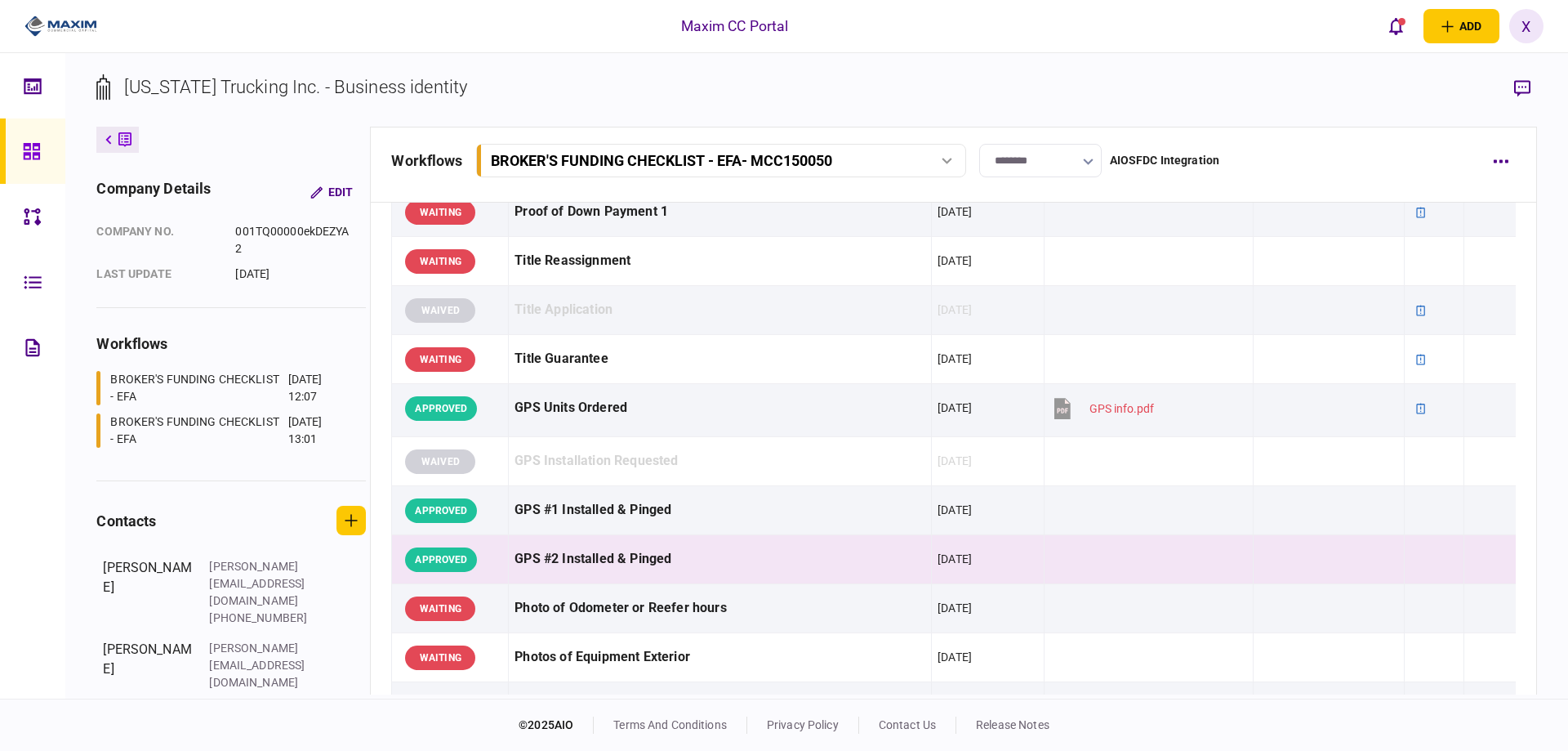
click at [760, 162] on div "BROKER'S FUNDING CHECKLIST - EFA - MCC150050" at bounding box center [661, 161] width 341 height 17
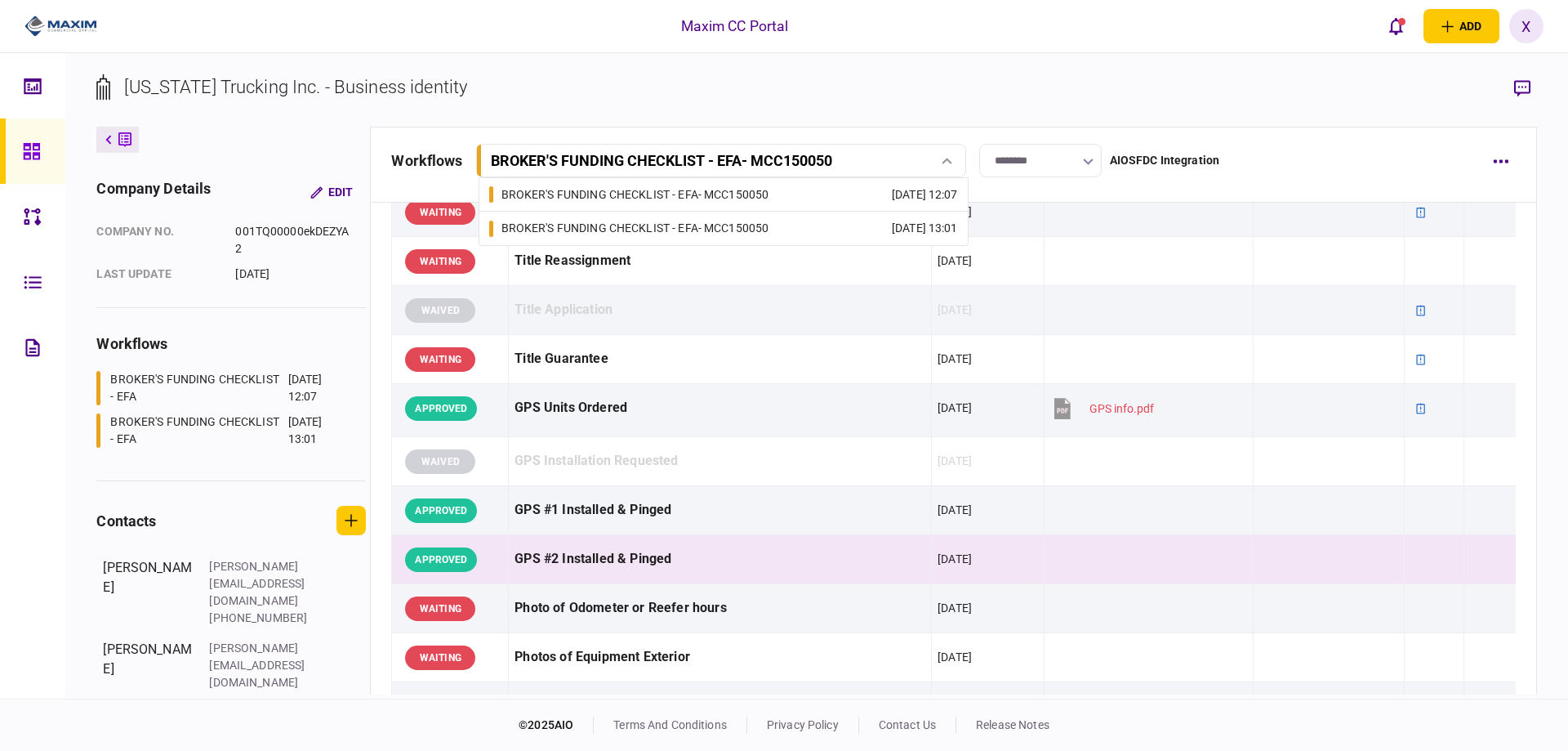
click at [760, 162] on div "BROKER'S FUNDING CHECKLIST - EFA - MCC150050" at bounding box center [661, 161] width 341 height 17
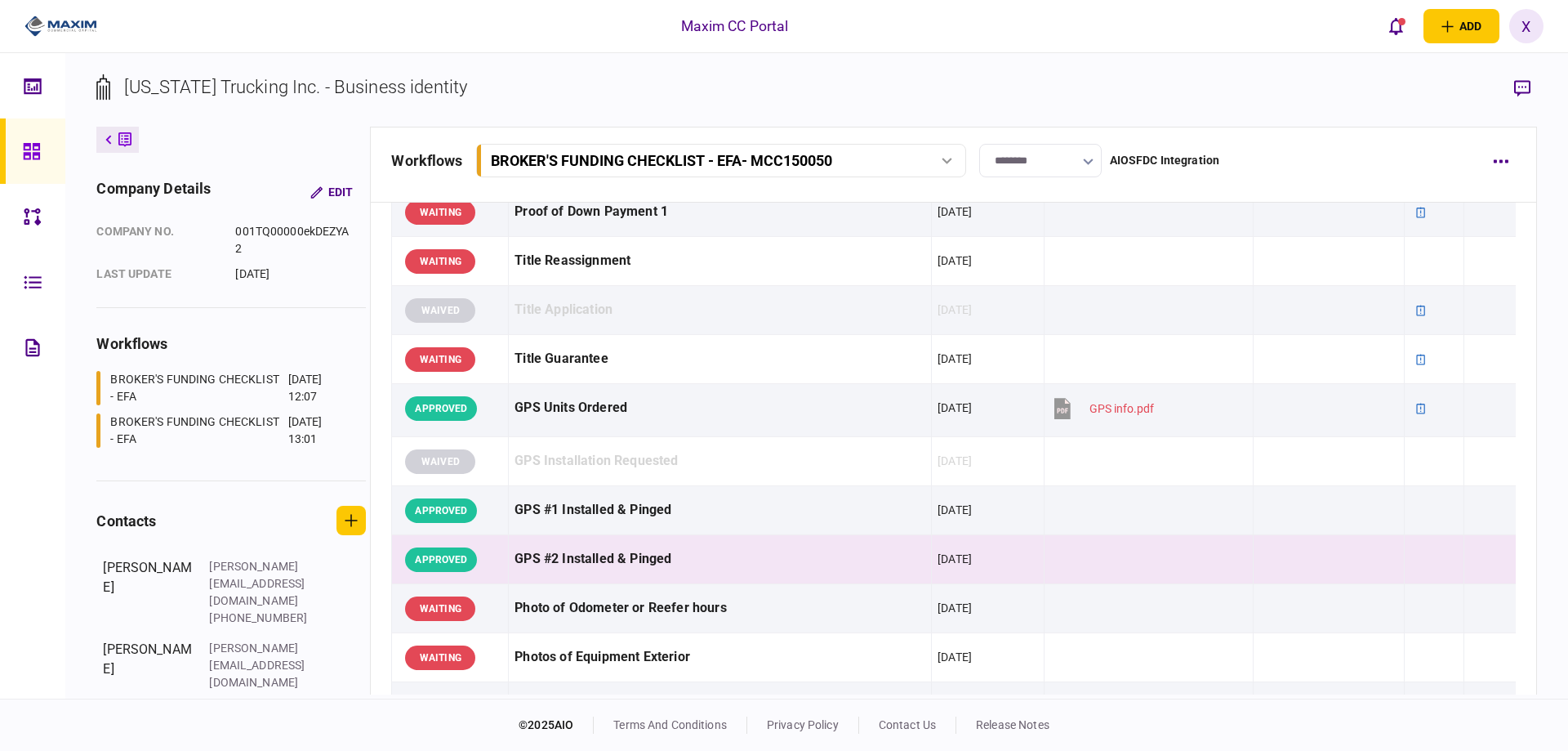
click at [65, 44] on div at bounding box center [55, 27] width 109 height 53
click at [59, 33] on img at bounding box center [61, 26] width 73 height 25
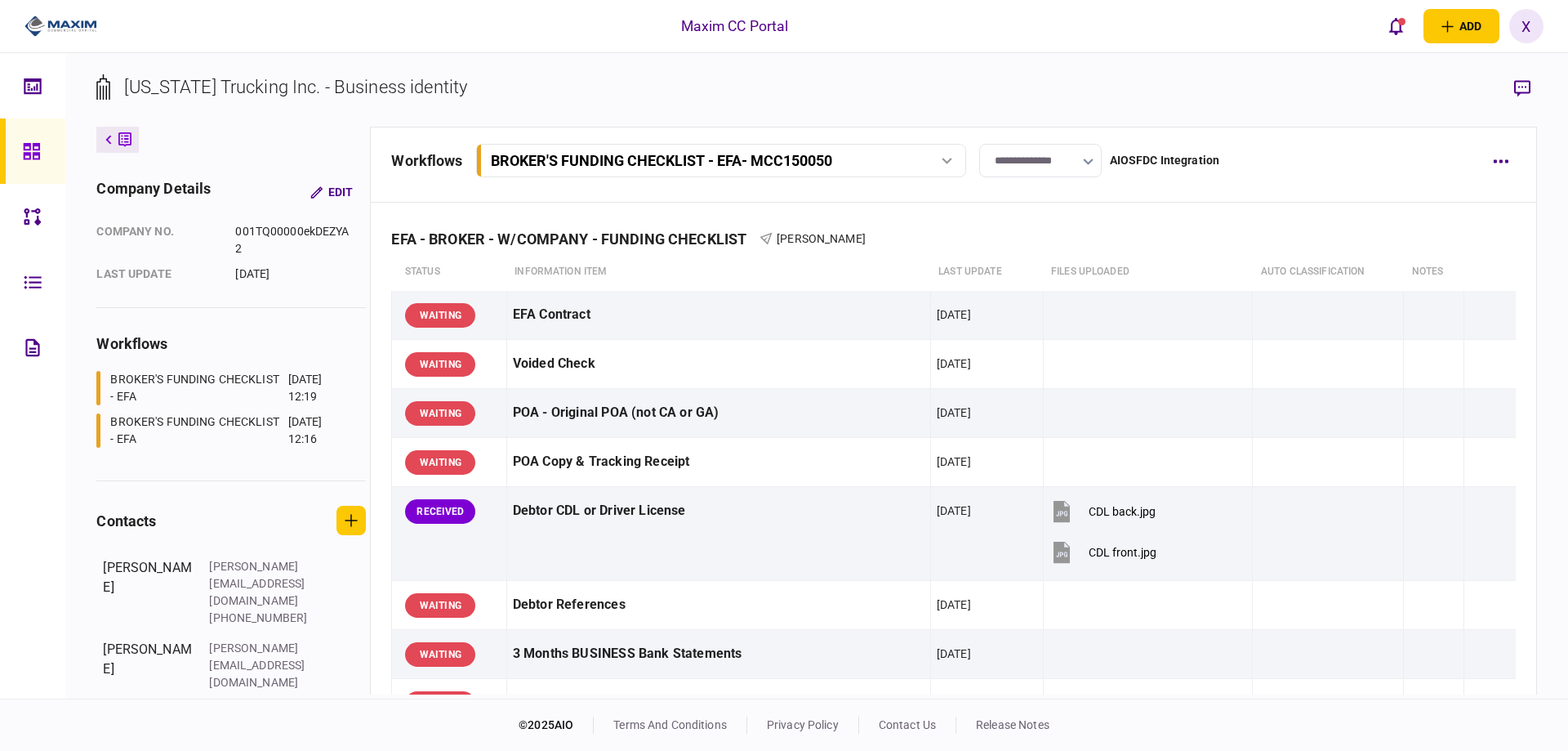
click at [735, 164] on div "BROKER'S FUNDING CHECKLIST - EFA - MCC150050" at bounding box center [661, 161] width 341 height 17
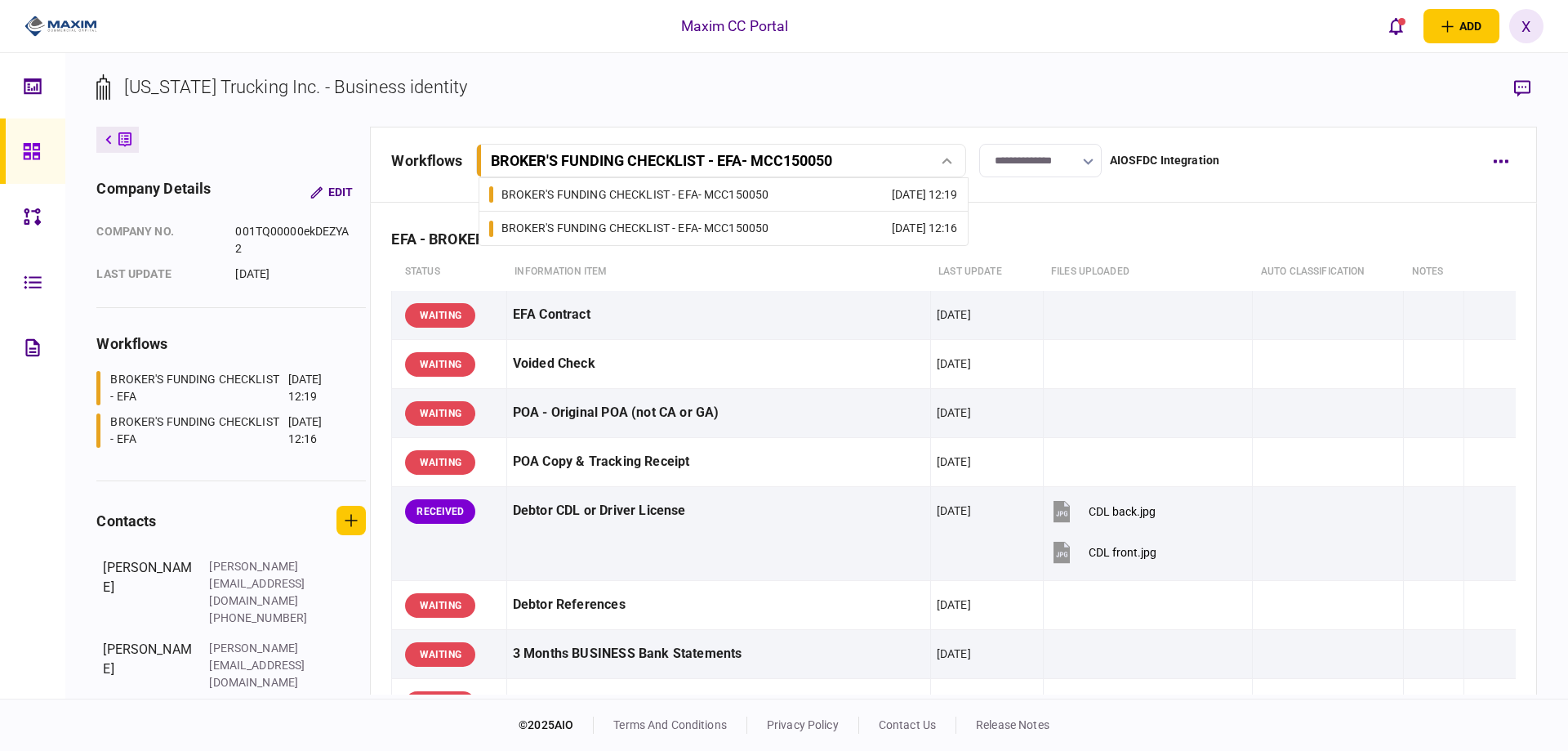
click at [735, 203] on div "BROKER'S FUNDING CHECKLIST - EFA - MCC150050" at bounding box center [635, 195] width 268 height 17
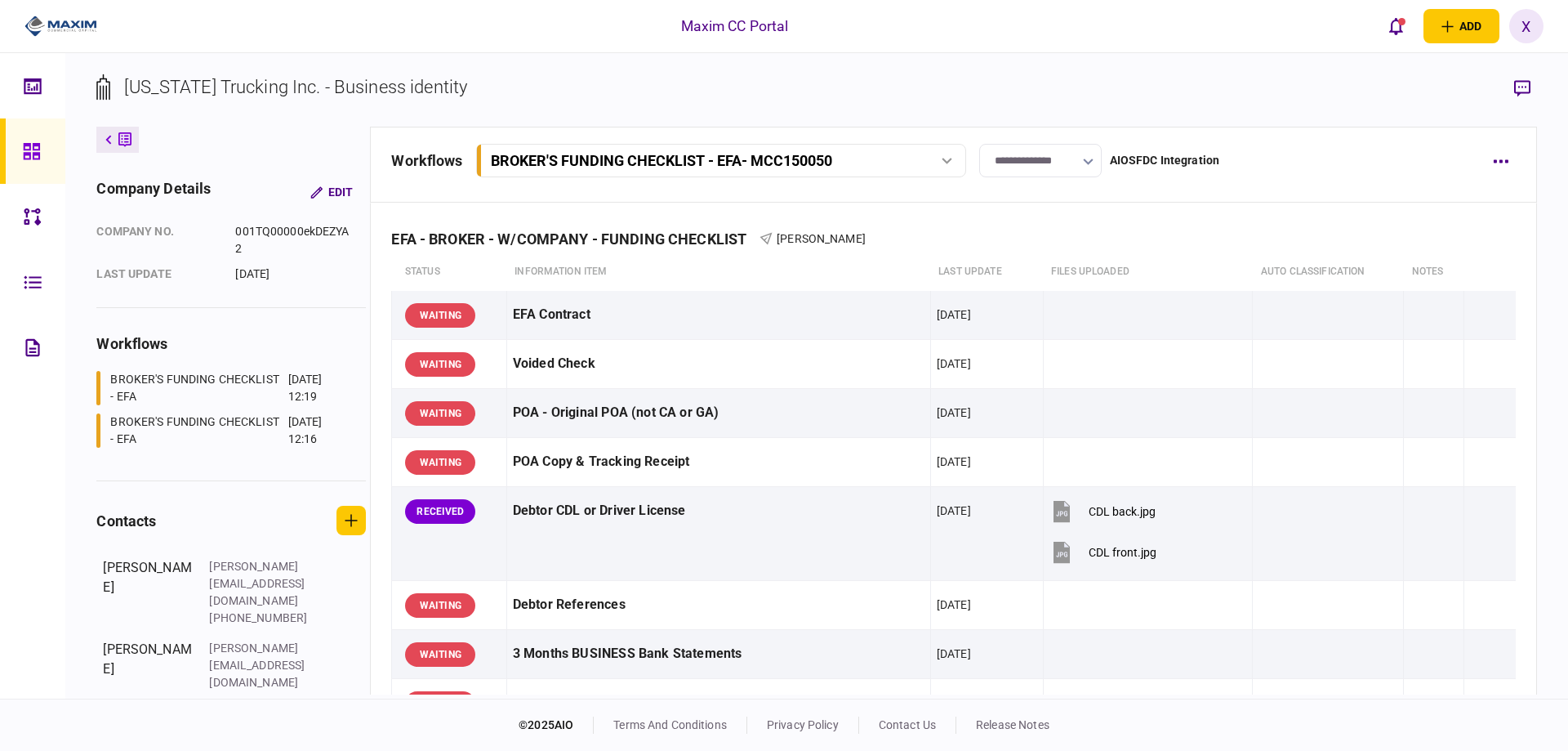
click at [736, 154] on div "BROKER'S FUNDING CHECKLIST - EFA - MCC150050" at bounding box center [661, 161] width 341 height 17
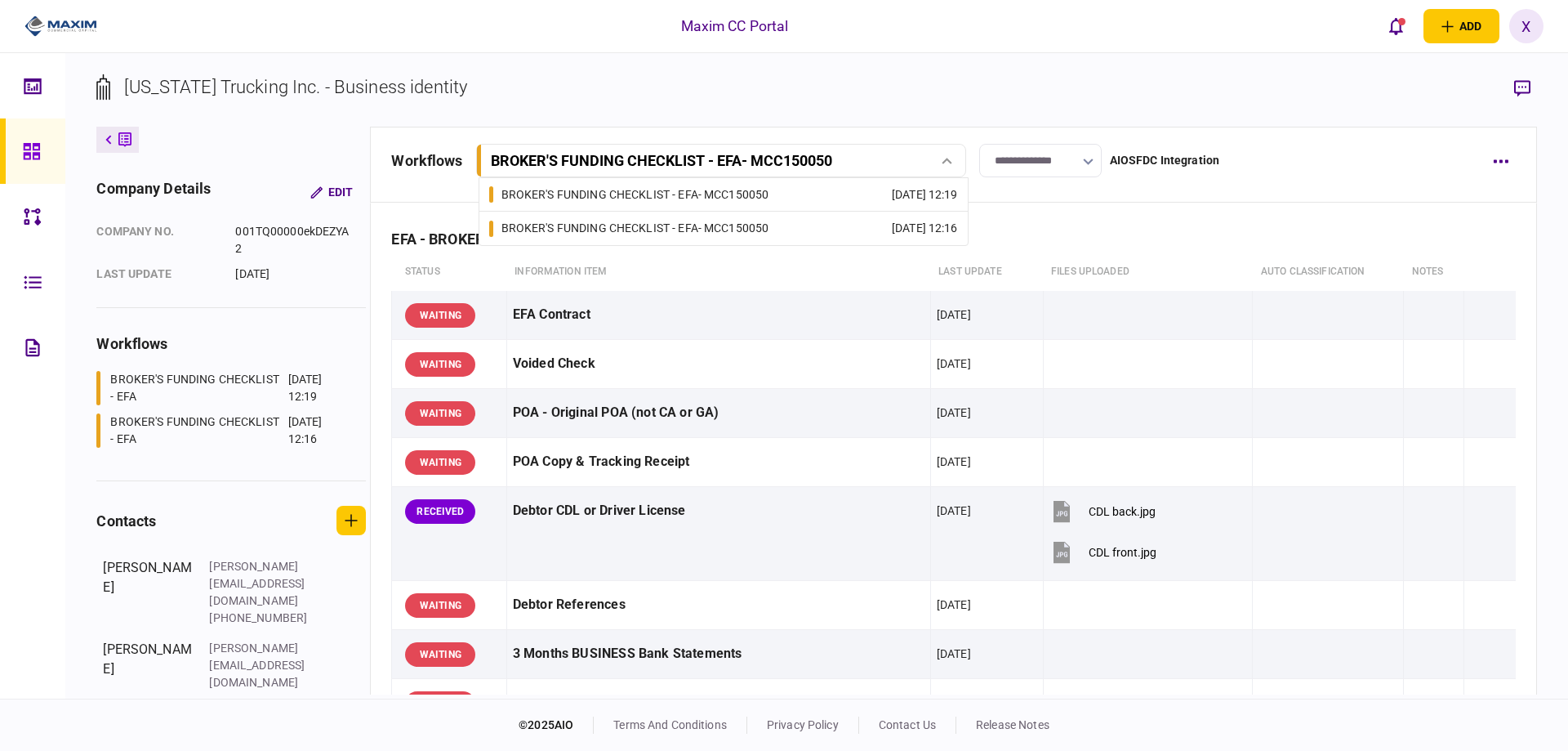
click at [691, 232] on div "BROKER'S FUNDING CHECKLIST - EFA - MCC150050" at bounding box center [635, 228] width 268 height 17
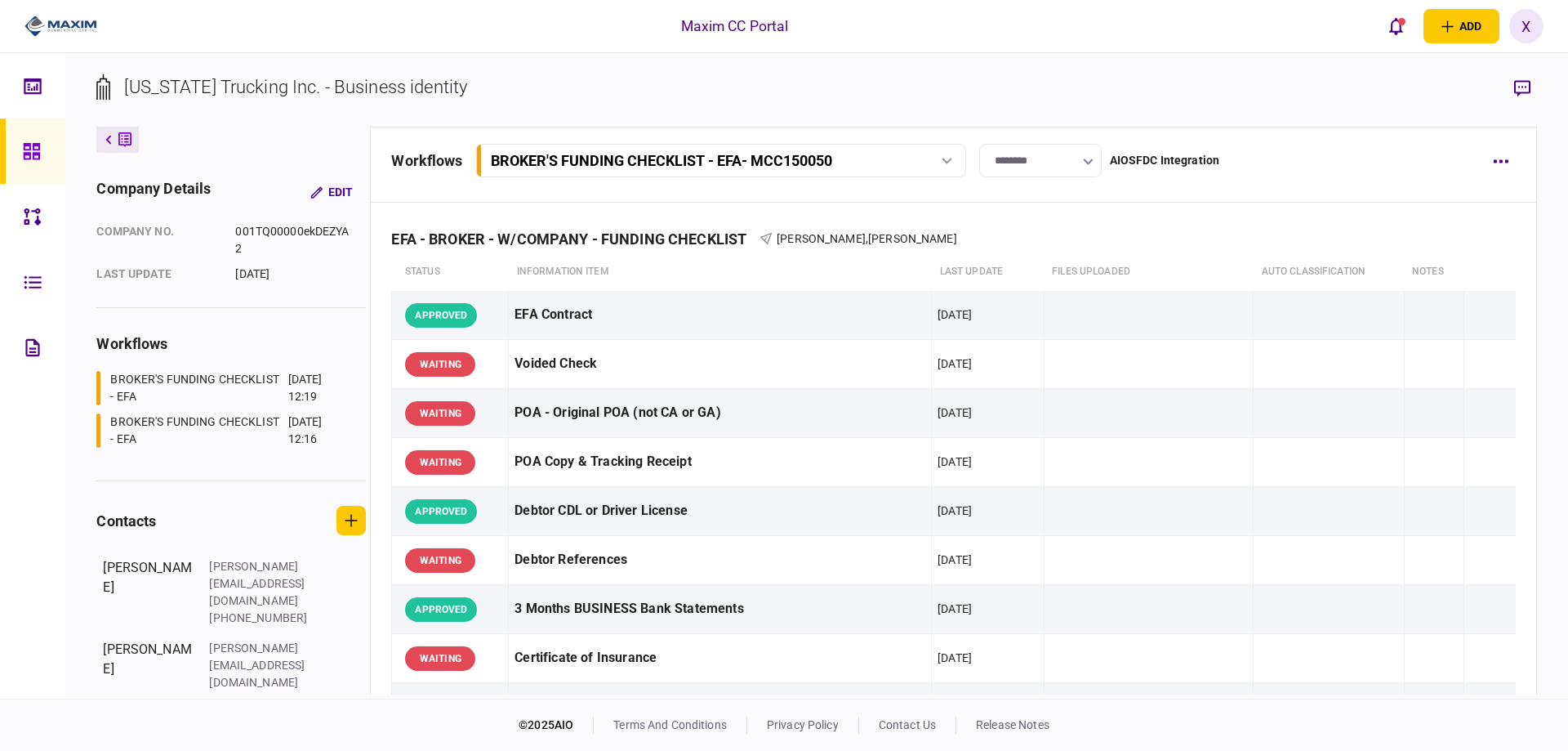
click at [622, 173] on button "BROKER'S FUNDING CHECKLIST - EFA - MCC150050" at bounding box center [721, 160] width 490 height 33
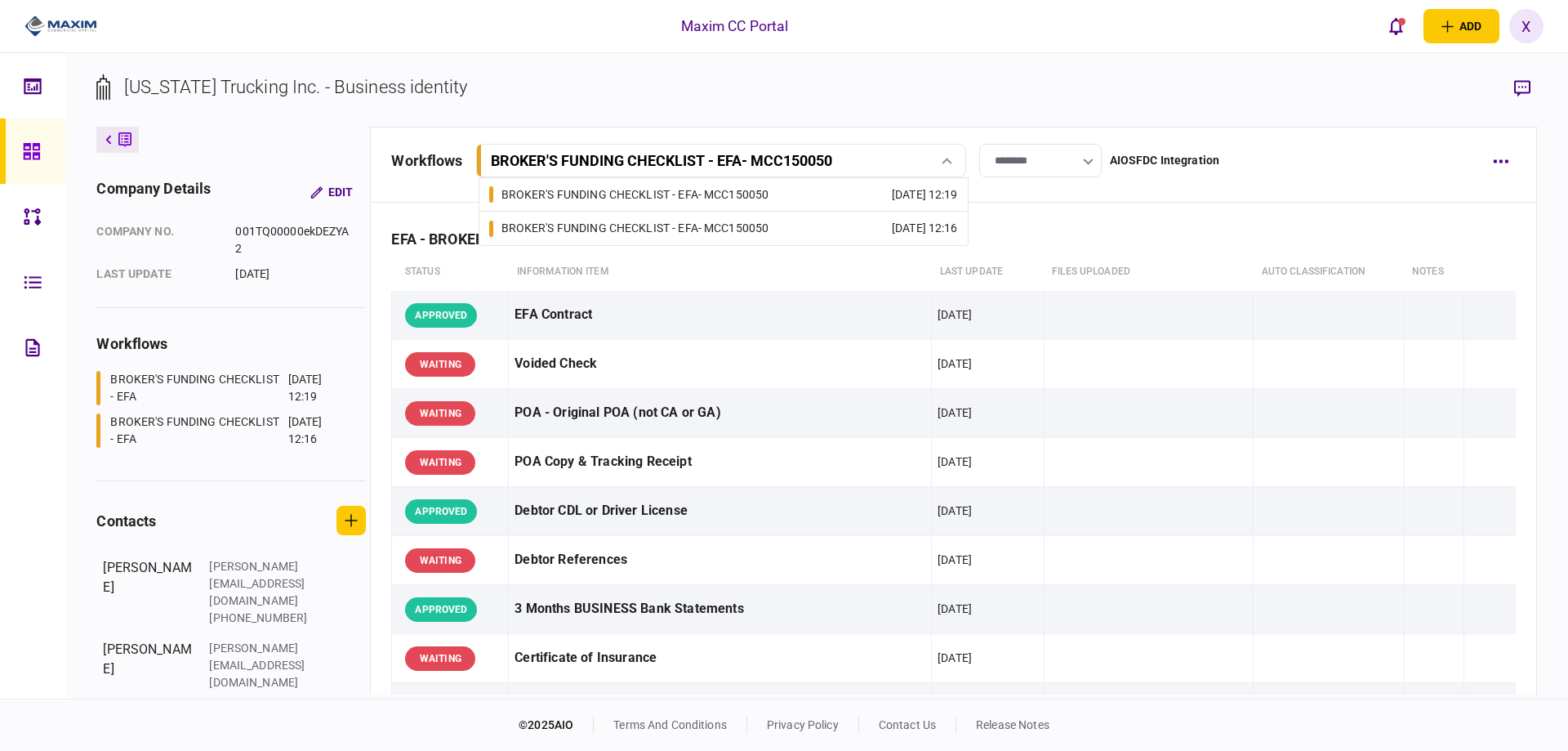
click at [598, 204] on link "BROKER'S FUNDING CHECKLIST - EFA - MCC150050 19 Sep 2025 12:19" at bounding box center [723, 194] width 469 height 33
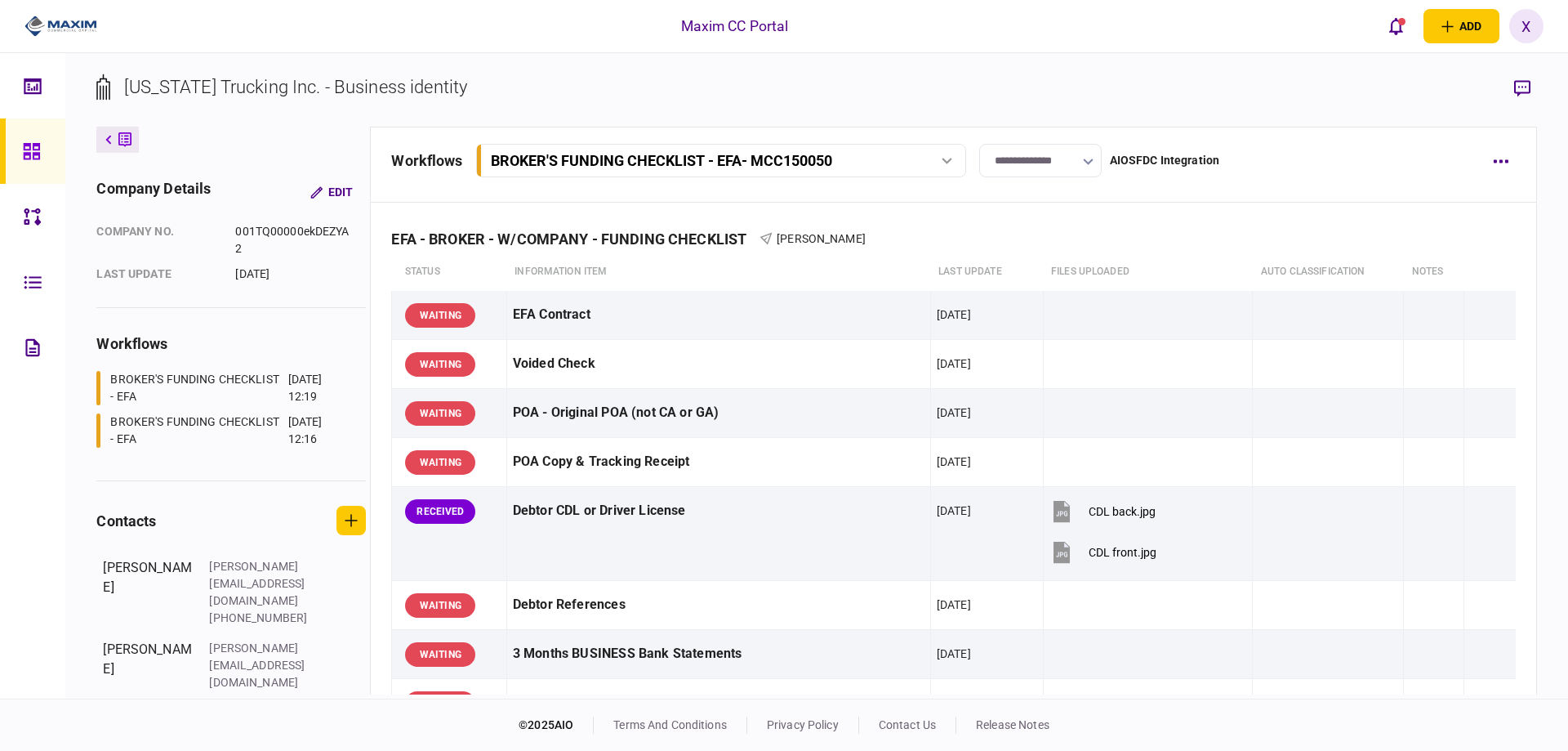
click at [55, 17] on img at bounding box center [61, 26] width 73 height 25
click at [656, 163] on div "BROKER'S FUNDING CHECKLIST - EFA - MCC150050" at bounding box center [661, 161] width 341 height 17
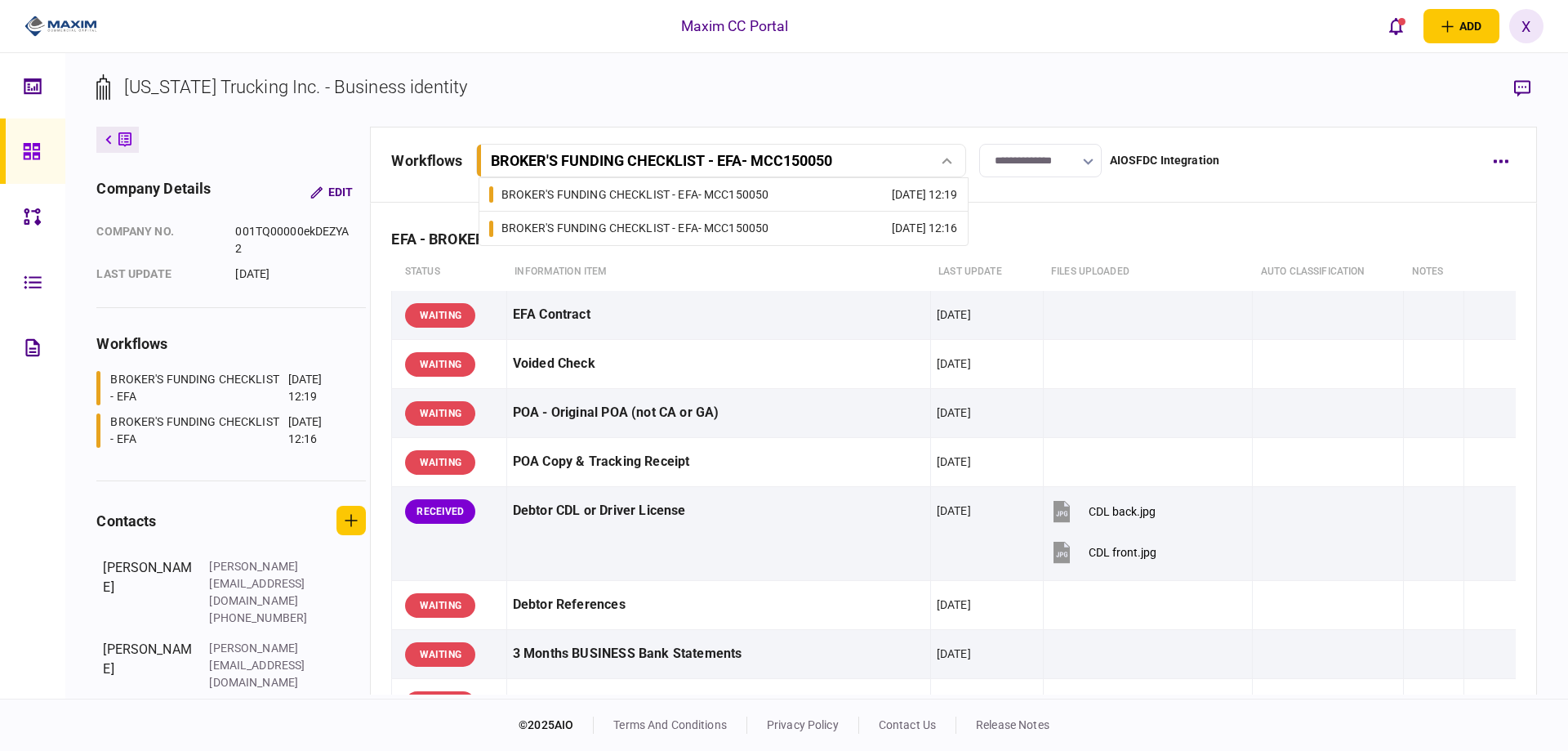
click at [641, 216] on link "BROKER'S FUNDING CHECKLIST - EFA - MCC150050 19 Sep 2025 12:16" at bounding box center [723, 228] width 469 height 33
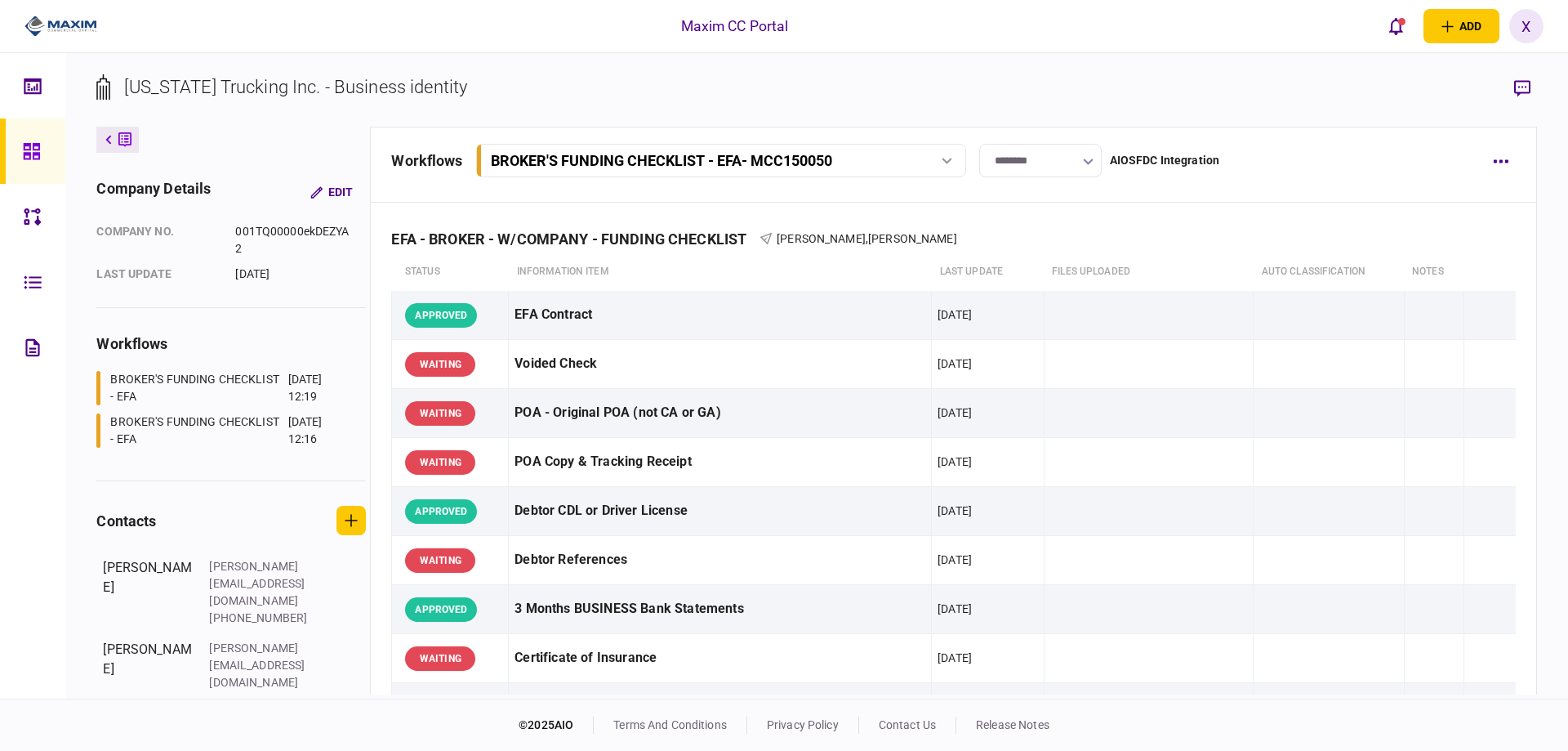
click at [46, 22] on img at bounding box center [61, 26] width 73 height 25
click at [45, 18] on img at bounding box center [61, 26] width 73 height 25
click at [605, 161] on div "BROKER'S FUNDING CHECKLIST - EFA - MCC150050" at bounding box center [661, 161] width 341 height 17
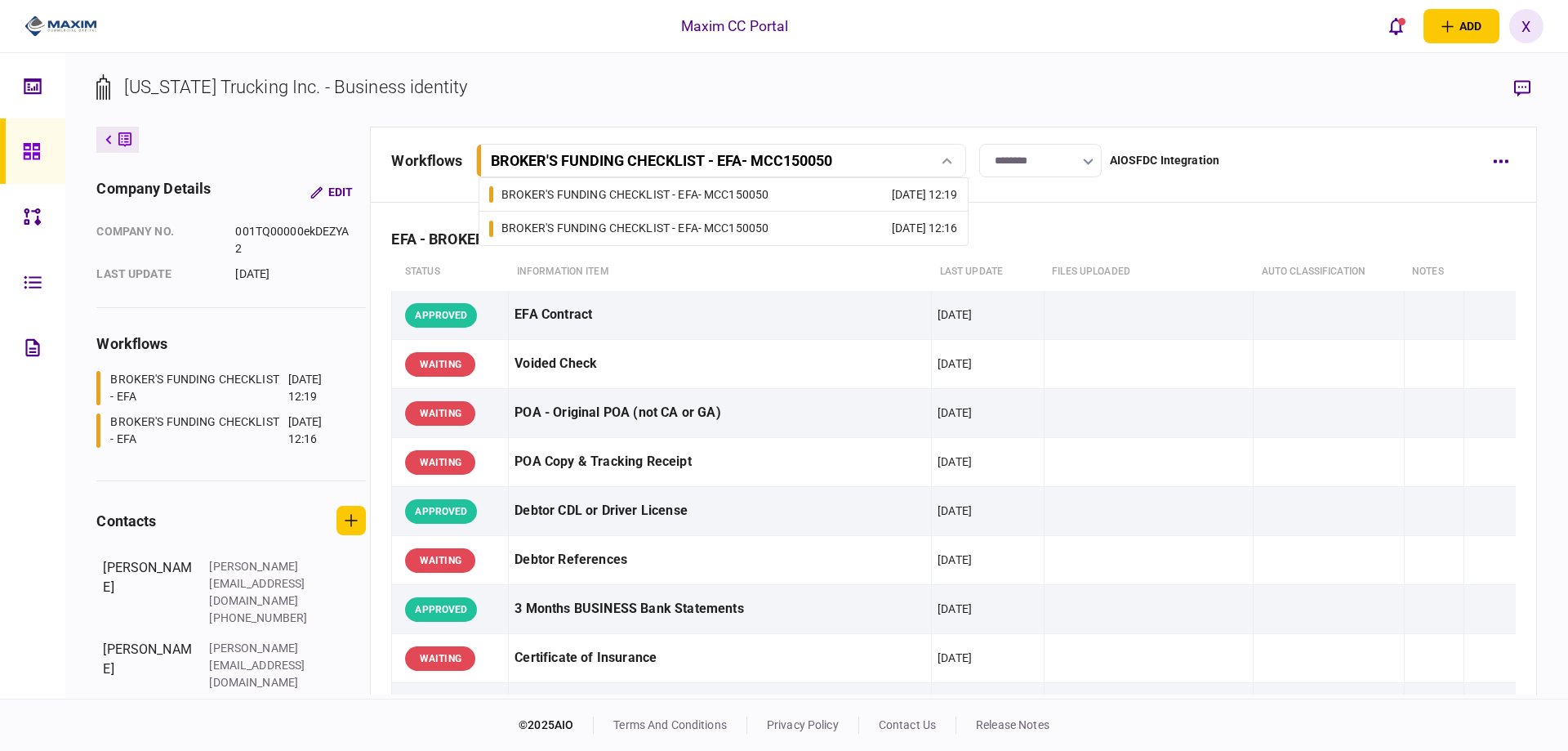
click at [599, 192] on div "BROKER'S FUNDING CHECKLIST - EFA - MCC150050" at bounding box center [635, 195] width 268 height 17
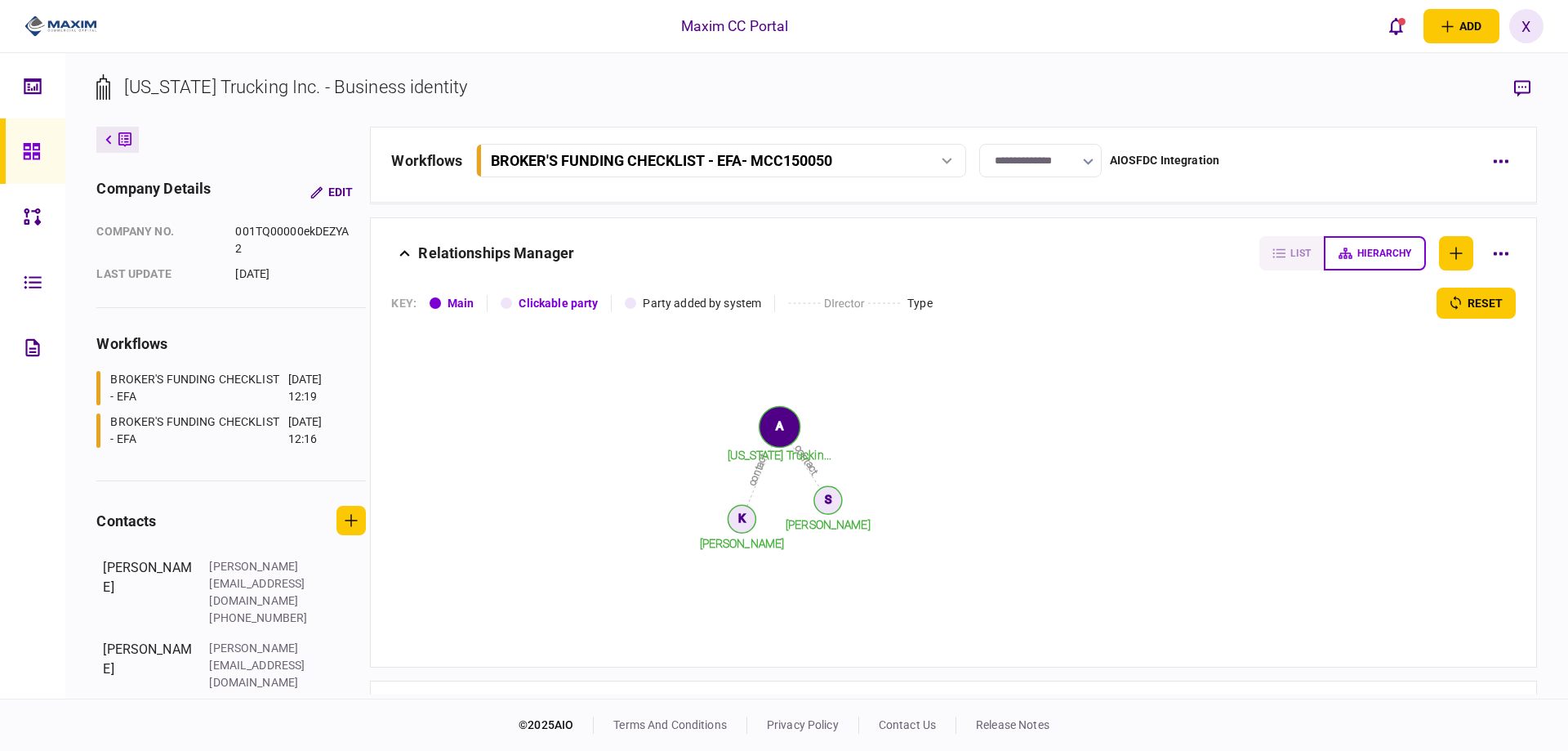
click at [615, 152] on div "BROKER'S FUNDING CHECKLIST - EFA - MCC150050" at bounding box center [661, 161] width 341 height 17
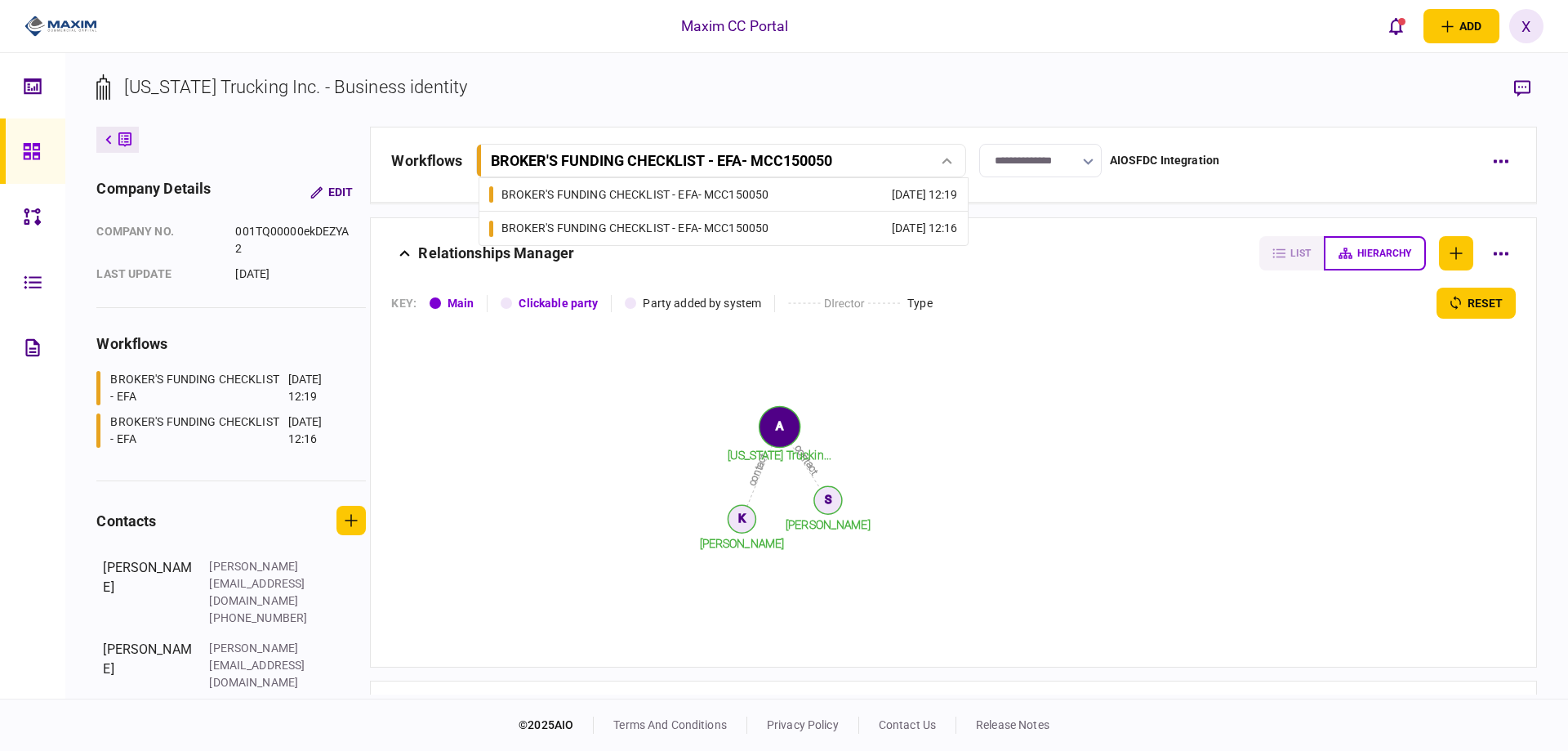
click at [575, 221] on div "BROKER'S FUNDING CHECKLIST - EFA - MCC150050" at bounding box center [635, 228] width 268 height 17
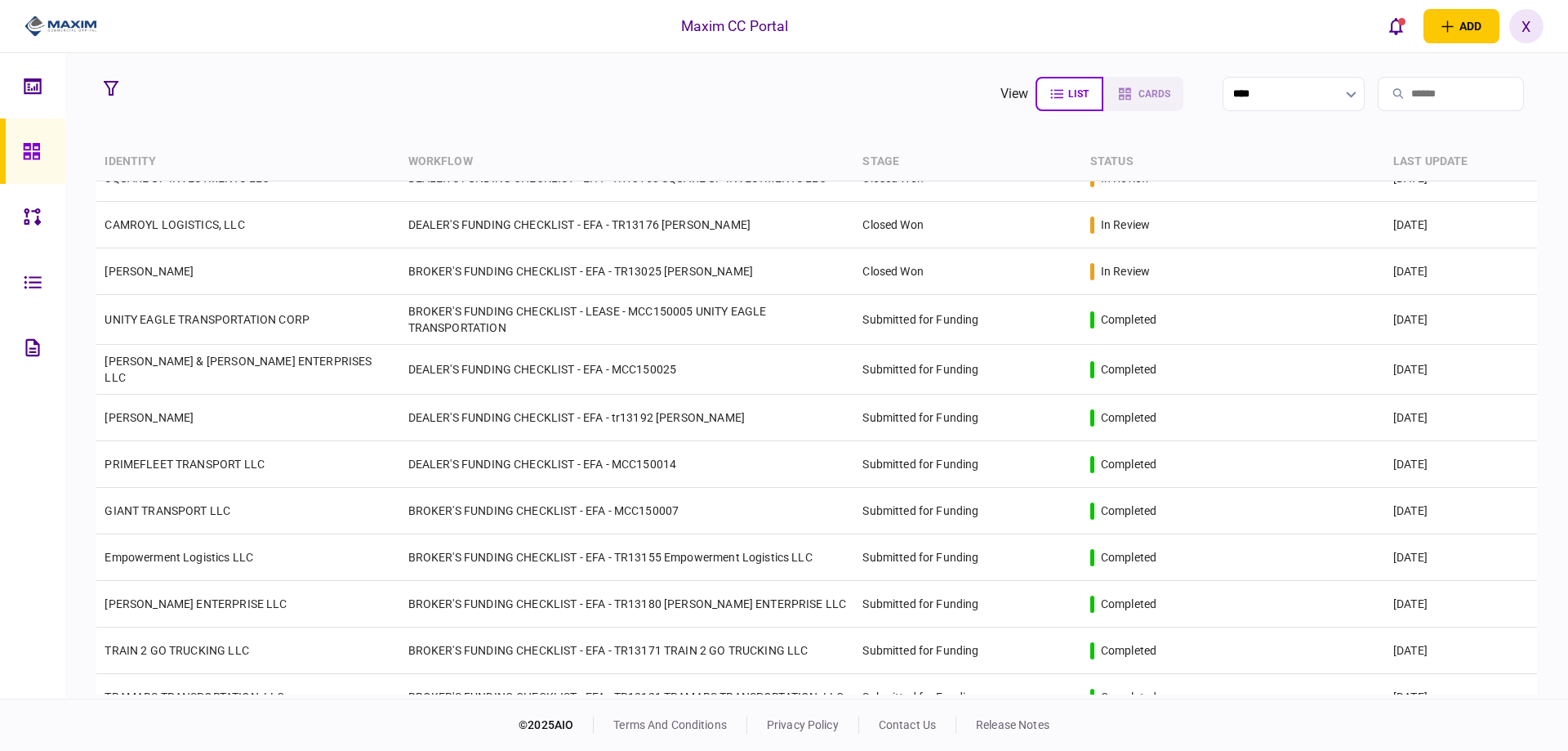
scroll to position [1879, 0]
